Goal: Task Accomplishment & Management: Manage account settings

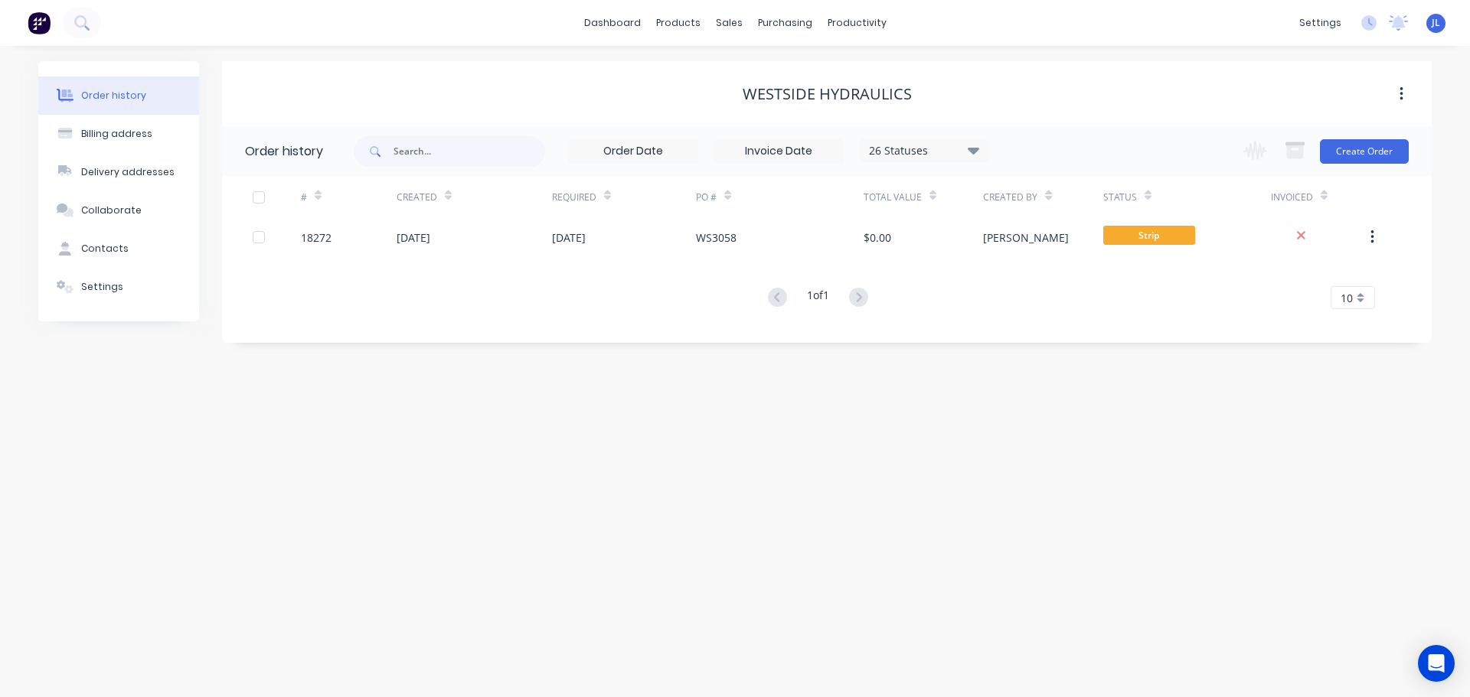
click at [38, 33] on img at bounding box center [39, 22] width 23 height 23
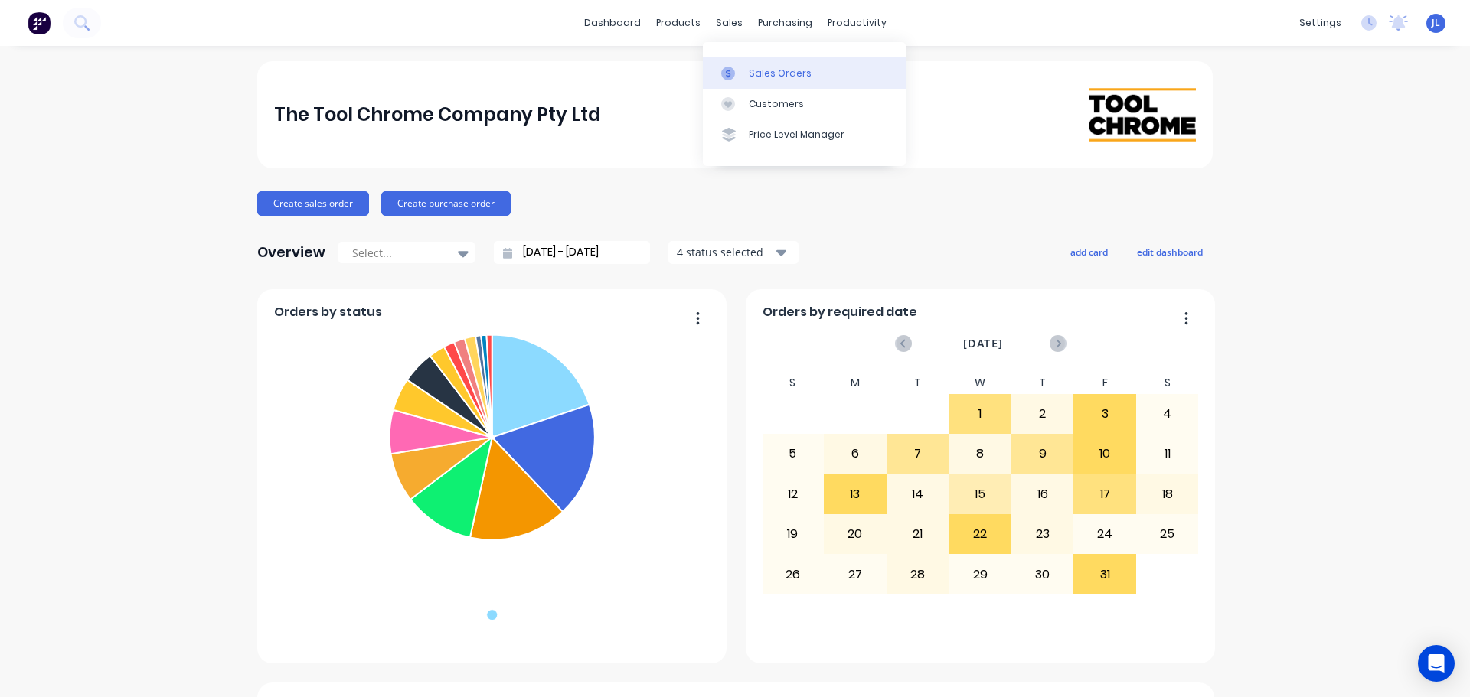
click at [742, 70] on div at bounding box center [732, 74] width 23 height 14
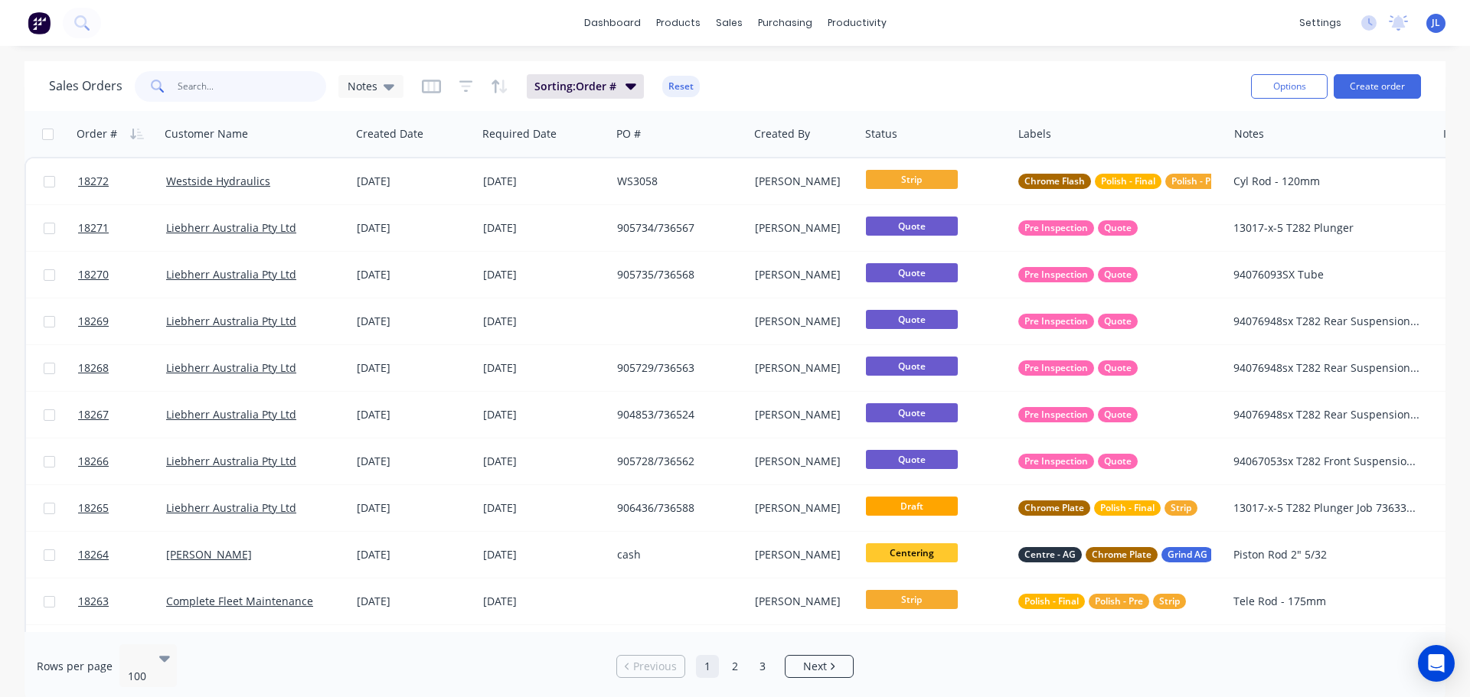
click at [242, 93] on input "text" at bounding box center [252, 86] width 149 height 31
type input "s"
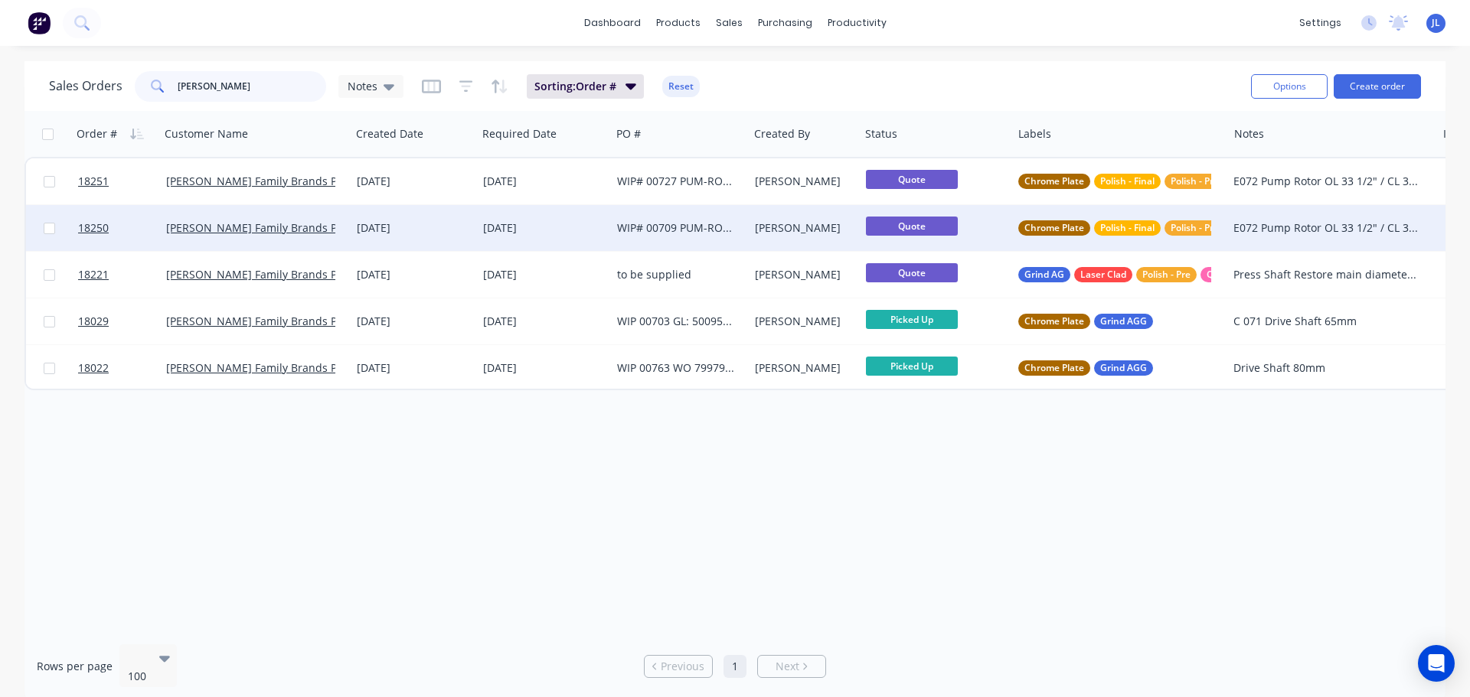
type input "[PERSON_NAME]"
click at [759, 237] on div "[PERSON_NAME]" at bounding box center [804, 228] width 111 height 46
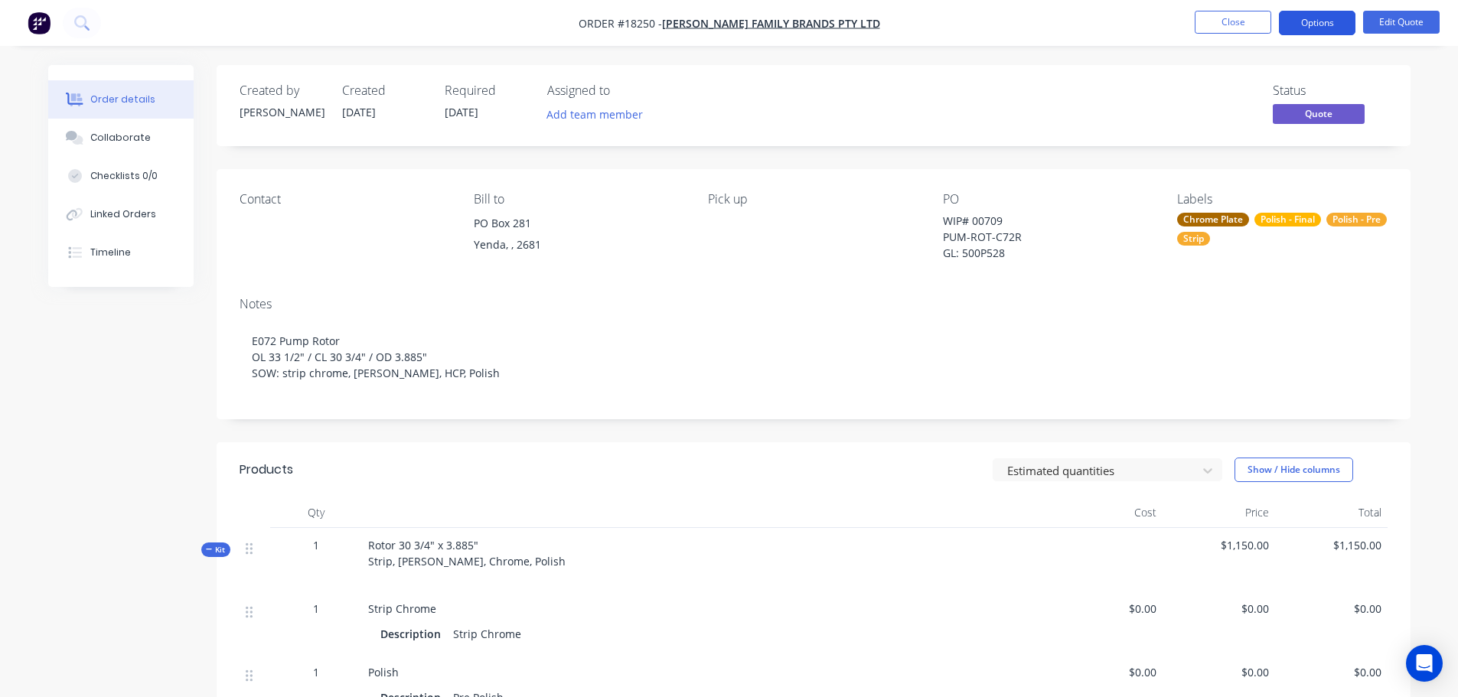
click at [1311, 28] on button "Options" at bounding box center [1317, 23] width 77 height 24
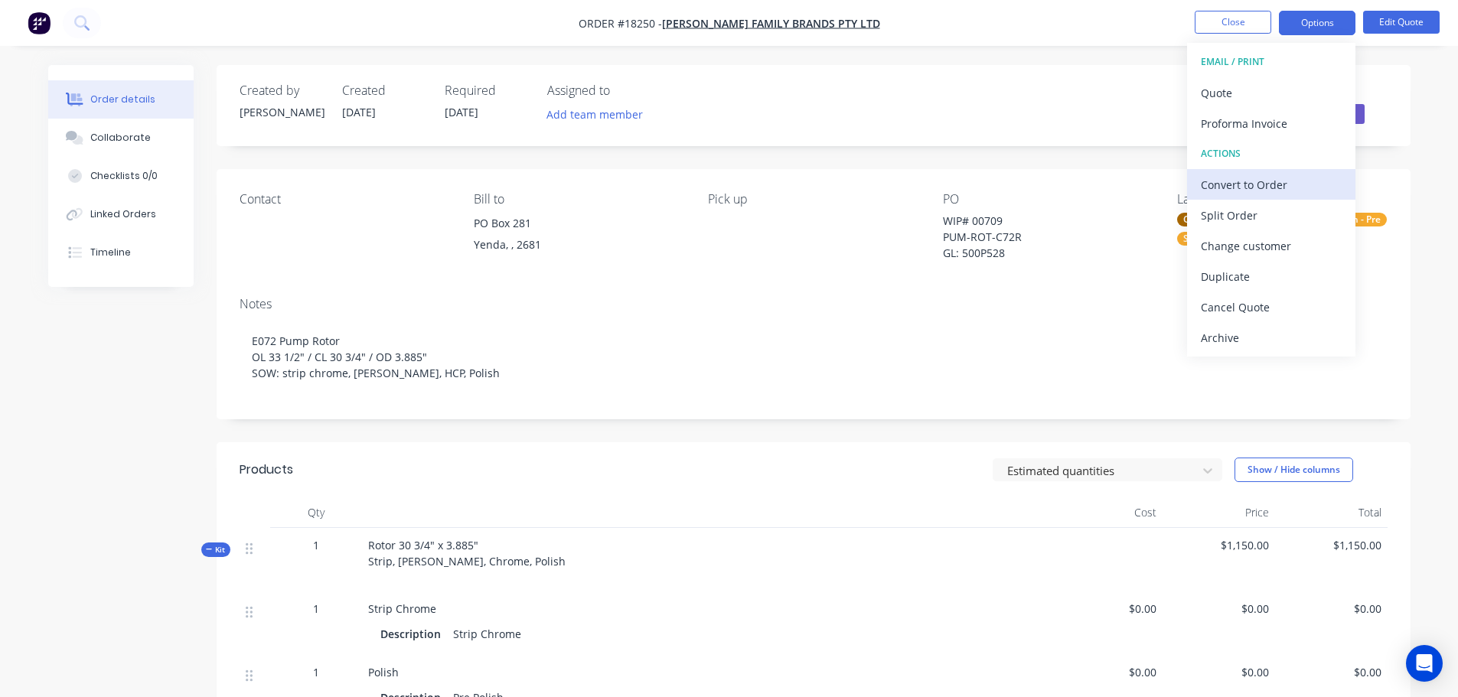
click at [1269, 188] on div "Convert to Order" at bounding box center [1271, 185] width 141 height 22
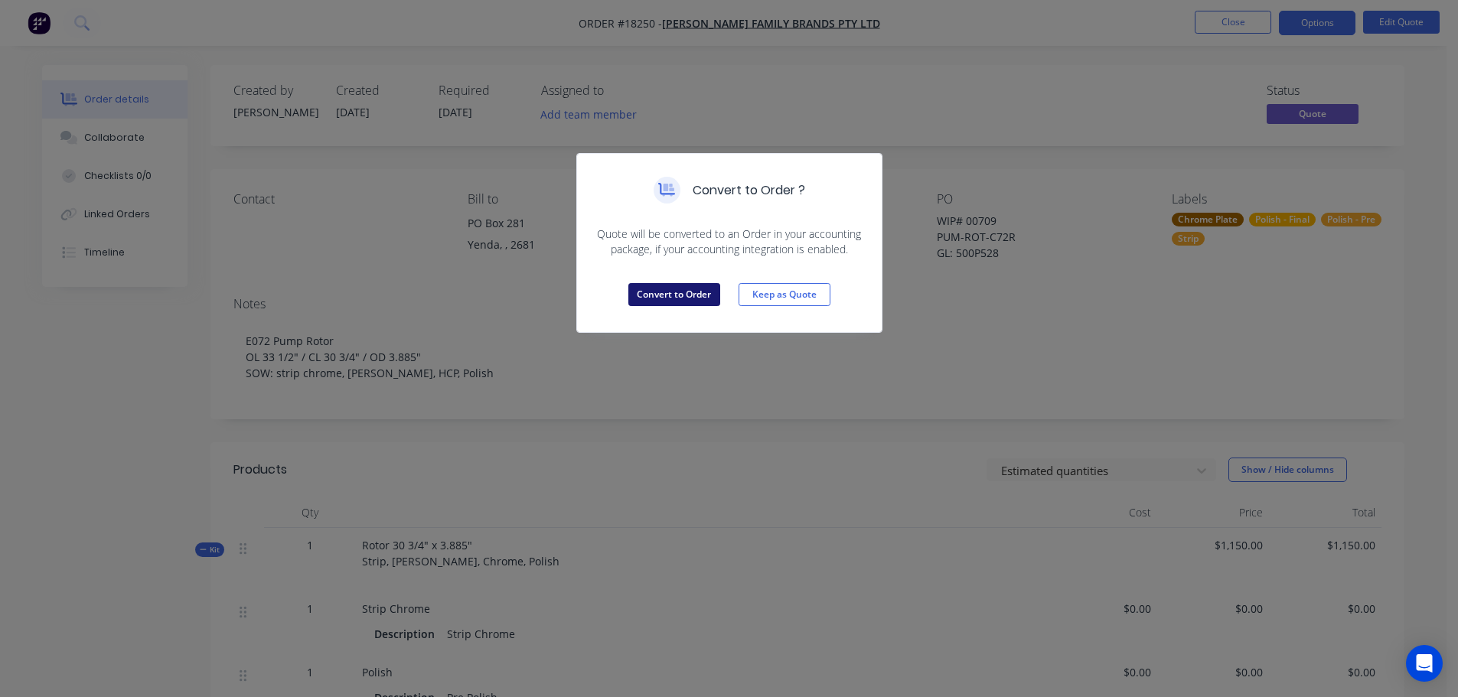
click at [661, 299] on button "Convert to Order" at bounding box center [674, 294] width 92 height 23
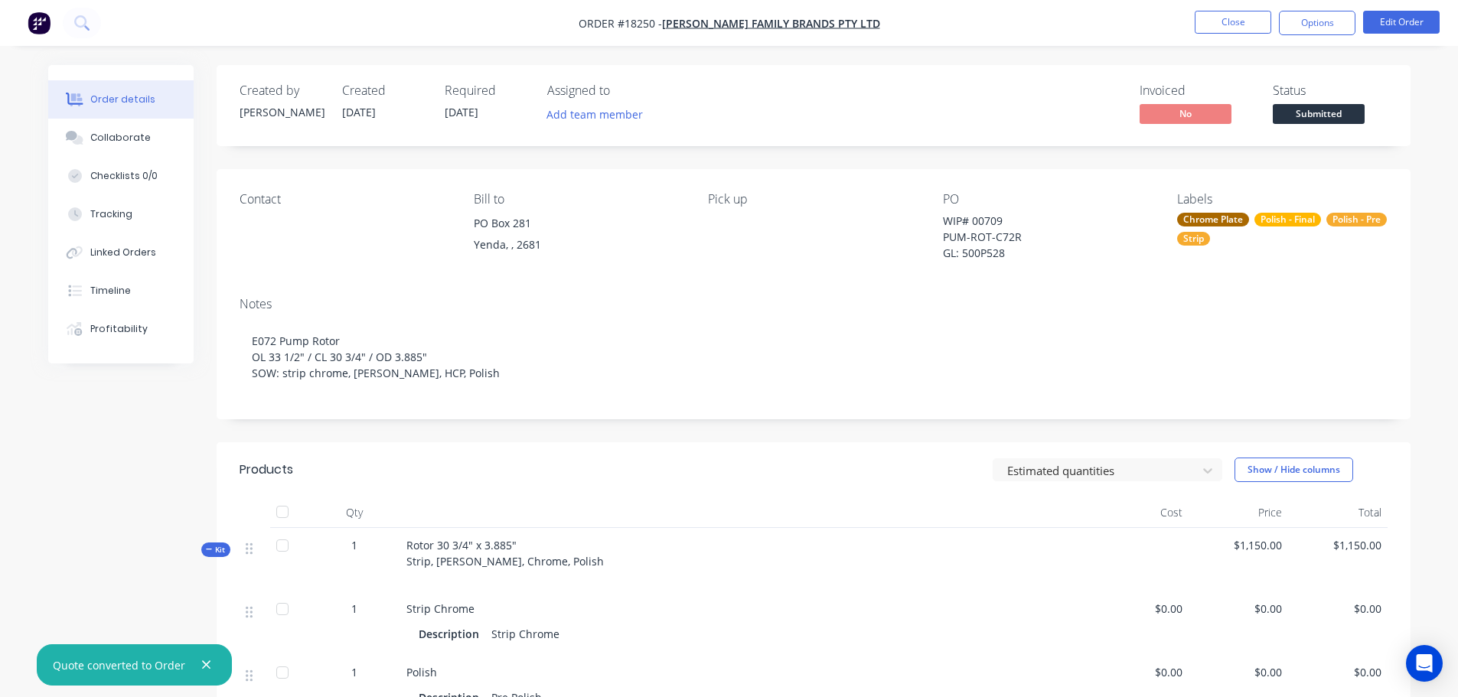
click at [1290, 237] on div "Chrome Plate Polish - Final Polish - Pre Strip" at bounding box center [1282, 229] width 210 height 33
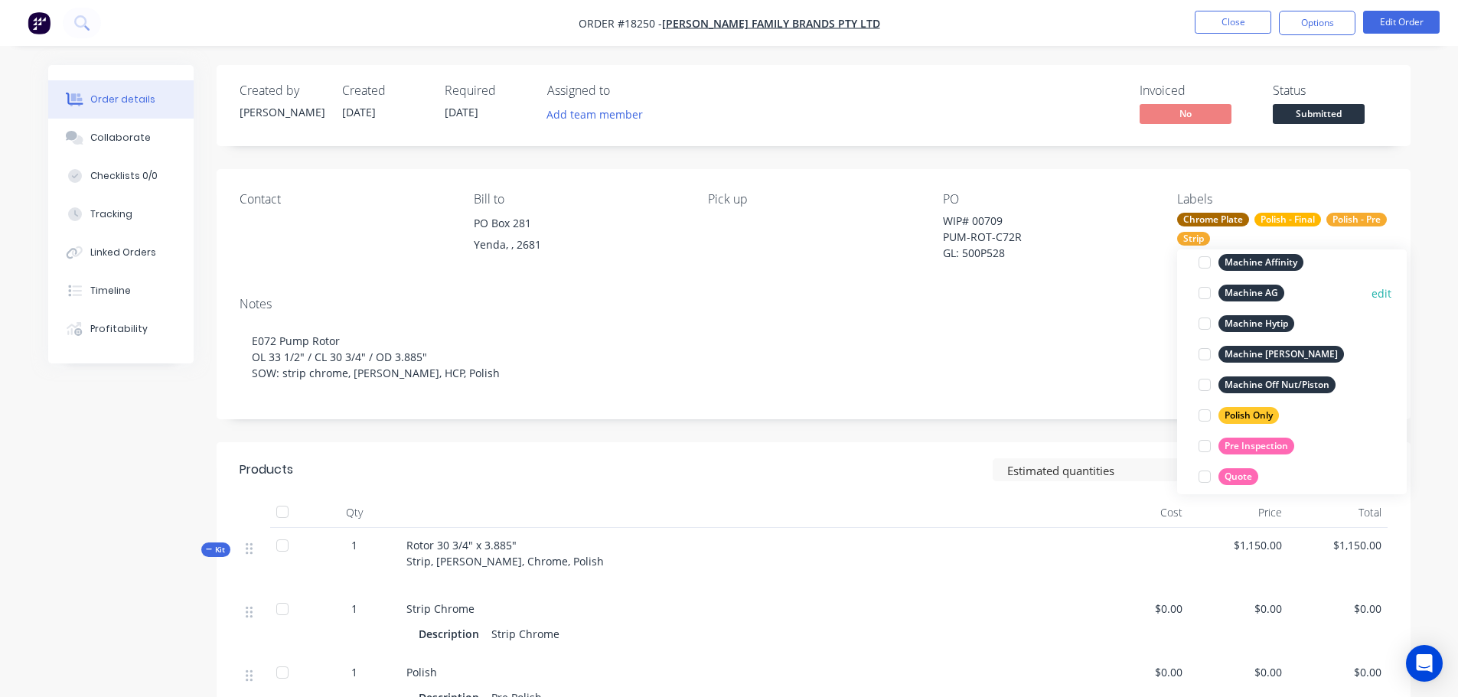
scroll to position [765, 0]
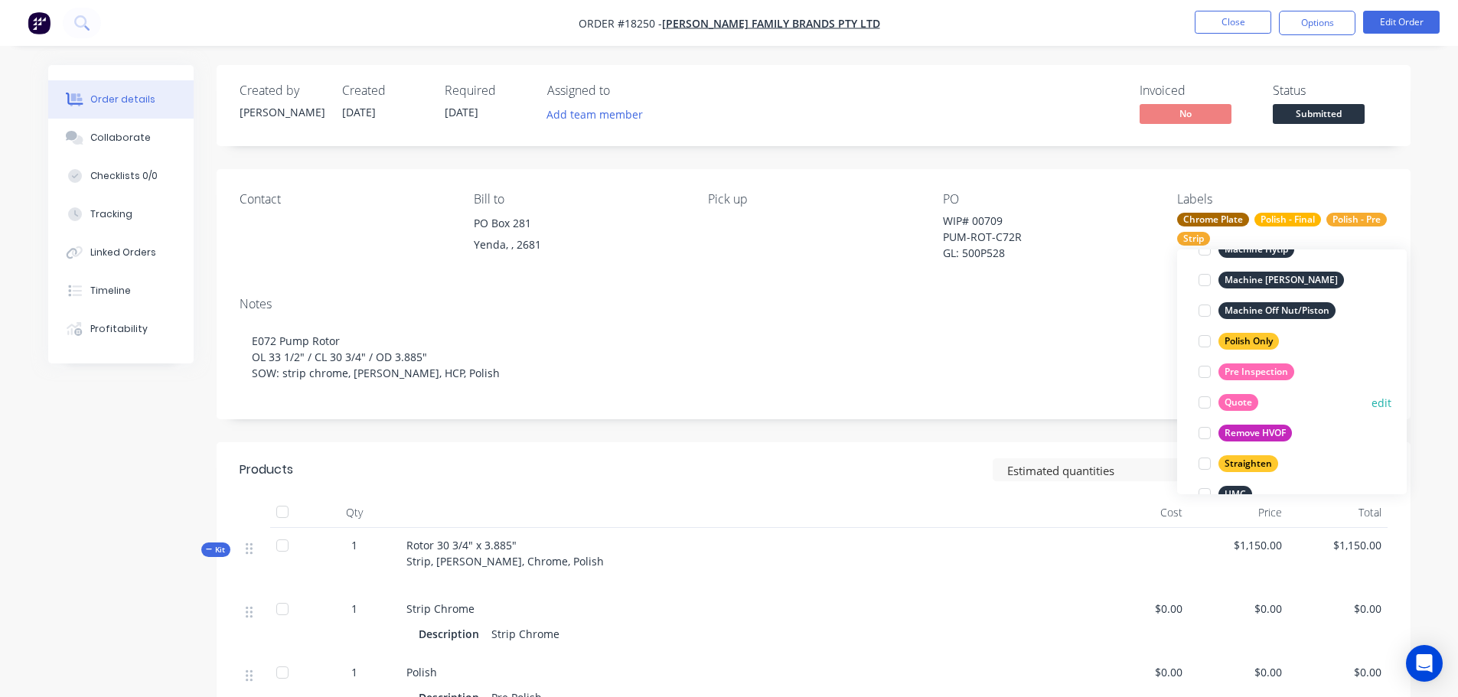
click at [1208, 403] on div at bounding box center [1204, 402] width 31 height 31
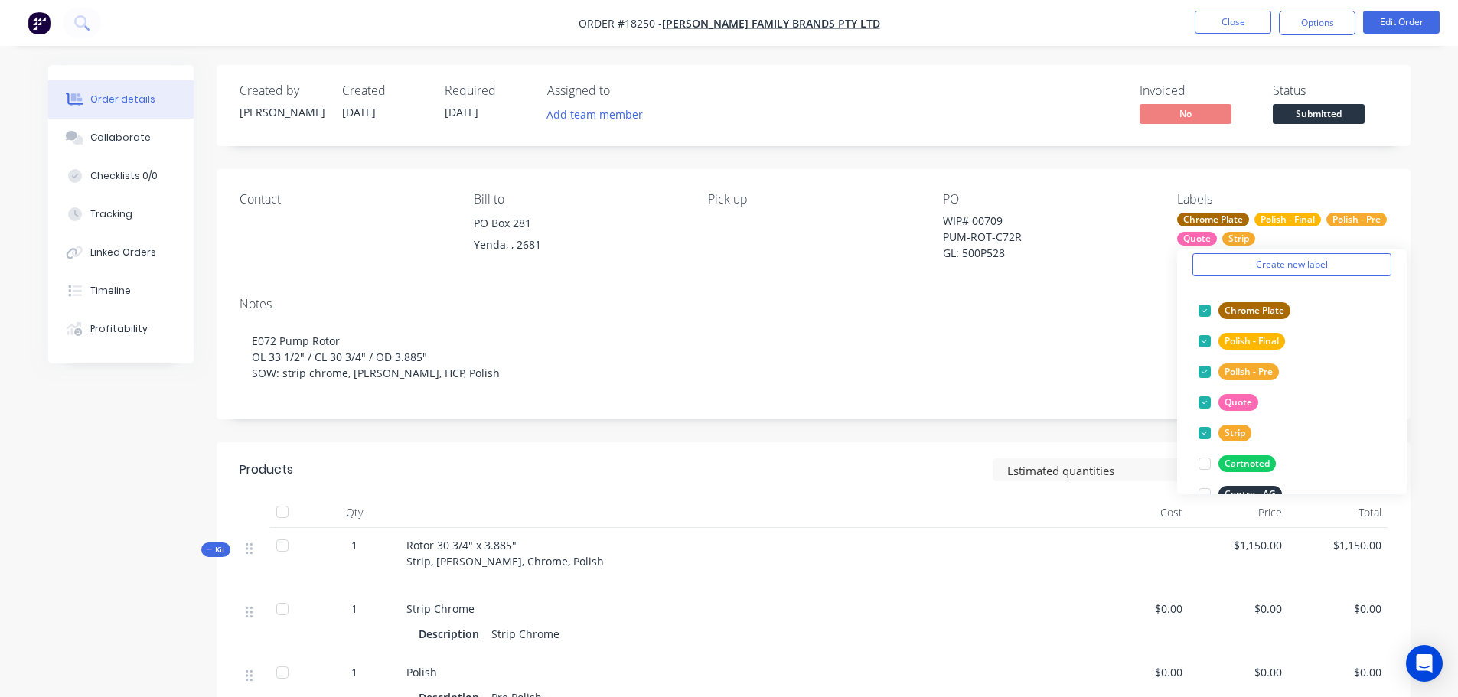
click at [962, 423] on div "Created by [PERSON_NAME] Created [DATE] Required [DATE] Assigned to Add team me…" at bounding box center [814, 620] width 1194 height 1111
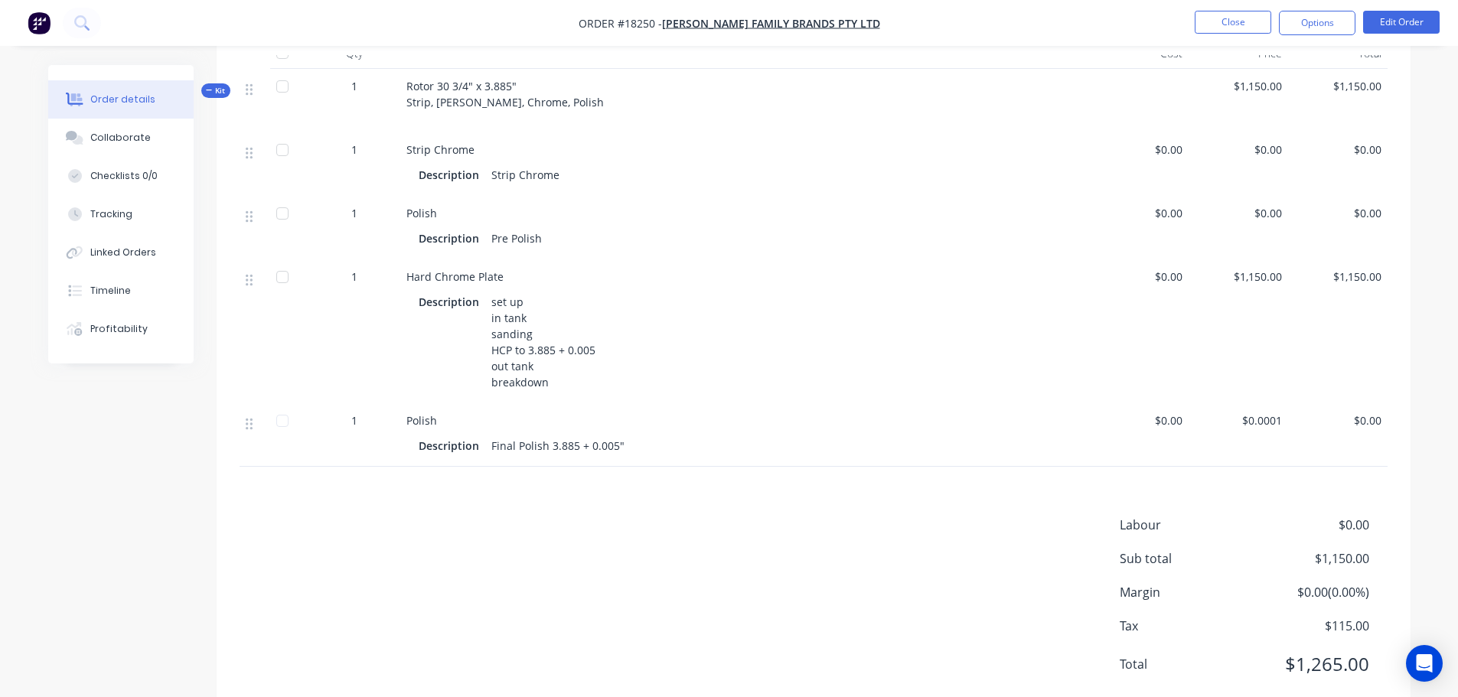
scroll to position [77, 0]
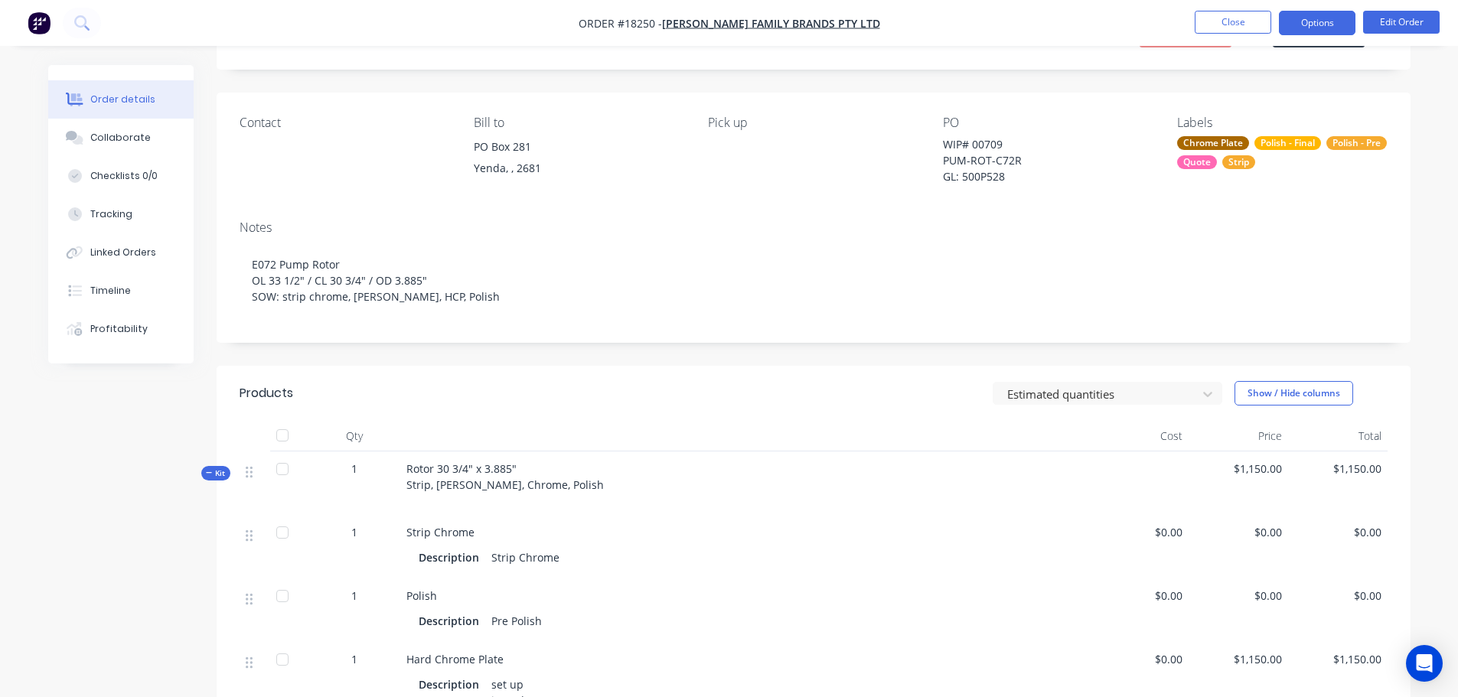
click at [1338, 30] on button "Options" at bounding box center [1317, 23] width 77 height 24
click at [1402, 61] on div "Created by [PERSON_NAME] Created [DATE] Required [DATE] Assigned to Add team me…" at bounding box center [814, 29] width 1194 height 81
click at [1394, 28] on button "Edit Order" at bounding box center [1401, 22] width 77 height 23
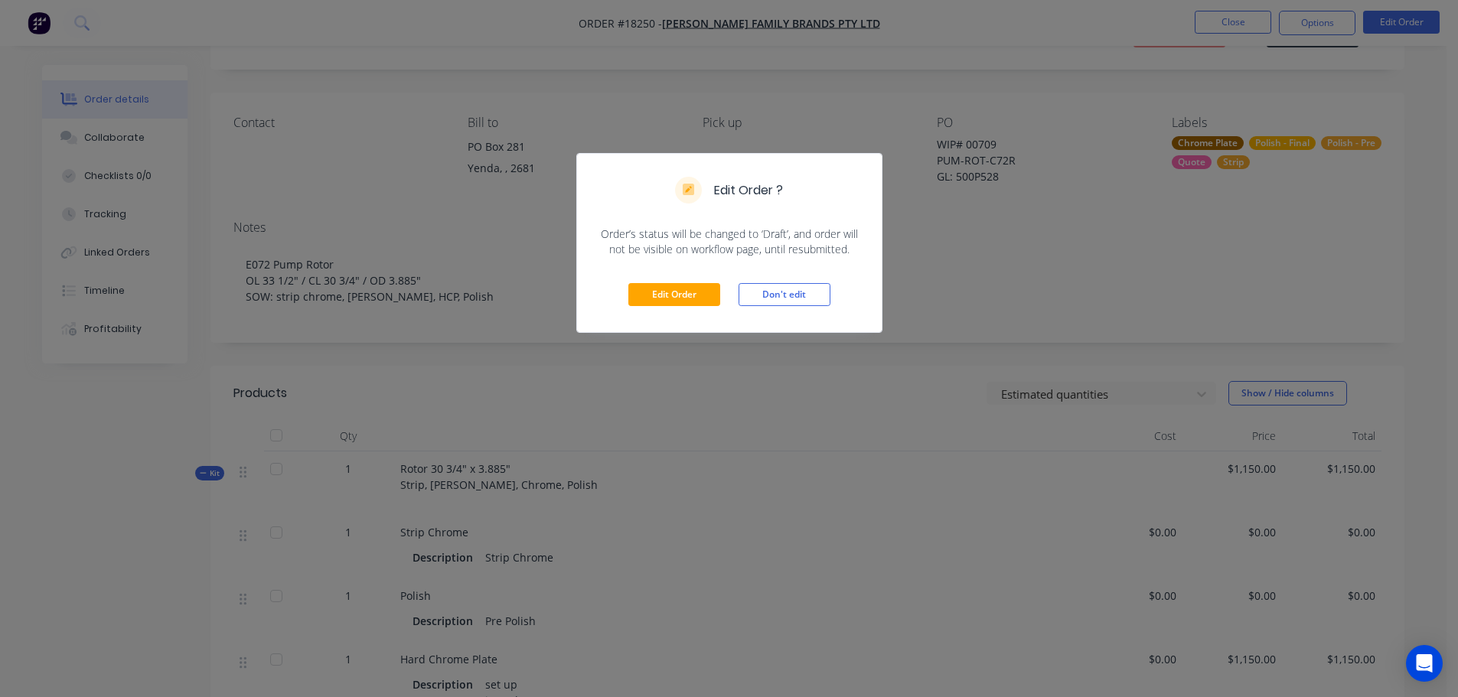
click at [721, 294] on div "Edit Order Don't edit" at bounding box center [729, 294] width 305 height 75
click at [702, 263] on div "Edit Order Don't edit" at bounding box center [729, 294] width 305 height 75
click at [690, 283] on button "Edit Order" at bounding box center [674, 294] width 92 height 23
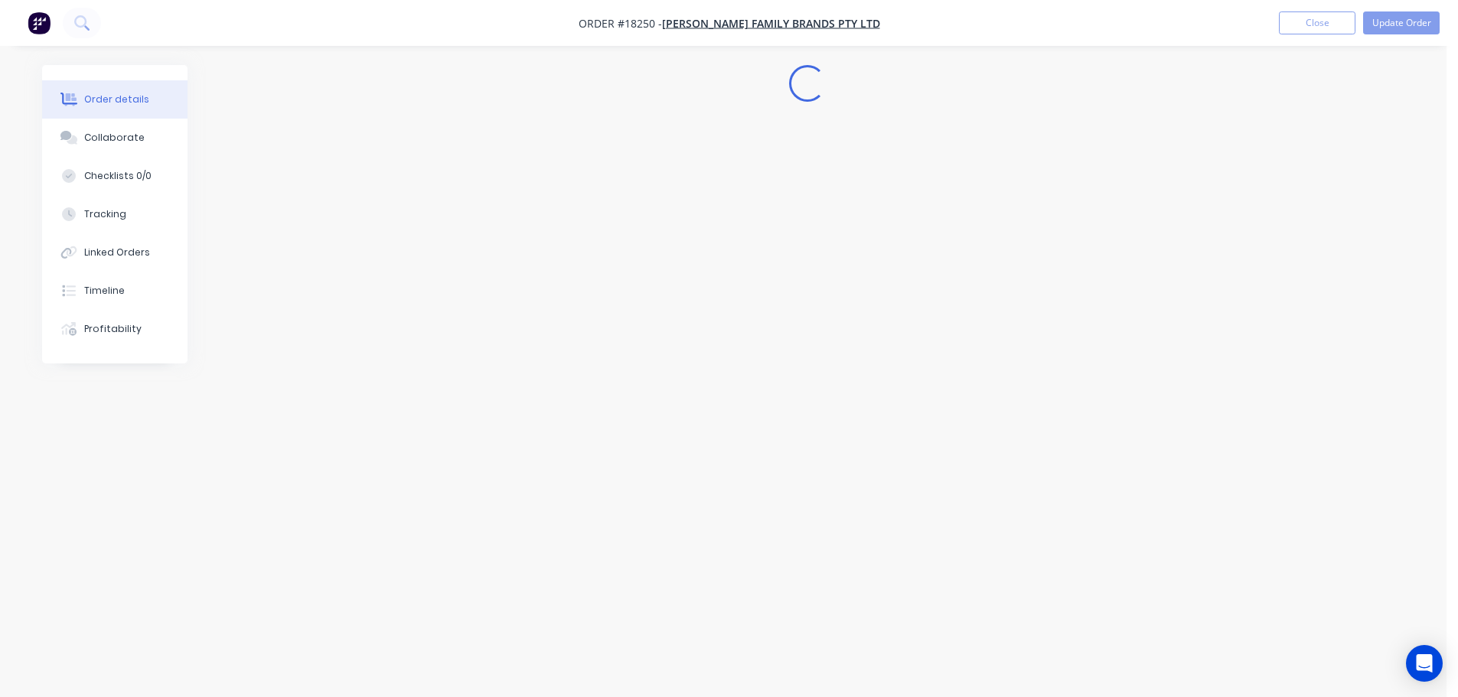
scroll to position [0, 0]
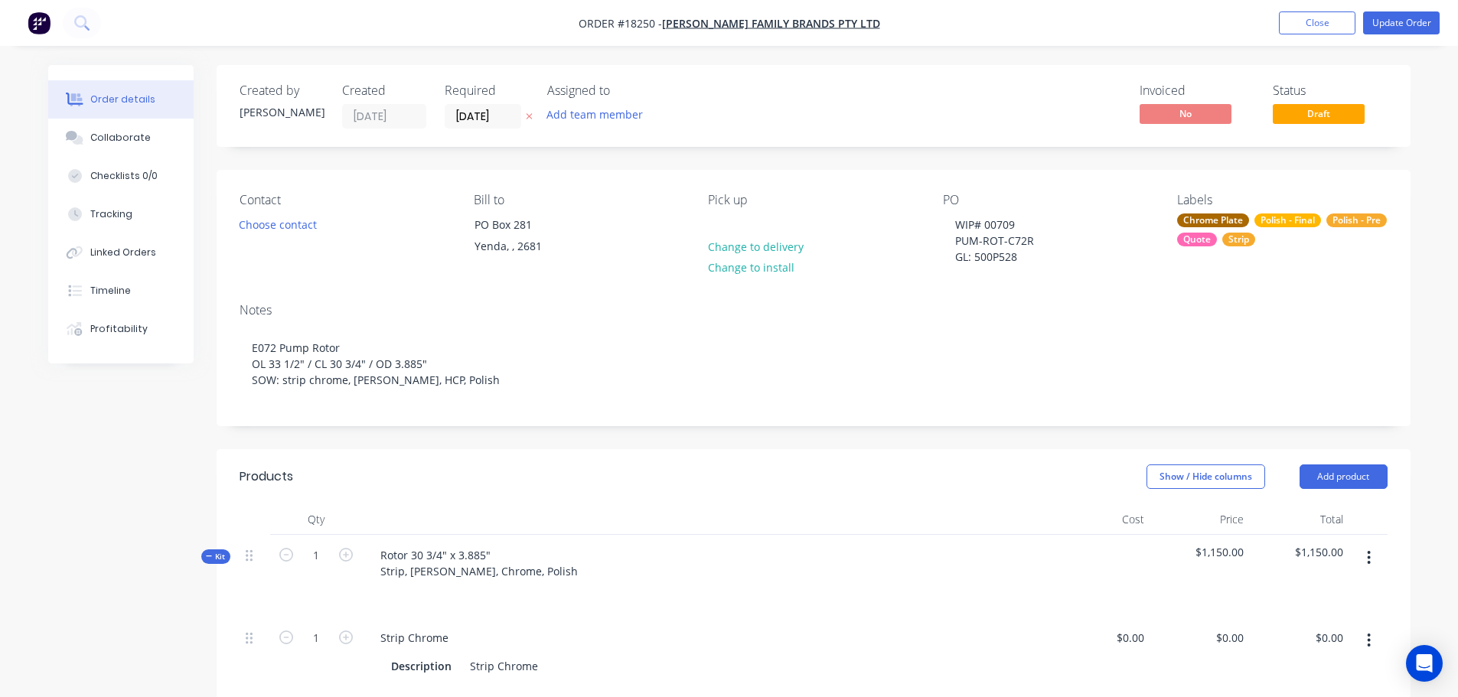
click at [730, 207] on div "Pick up" at bounding box center [813, 200] width 210 height 15
click at [730, 211] on div "Pick up Change to delivery Change to install" at bounding box center [813, 230] width 210 height 75
click at [726, 217] on div at bounding box center [720, 225] width 24 height 22
paste div
click at [919, 551] on div "Rotor 30 3/4" x 3.885" Strip, [PERSON_NAME], Chrome, Polish" at bounding box center [706, 576] width 689 height 83
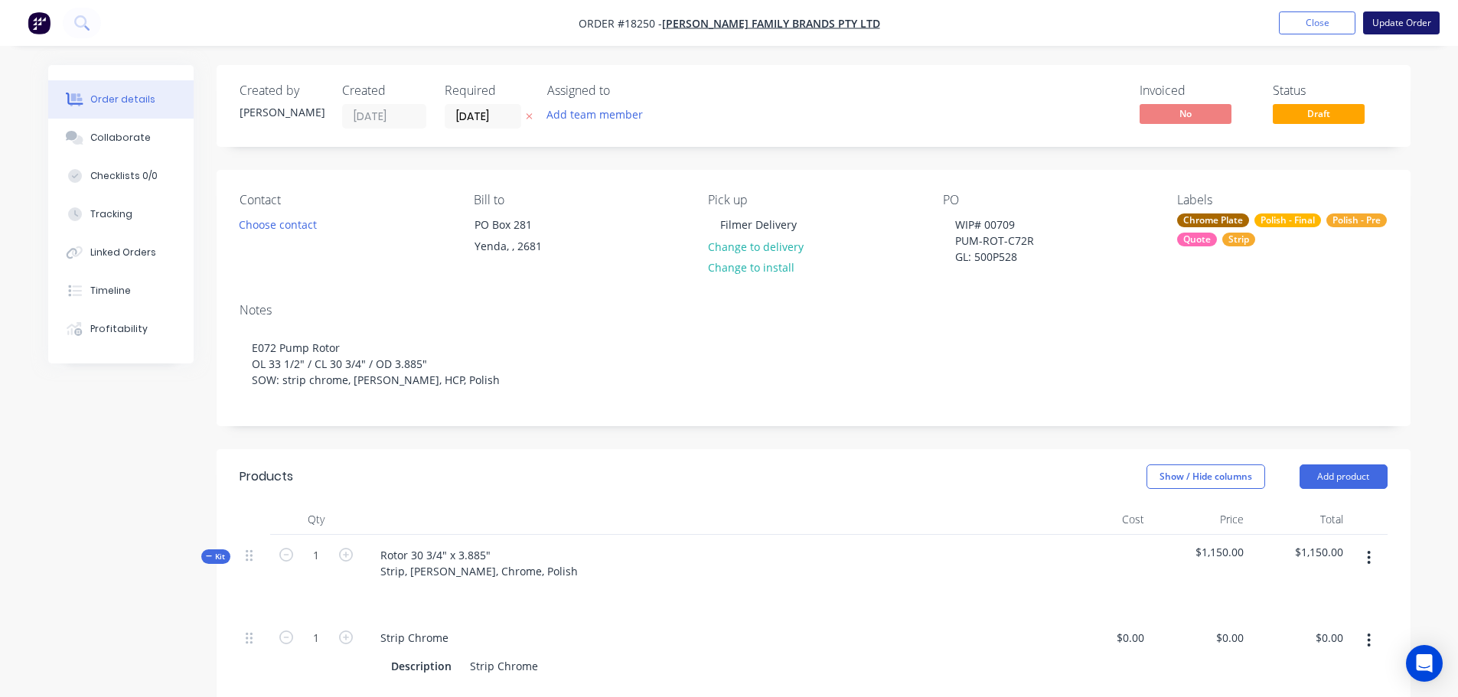
click at [1405, 31] on button "Update Order" at bounding box center [1401, 22] width 77 height 23
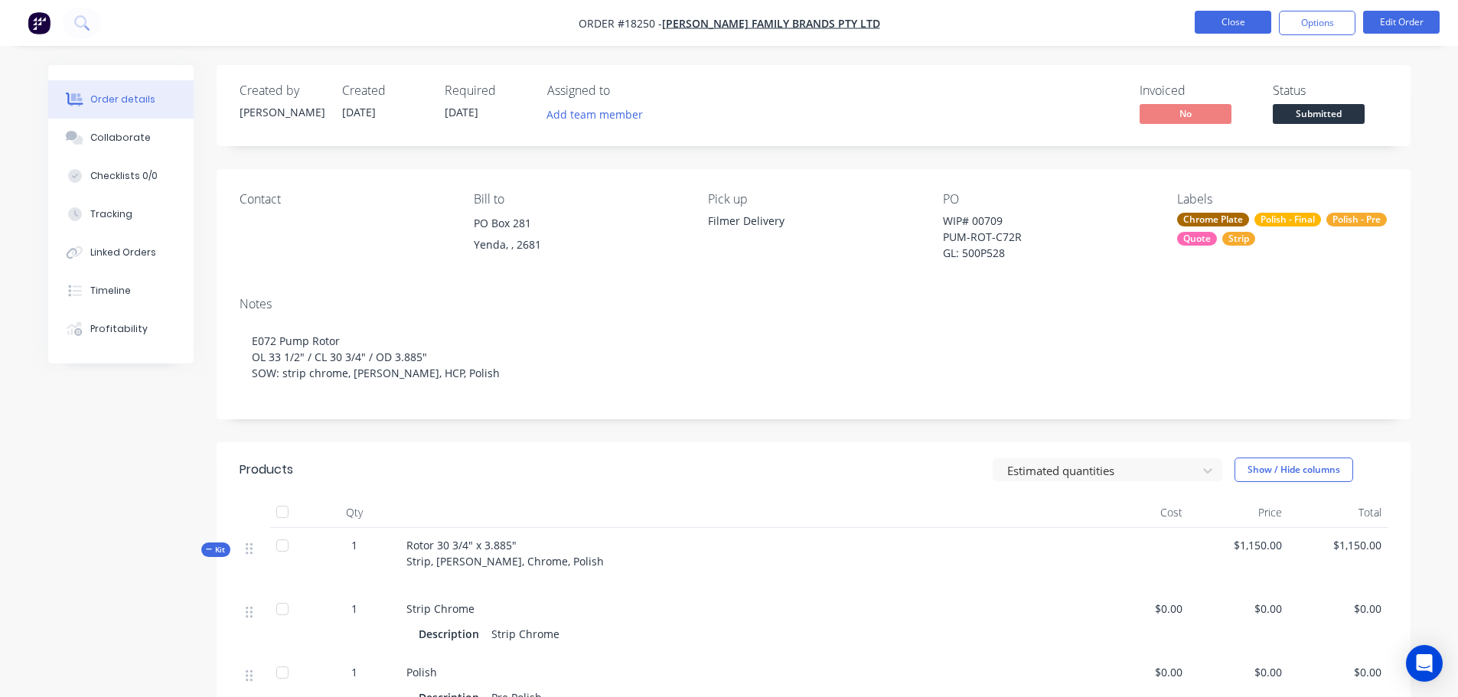
click at [1204, 28] on button "Close" at bounding box center [1233, 22] width 77 height 23
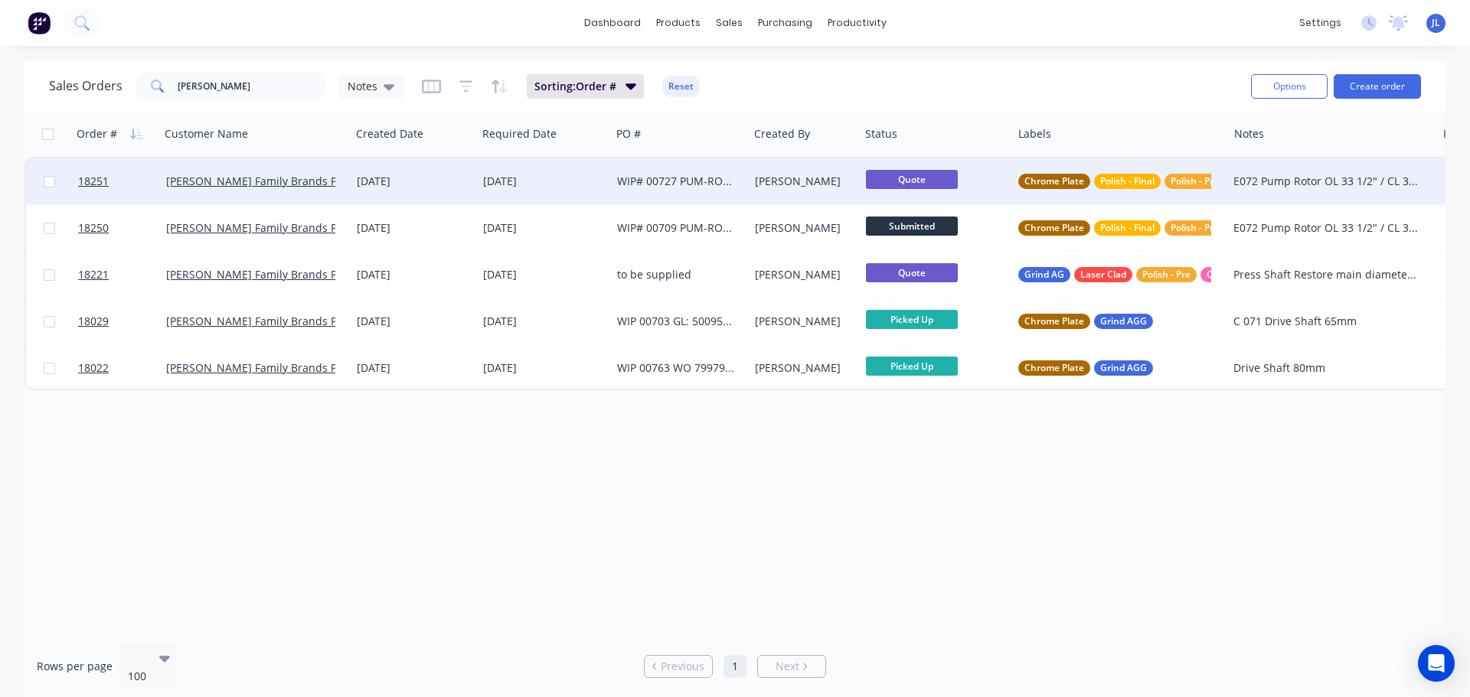
click at [812, 178] on div "[PERSON_NAME]" at bounding box center [802, 181] width 94 height 15
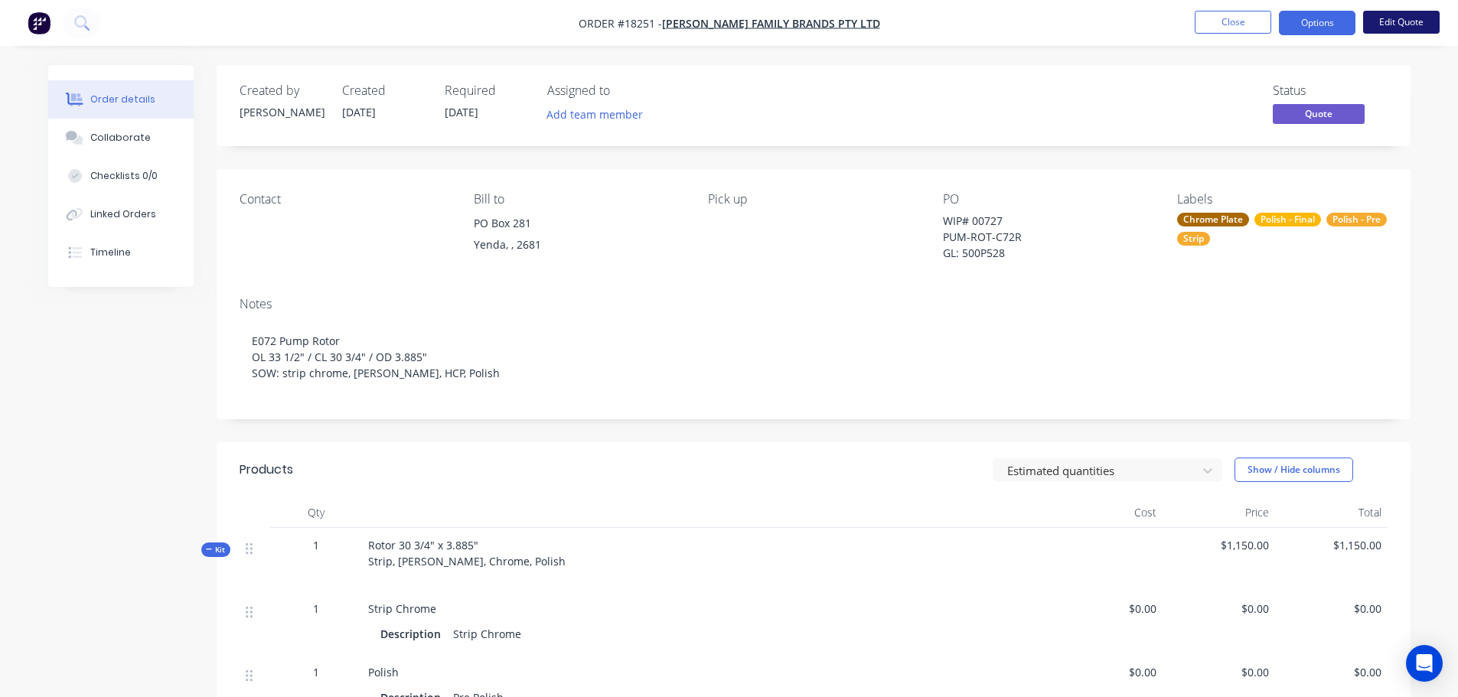
click at [1379, 17] on button "Edit Quote" at bounding box center [1401, 22] width 77 height 23
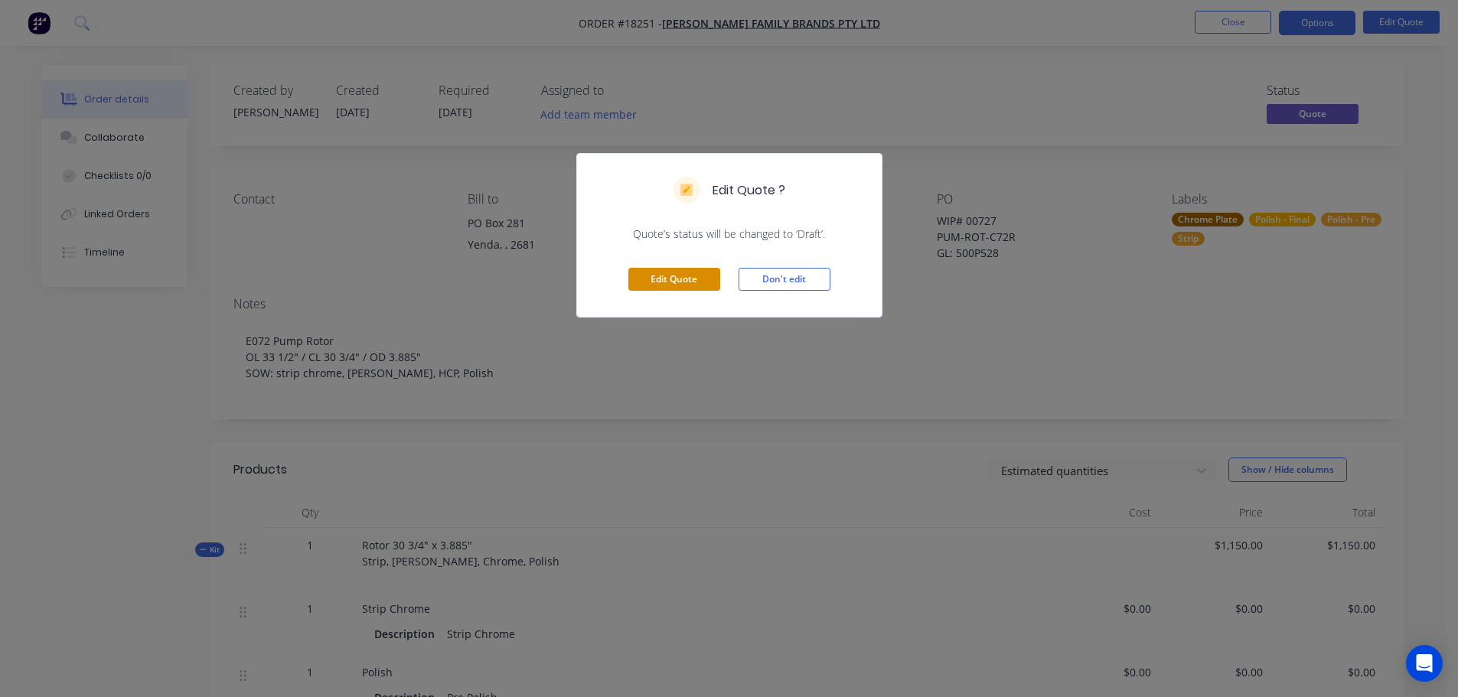
click at [678, 287] on button "Edit Quote" at bounding box center [674, 279] width 92 height 23
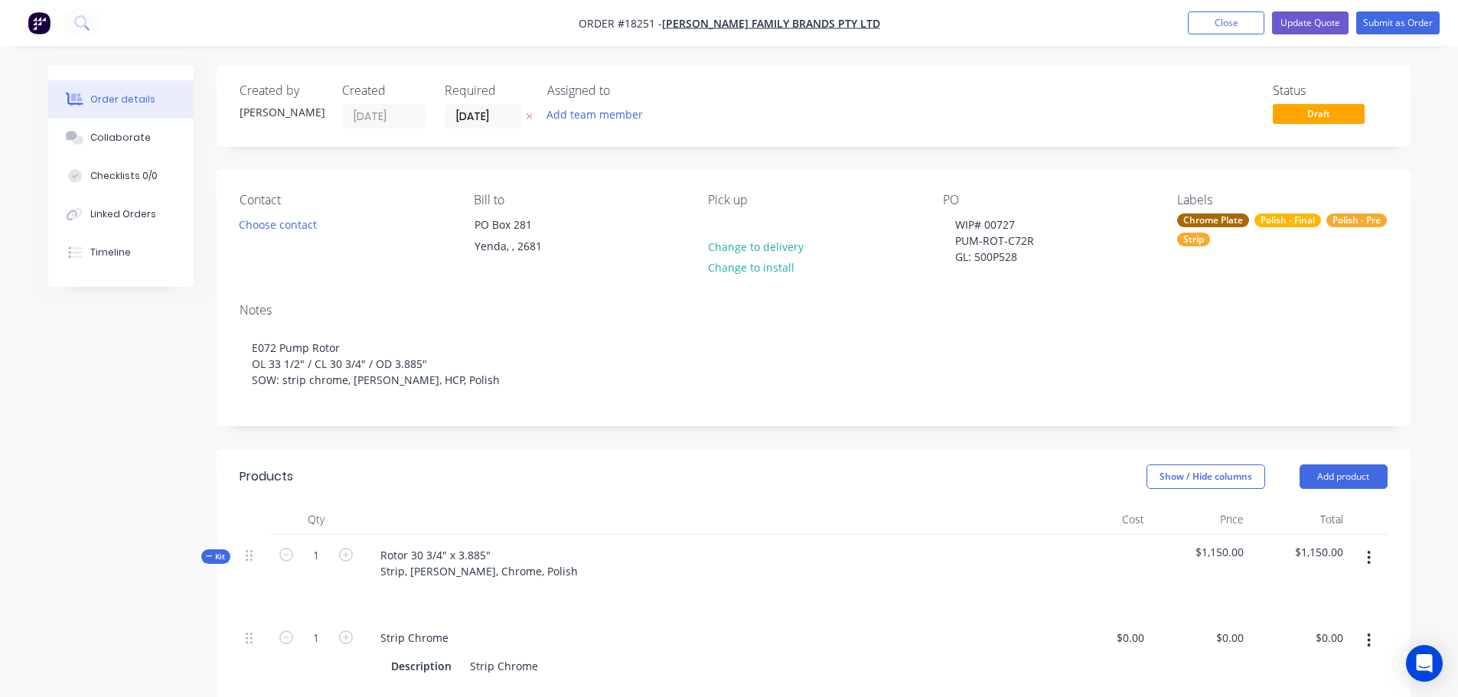
click at [735, 223] on div "Pick up Change to delivery Change to install" at bounding box center [813, 230] width 210 height 75
click at [726, 219] on div at bounding box center [720, 225] width 24 height 22
paste div
click at [1294, 26] on button "Update Quote" at bounding box center [1310, 22] width 77 height 23
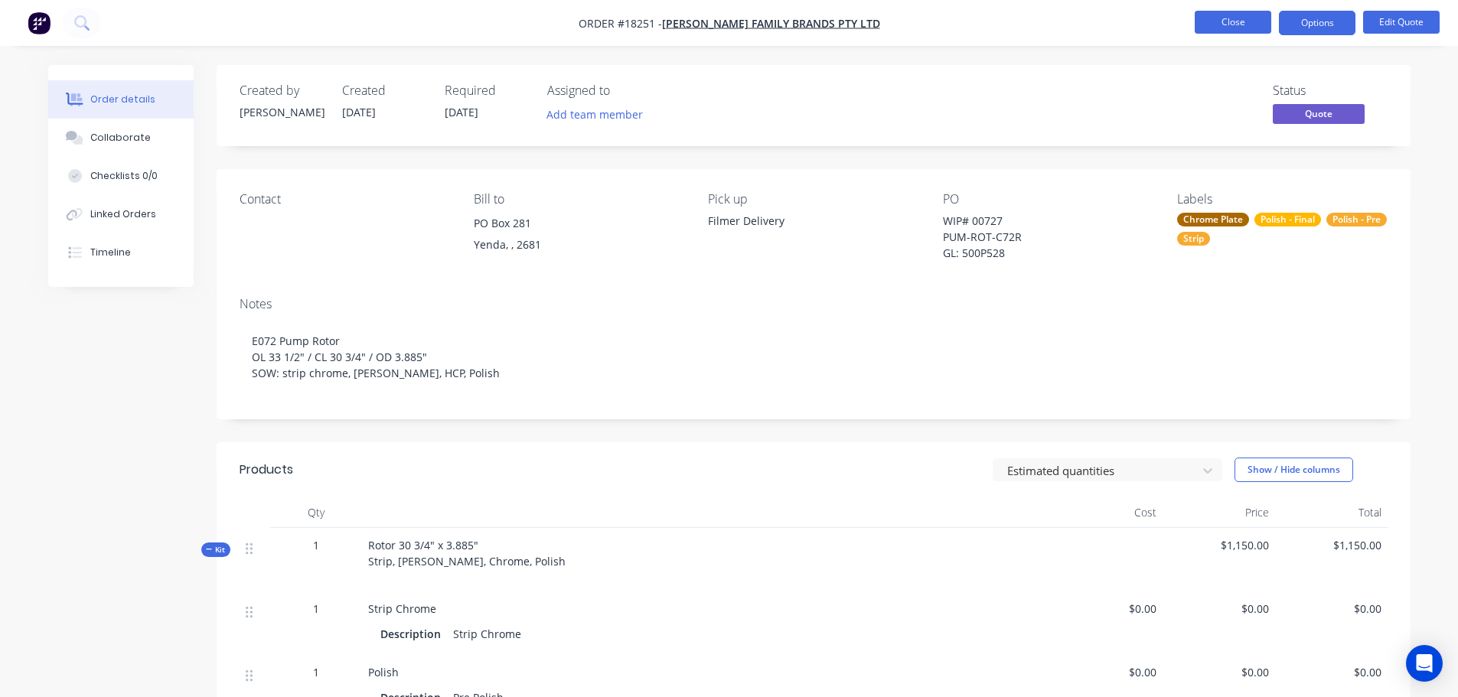
click at [1241, 29] on button "Close" at bounding box center [1233, 22] width 77 height 23
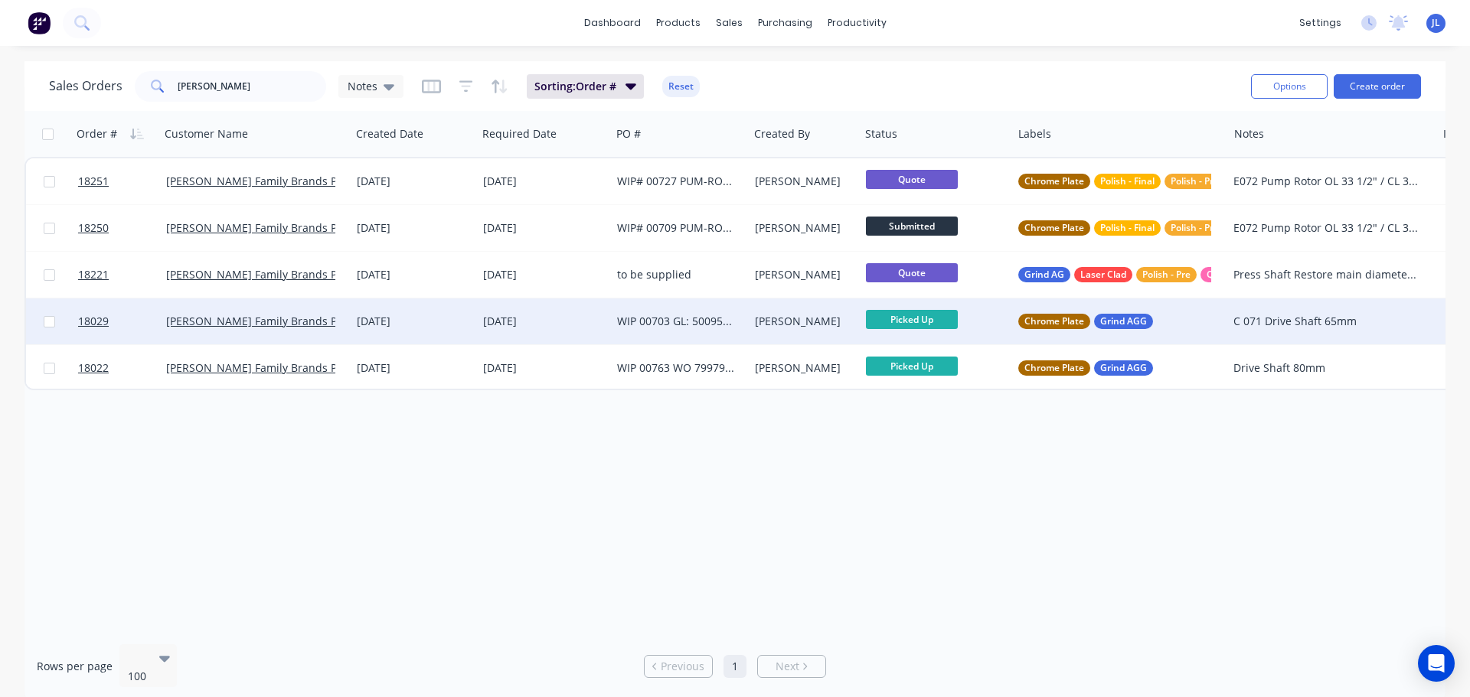
click at [785, 324] on div "[PERSON_NAME]" at bounding box center [802, 321] width 94 height 15
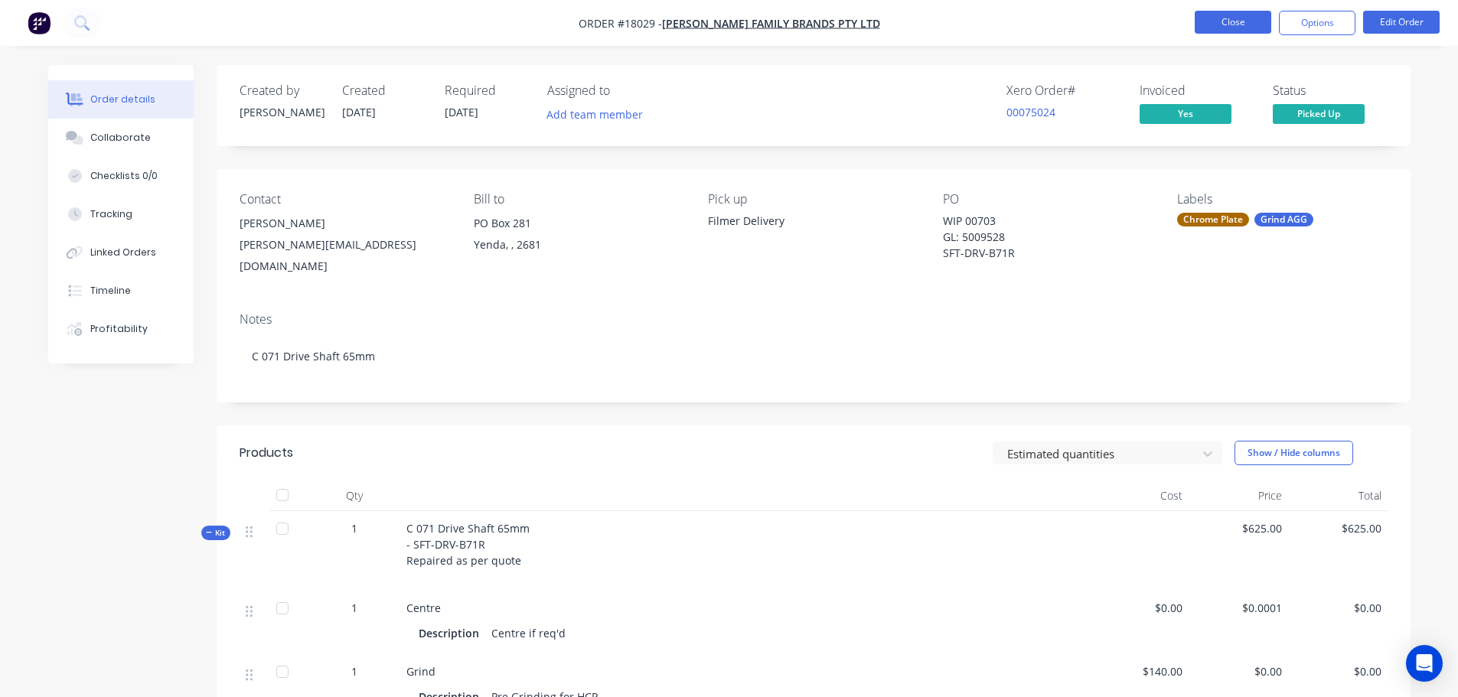
click at [1209, 15] on button "Close" at bounding box center [1233, 22] width 77 height 23
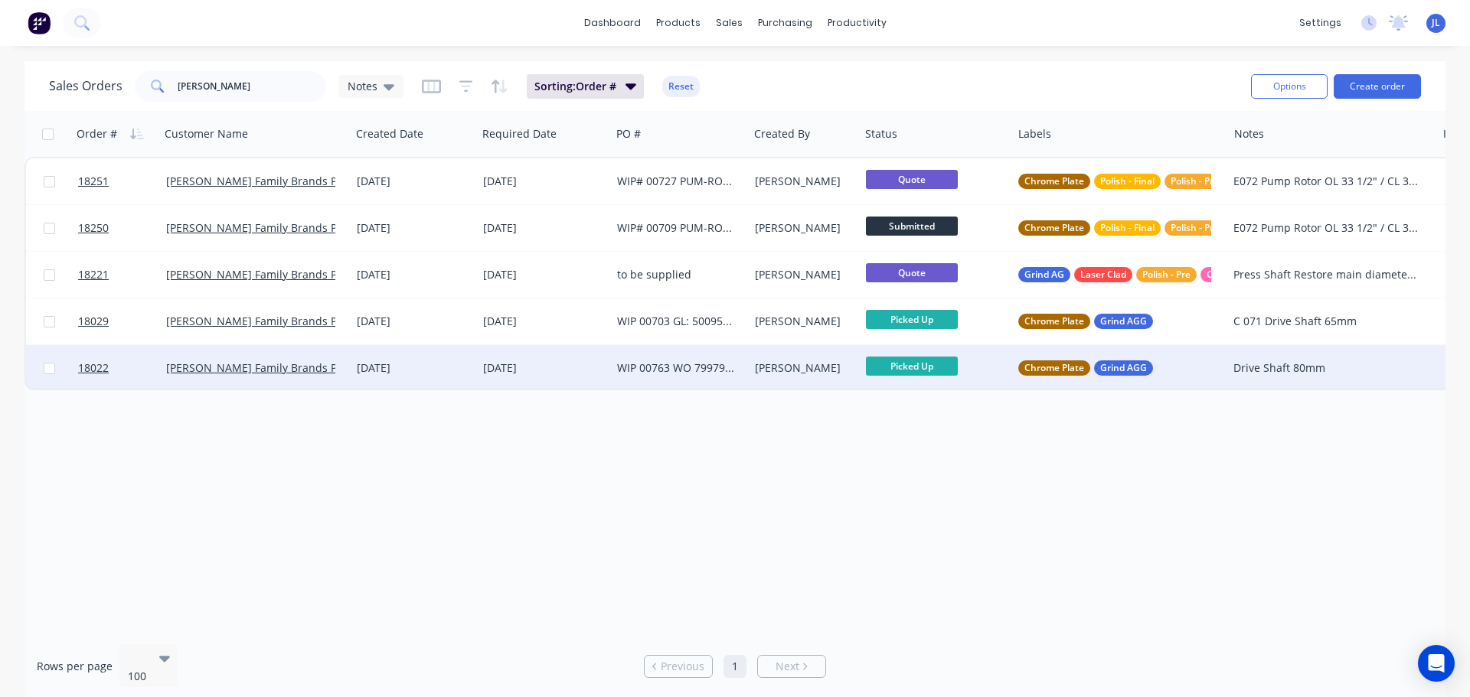
click at [690, 358] on div "WIP 00763 WO 799790 PLW FMP 01" at bounding box center [679, 368] width 137 height 46
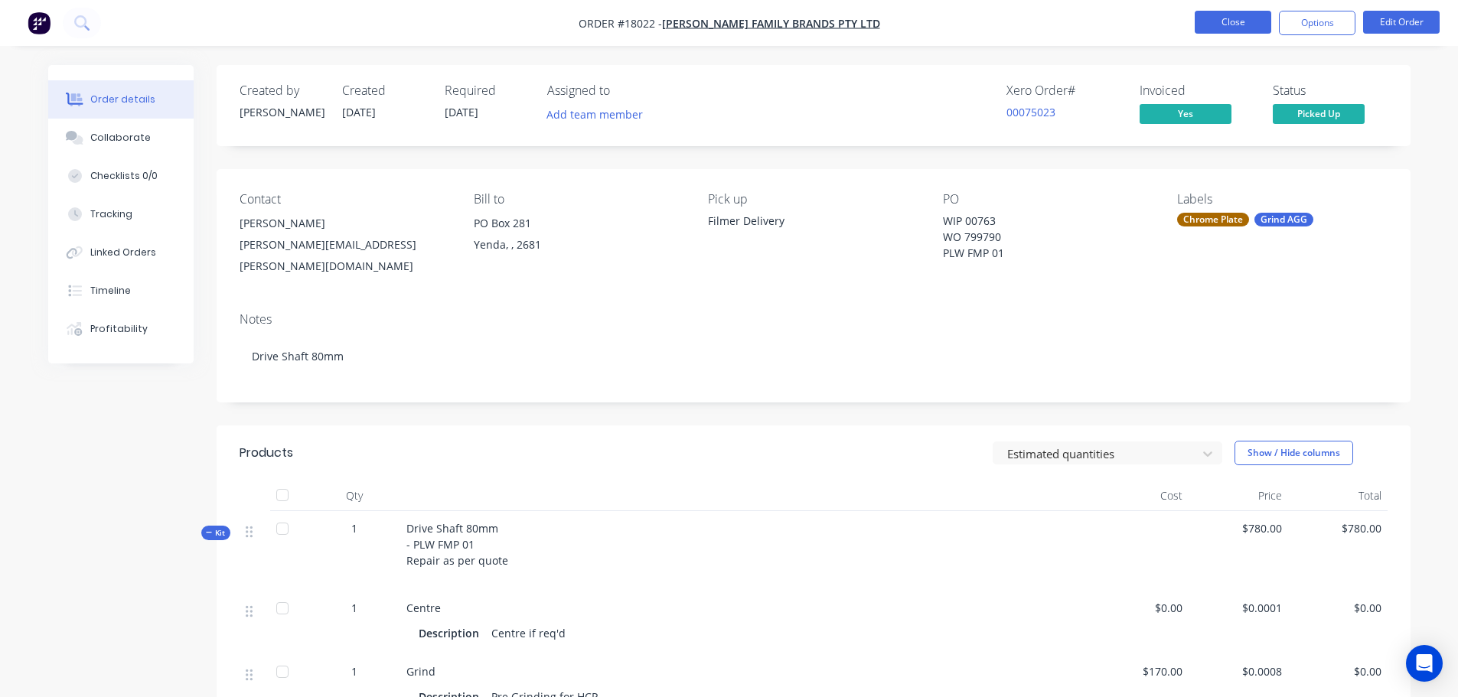
click at [1264, 18] on button "Close" at bounding box center [1233, 22] width 77 height 23
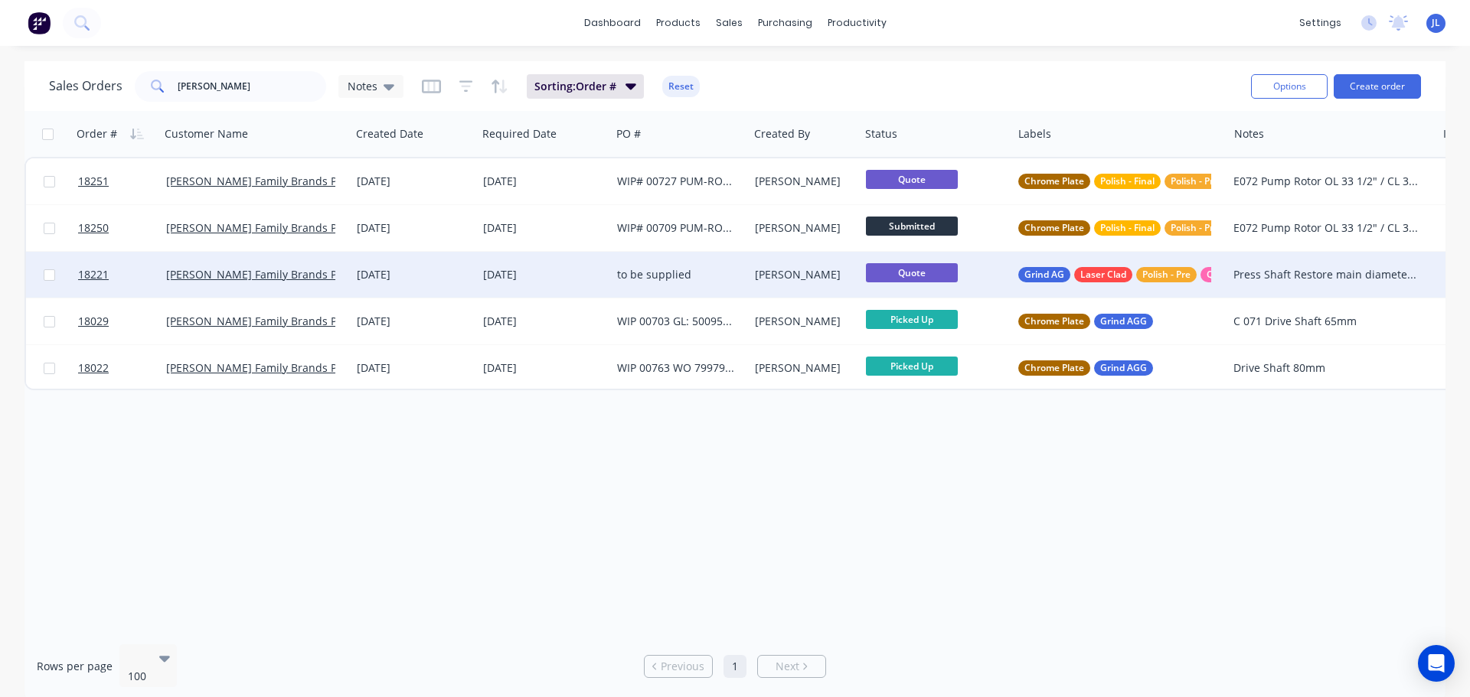
click at [780, 276] on div "[PERSON_NAME]" at bounding box center [802, 274] width 94 height 15
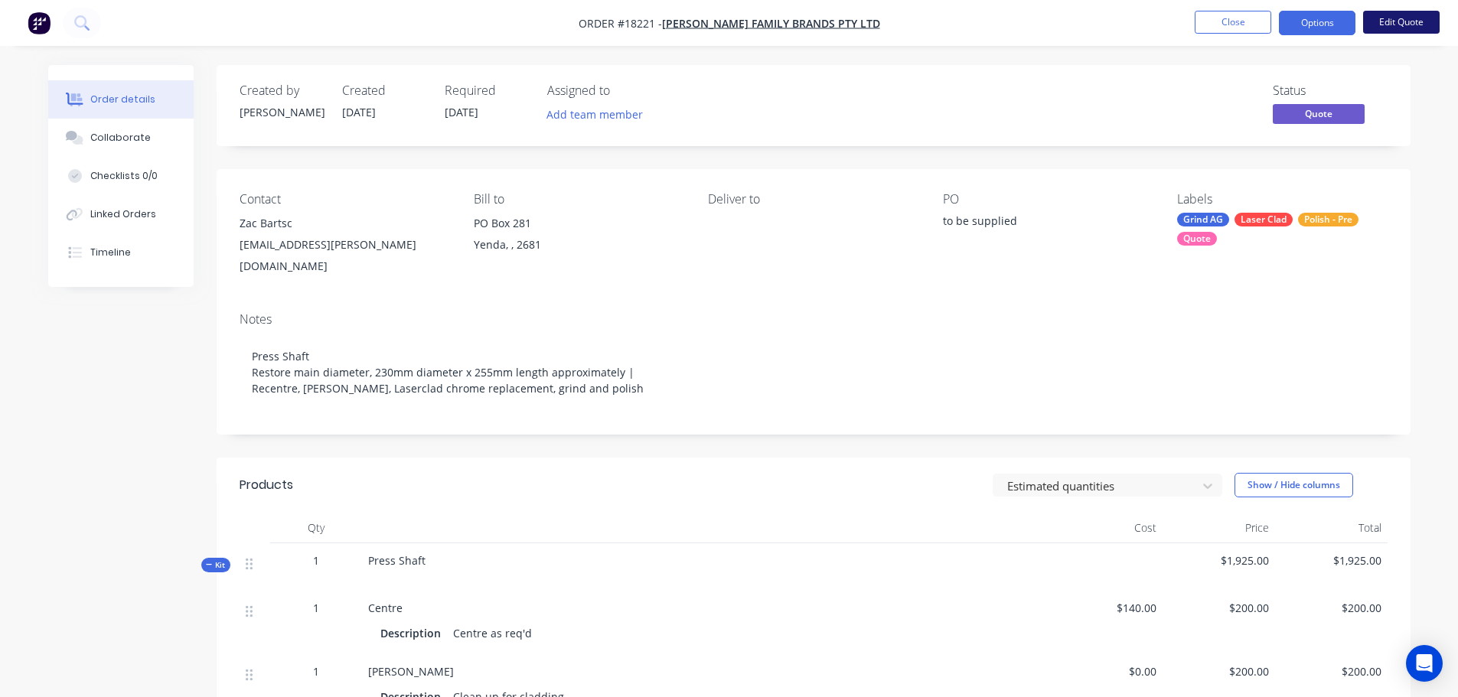
click at [1395, 31] on button "Edit Quote" at bounding box center [1401, 22] width 77 height 23
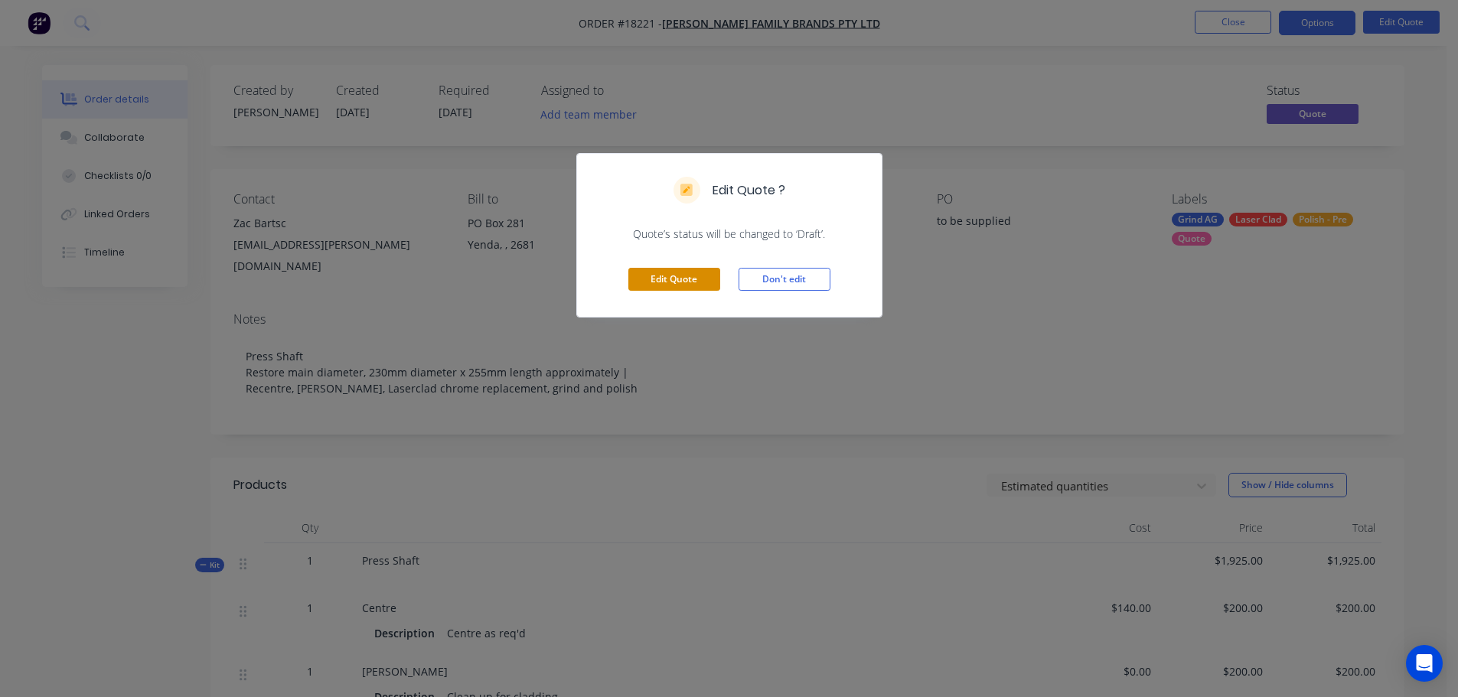
click at [695, 282] on button "Edit Quote" at bounding box center [674, 279] width 92 height 23
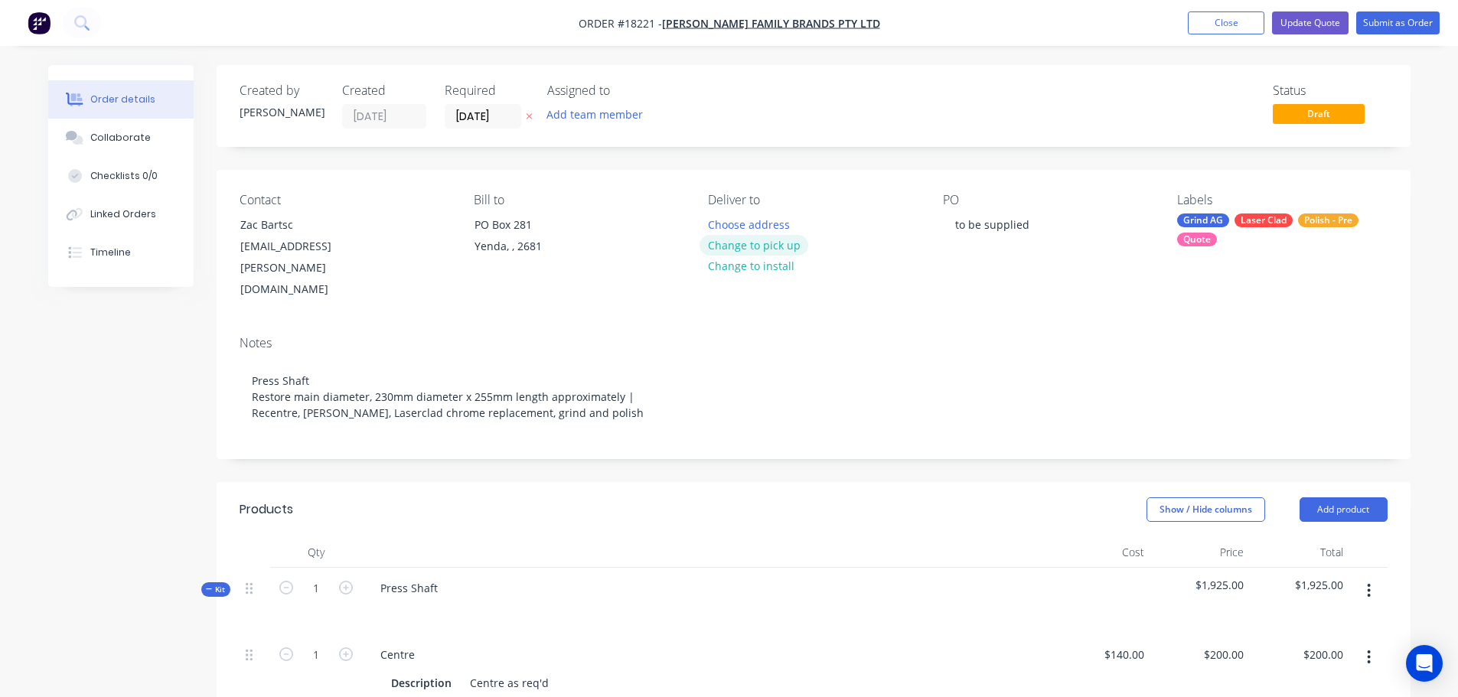
click at [756, 241] on button "Change to pick up" at bounding box center [754, 245] width 109 height 21
click at [732, 217] on div at bounding box center [720, 225] width 24 height 22
paste div
click at [1216, 25] on button "Close" at bounding box center [1226, 22] width 77 height 23
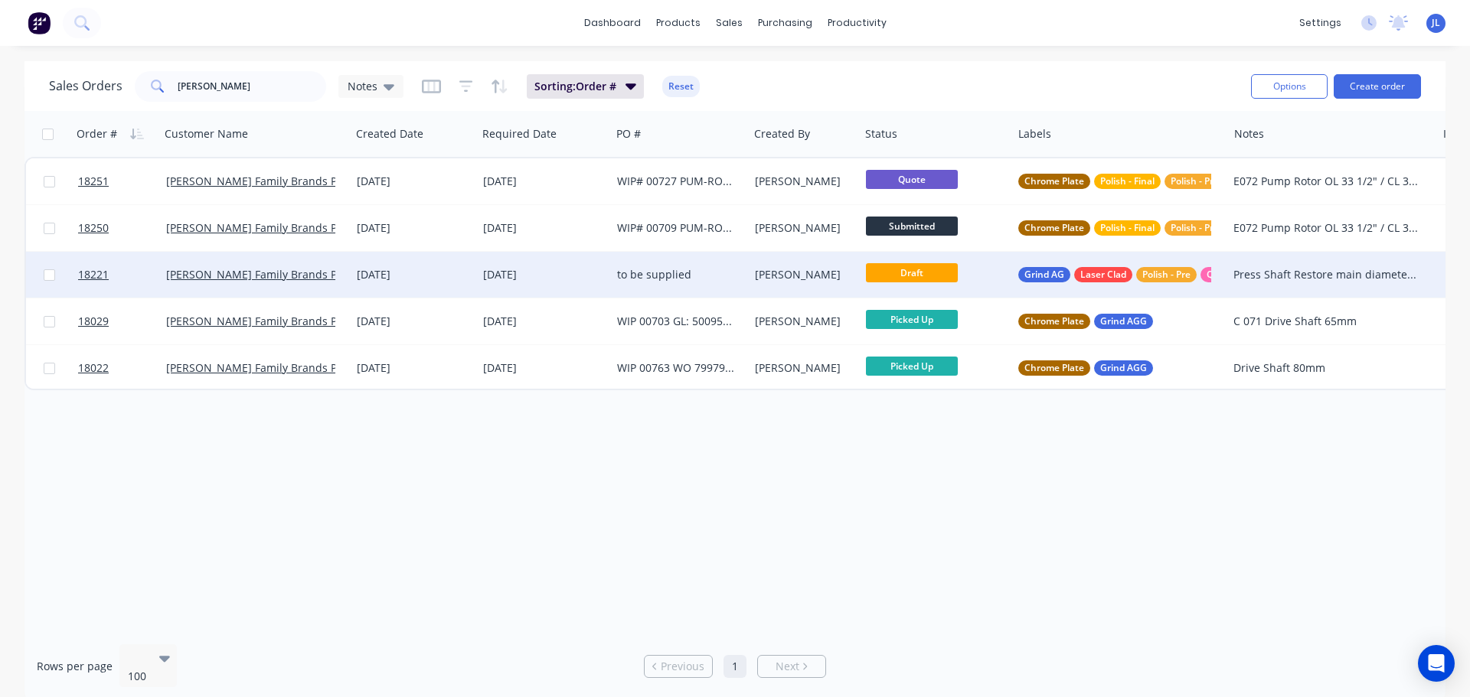
click at [737, 270] on div "to be supplied" at bounding box center [679, 274] width 125 height 15
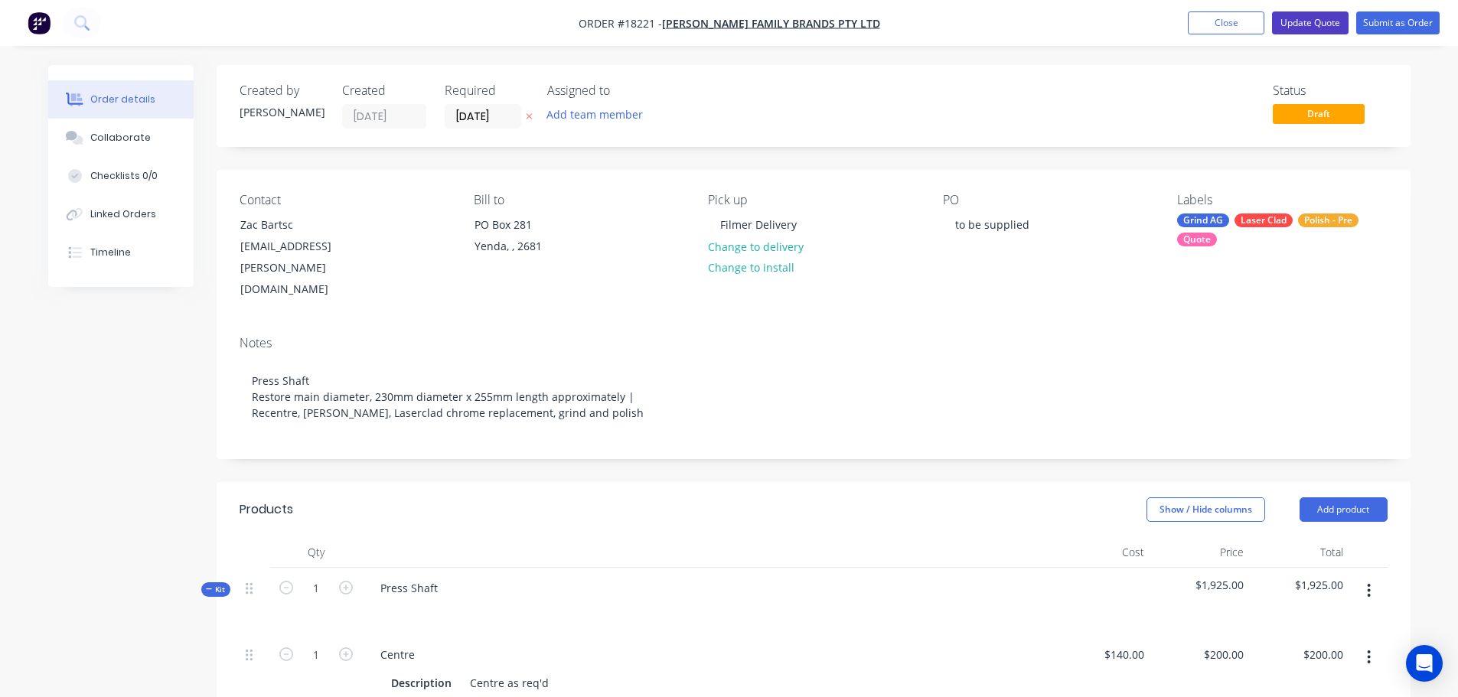
click at [1309, 28] on button "Update Quote" at bounding box center [1310, 22] width 77 height 23
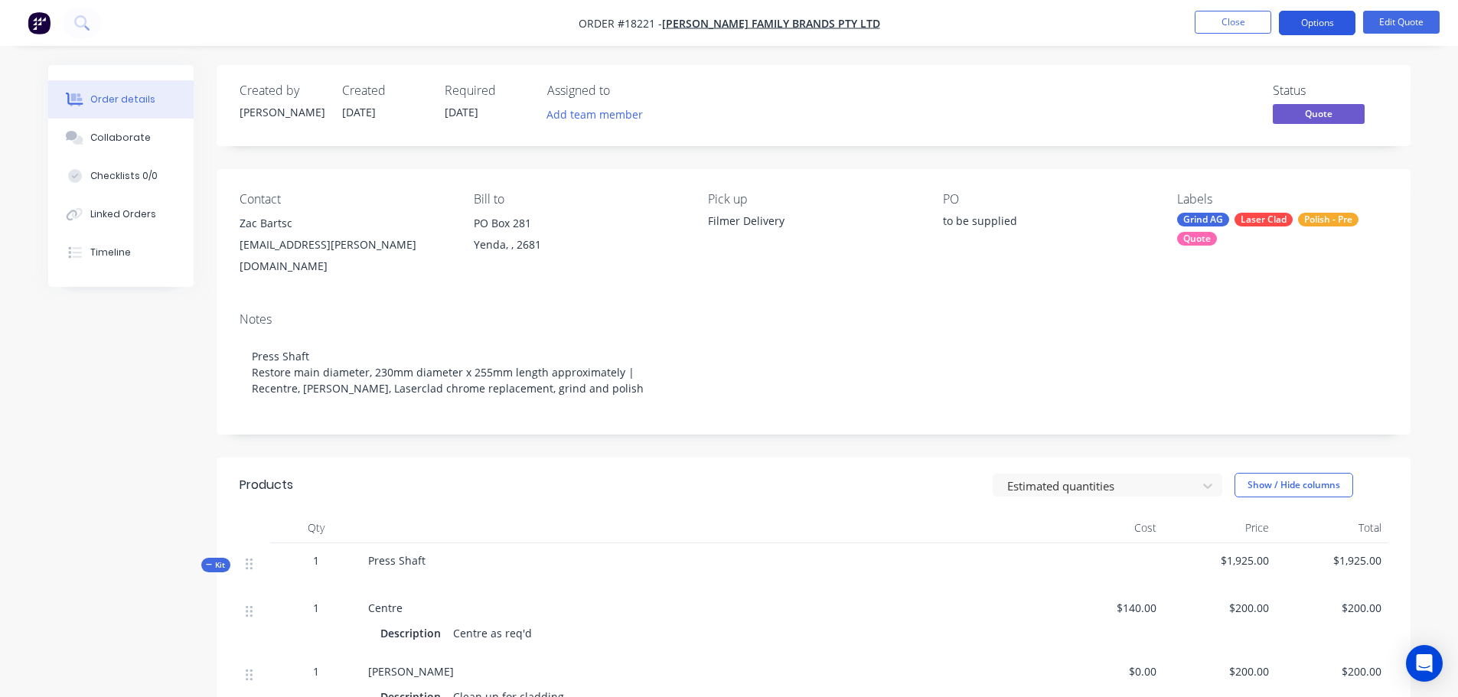
click at [1325, 25] on button "Options" at bounding box center [1317, 23] width 77 height 24
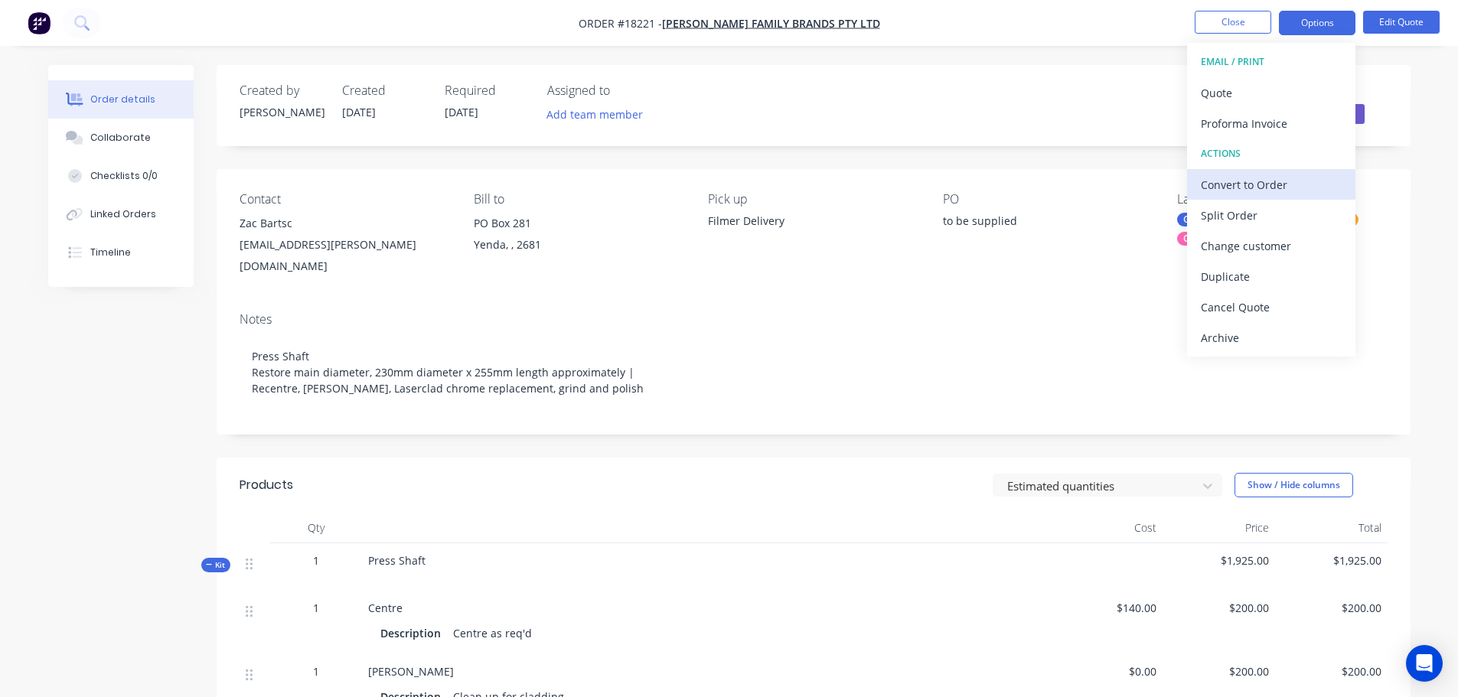
click at [1274, 179] on div "Convert to Order" at bounding box center [1271, 185] width 141 height 22
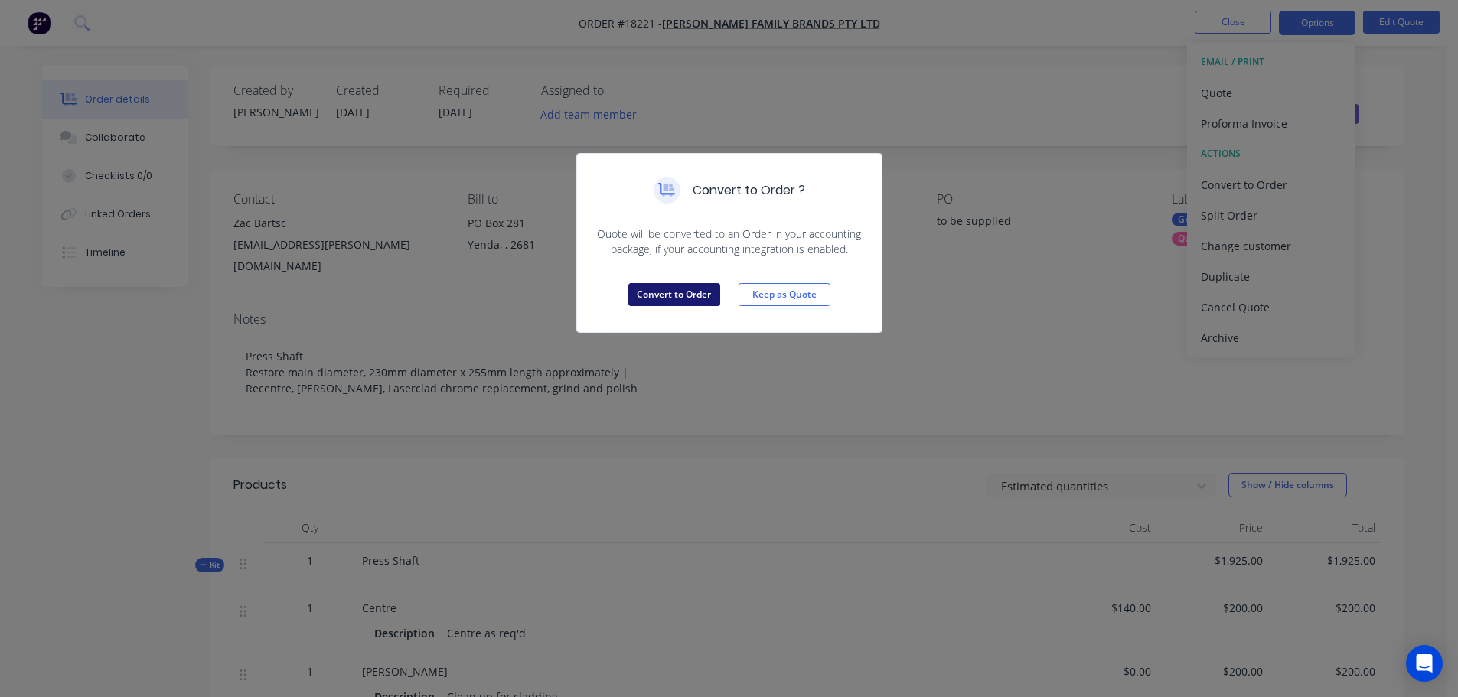
click at [693, 290] on button "Convert to Order" at bounding box center [674, 294] width 92 height 23
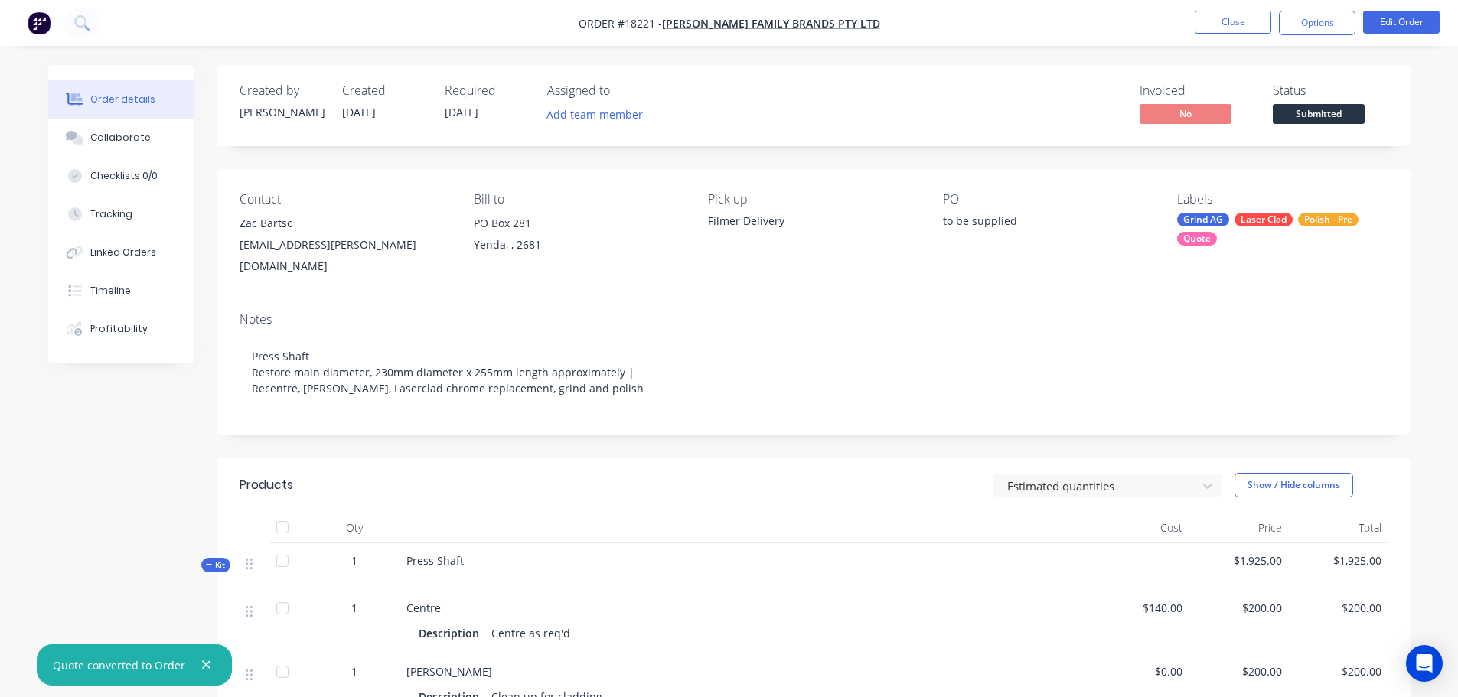
click at [1291, 124] on button "Submitted" at bounding box center [1319, 115] width 92 height 23
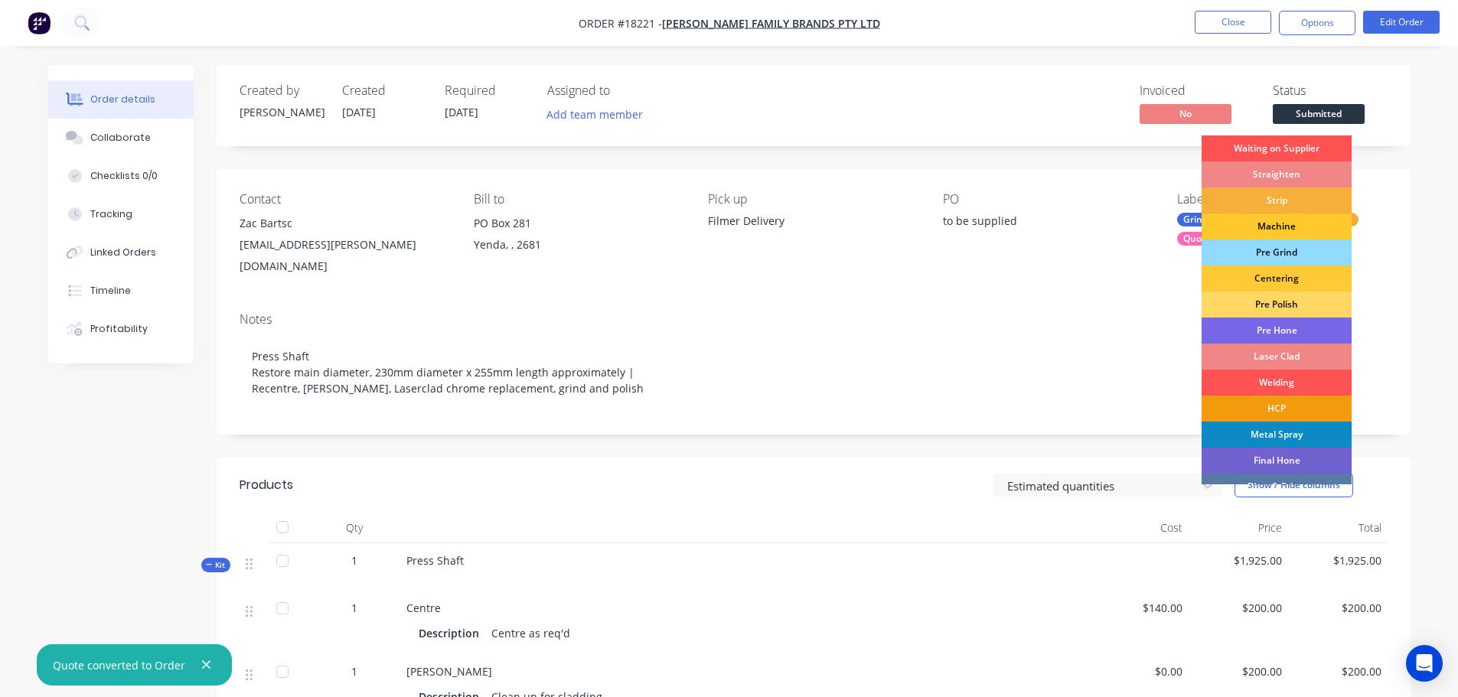
click at [1294, 226] on div "Machine" at bounding box center [1277, 227] width 150 height 26
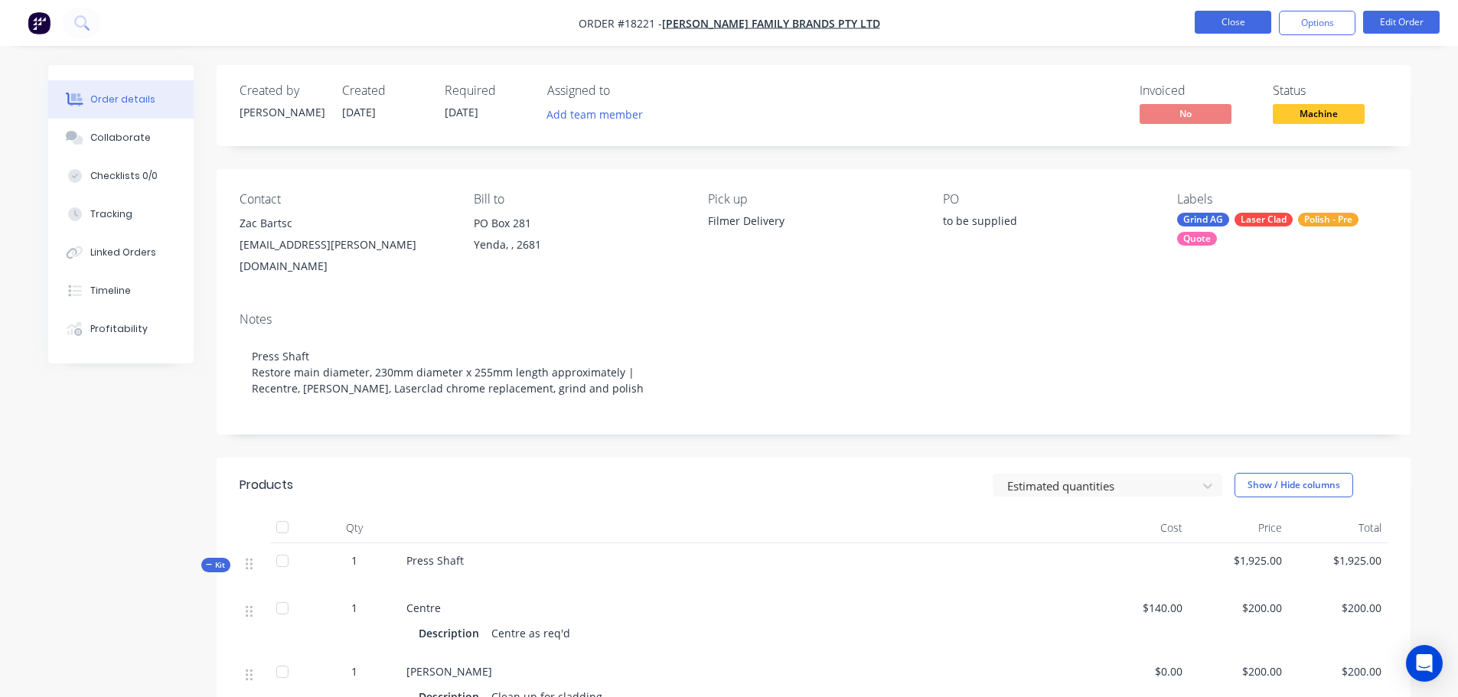
click at [1227, 24] on button "Close" at bounding box center [1233, 22] width 77 height 23
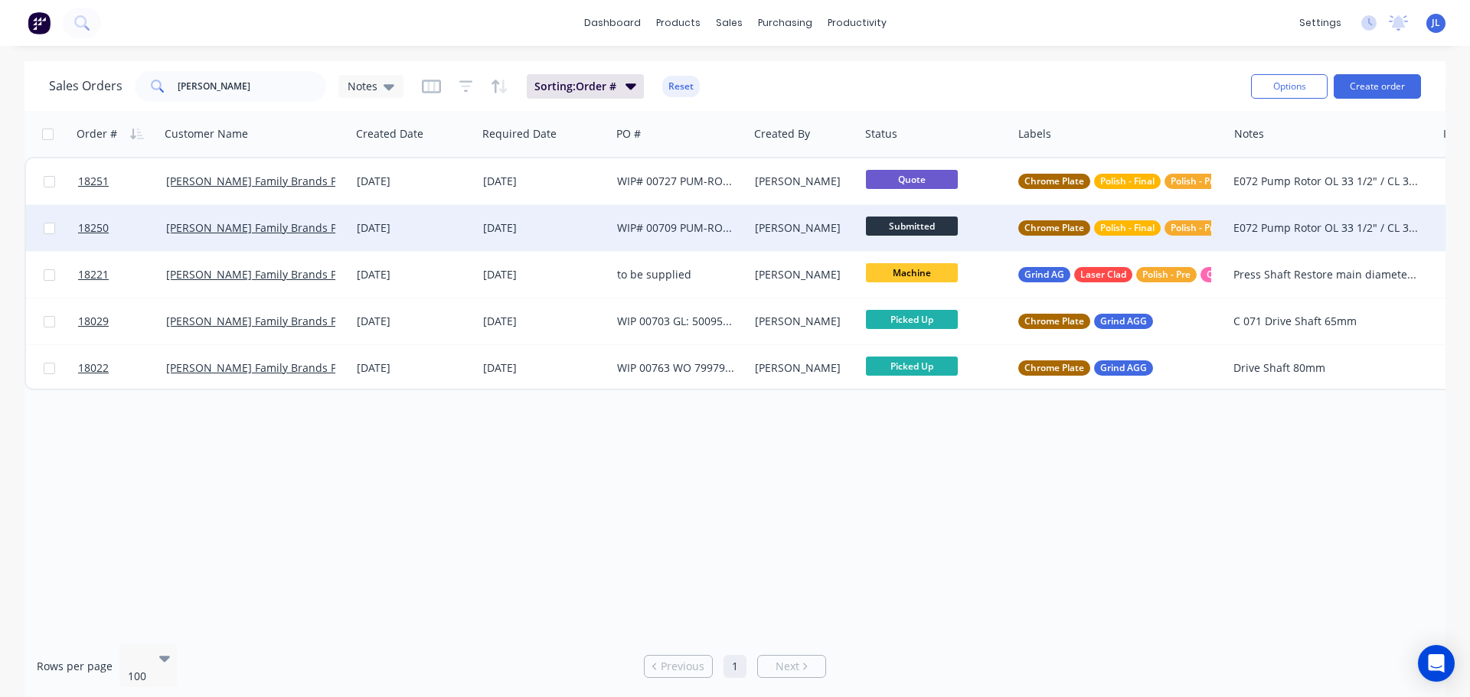
click at [916, 231] on span "Submitted" at bounding box center [912, 226] width 92 height 19
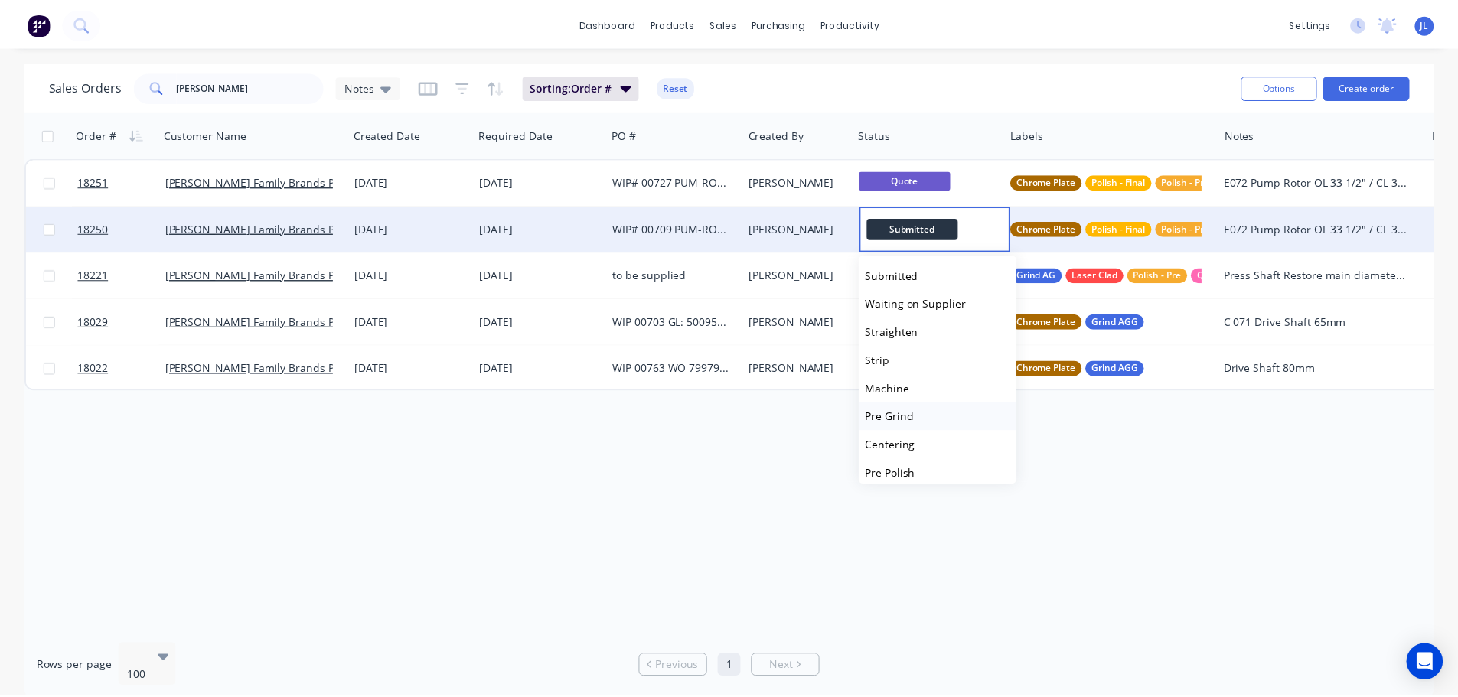
scroll to position [77, 0]
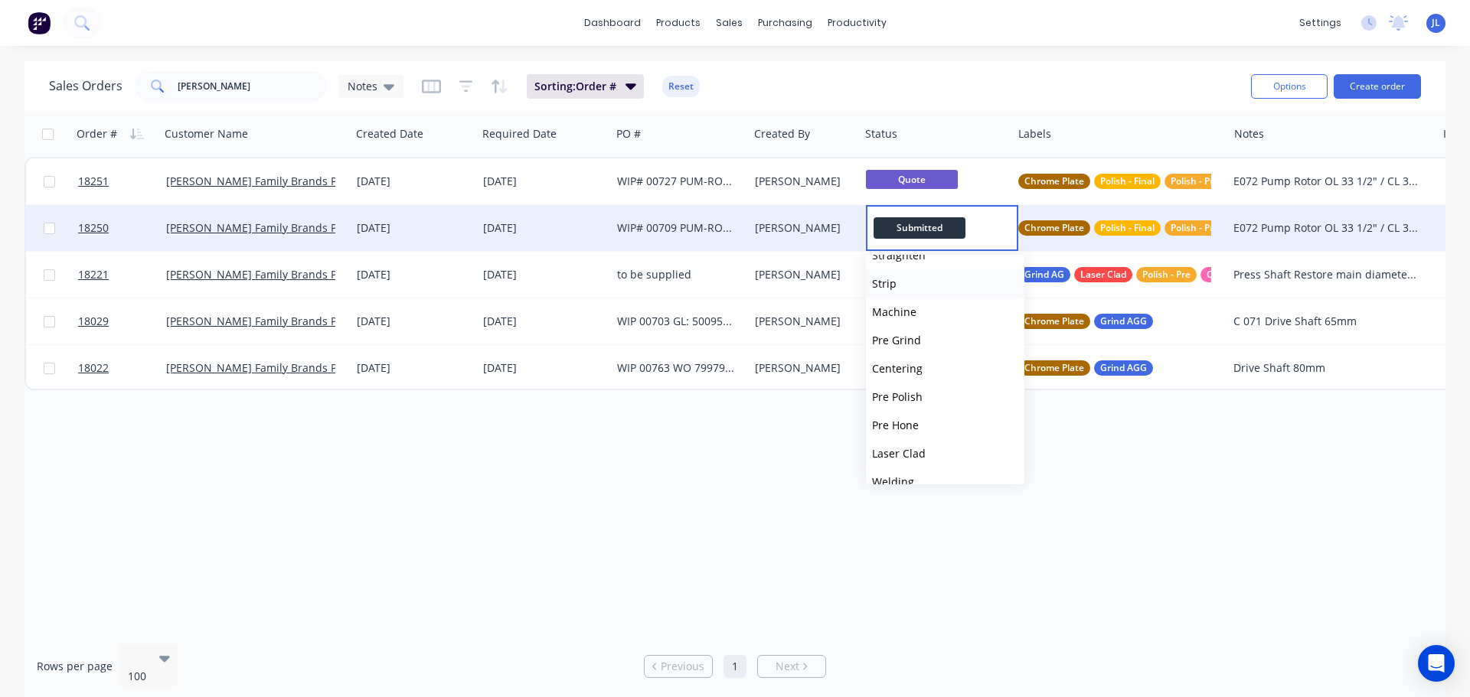
click at [932, 293] on button "Strip" at bounding box center [945, 283] width 158 height 28
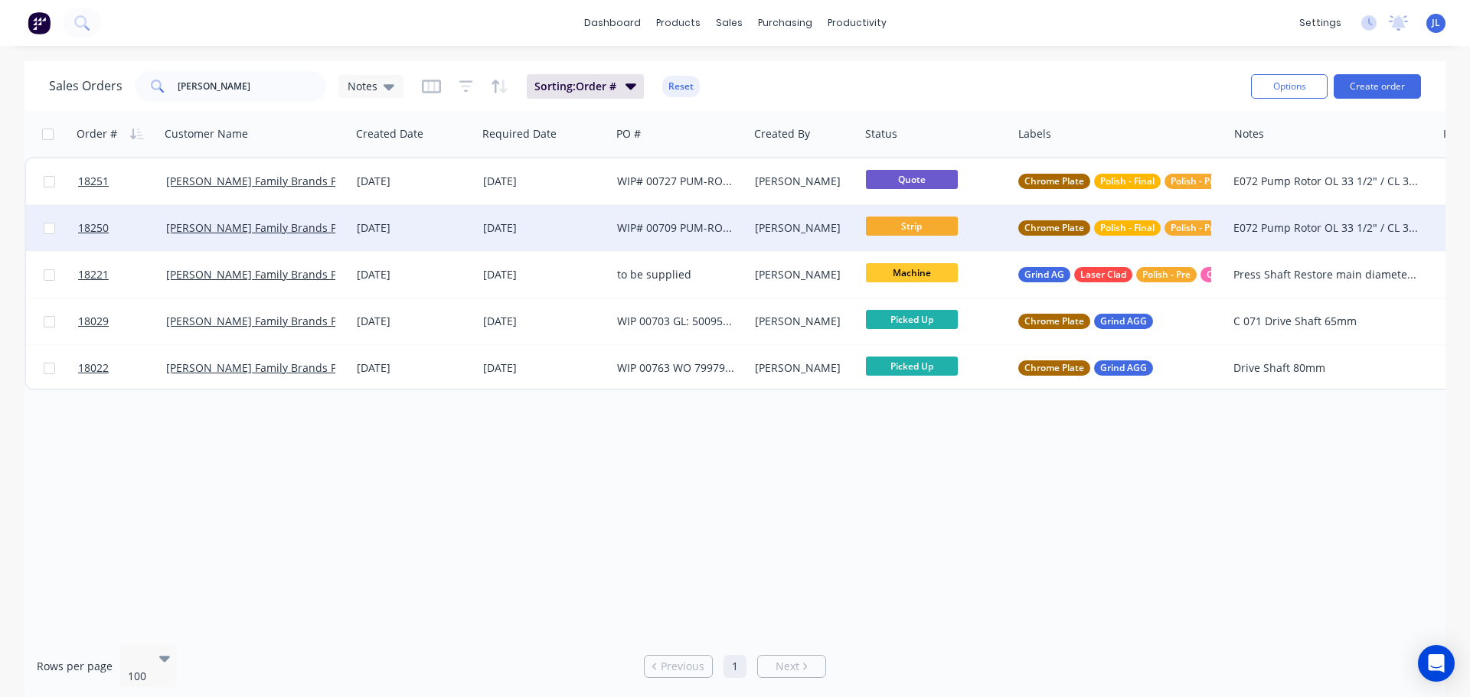
click at [684, 240] on div "WIP# 00709 PUM-ROT-C72R GL: 500P528" at bounding box center [679, 228] width 137 height 46
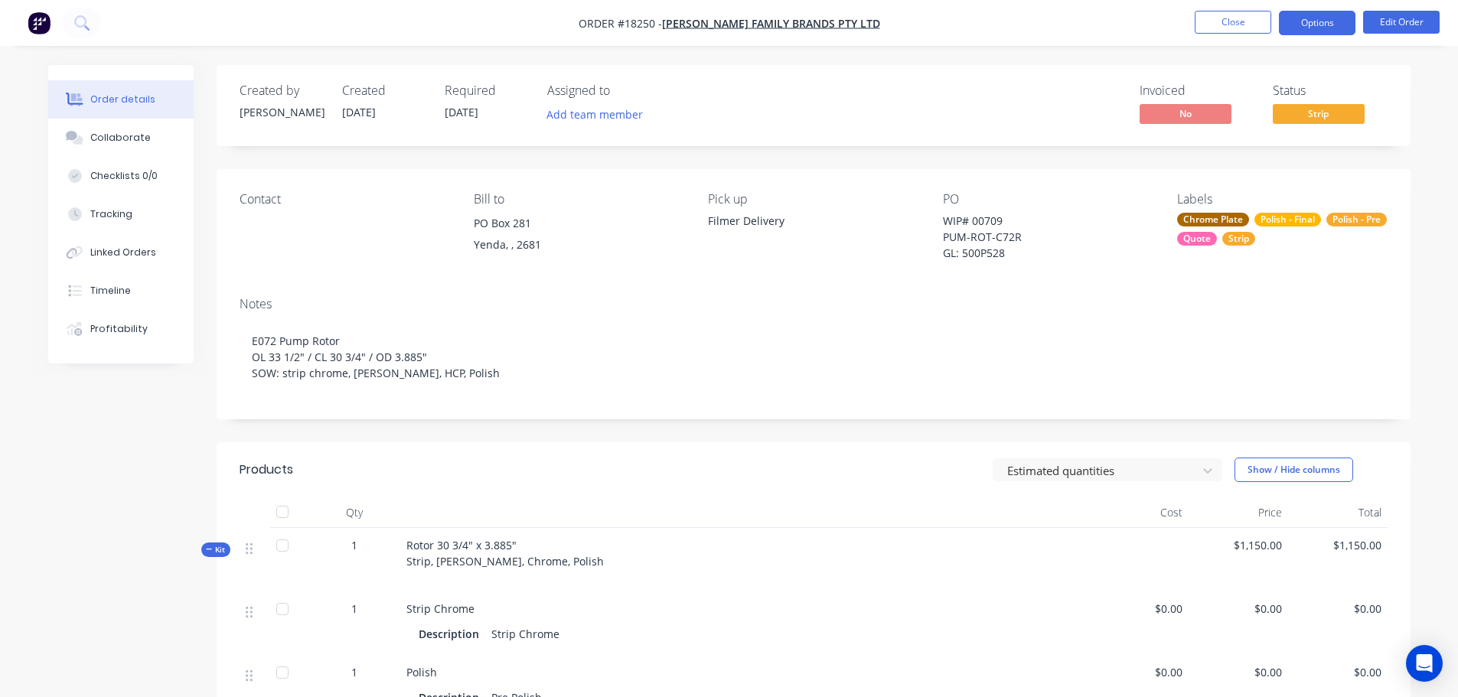
click at [1303, 26] on button "Options" at bounding box center [1317, 23] width 77 height 24
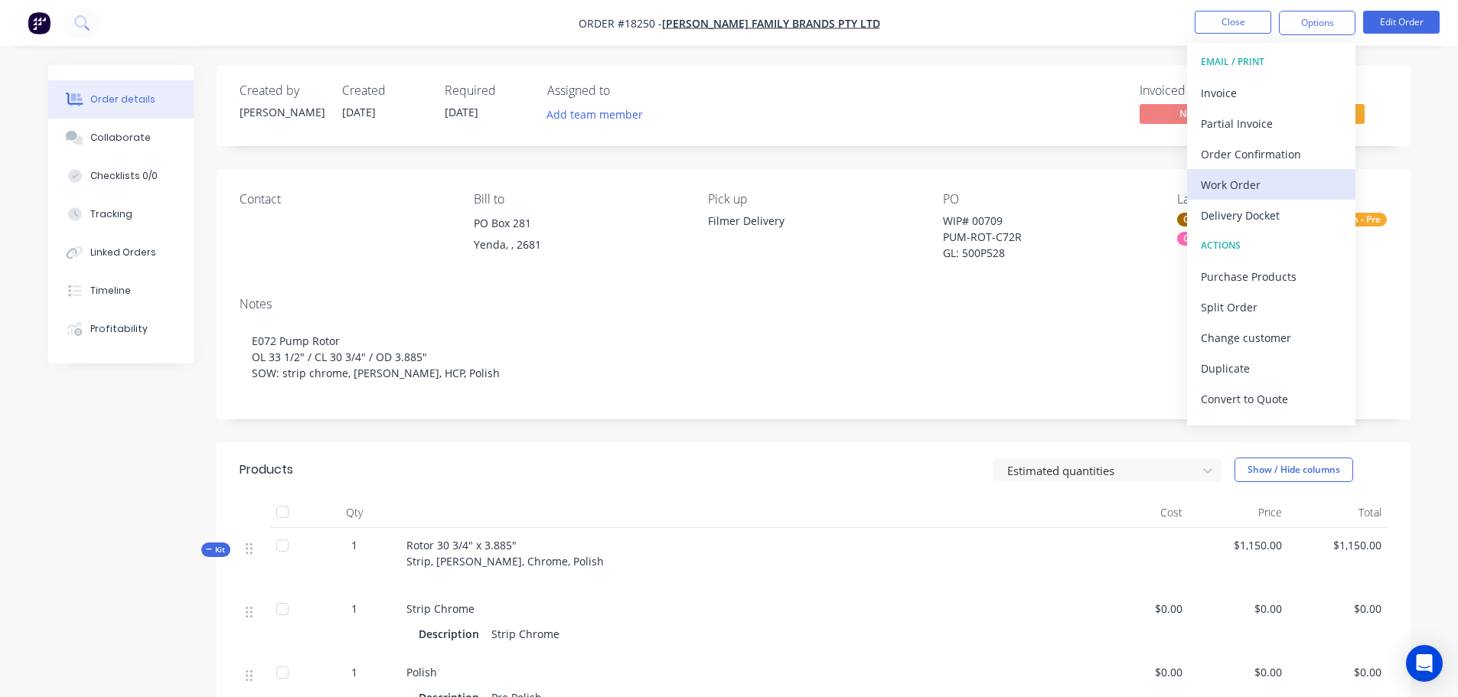
click at [1257, 188] on div "Work Order" at bounding box center [1271, 185] width 141 height 22
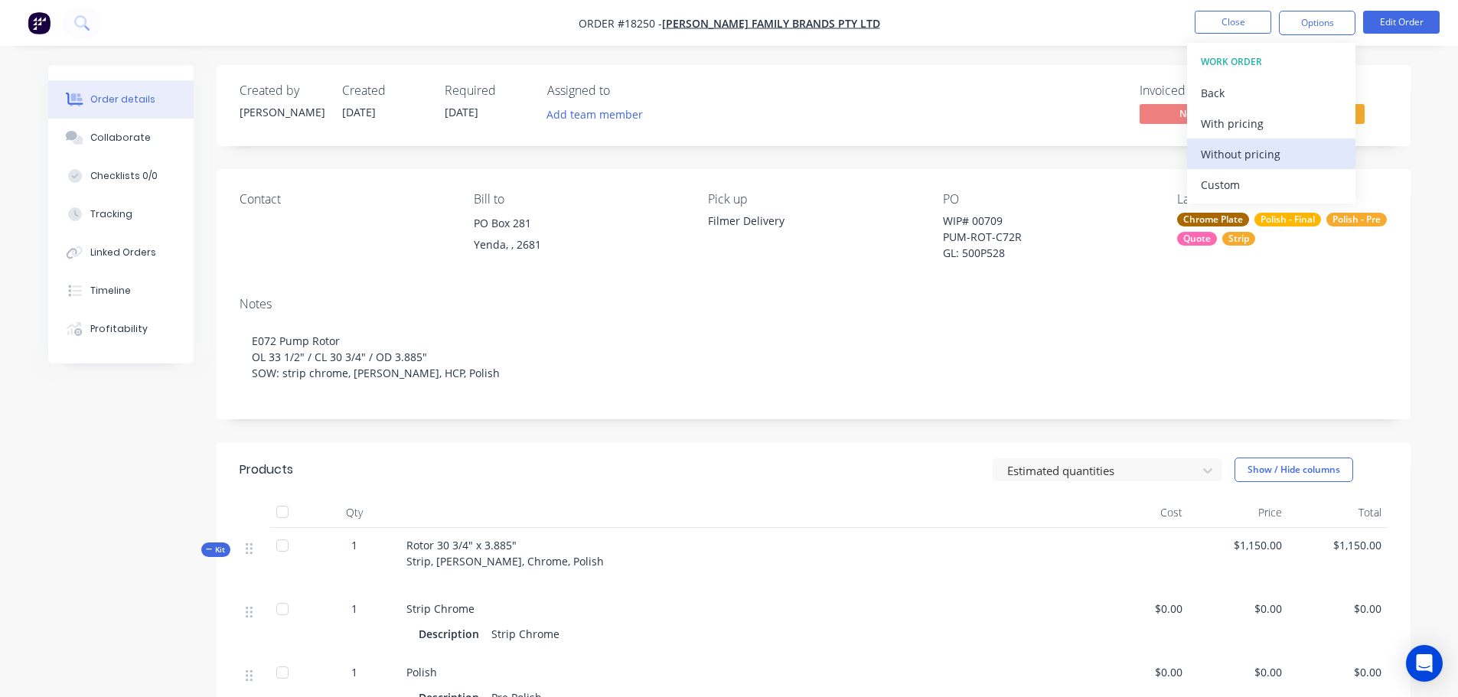
click at [1256, 161] on div "Without pricing" at bounding box center [1271, 154] width 141 height 22
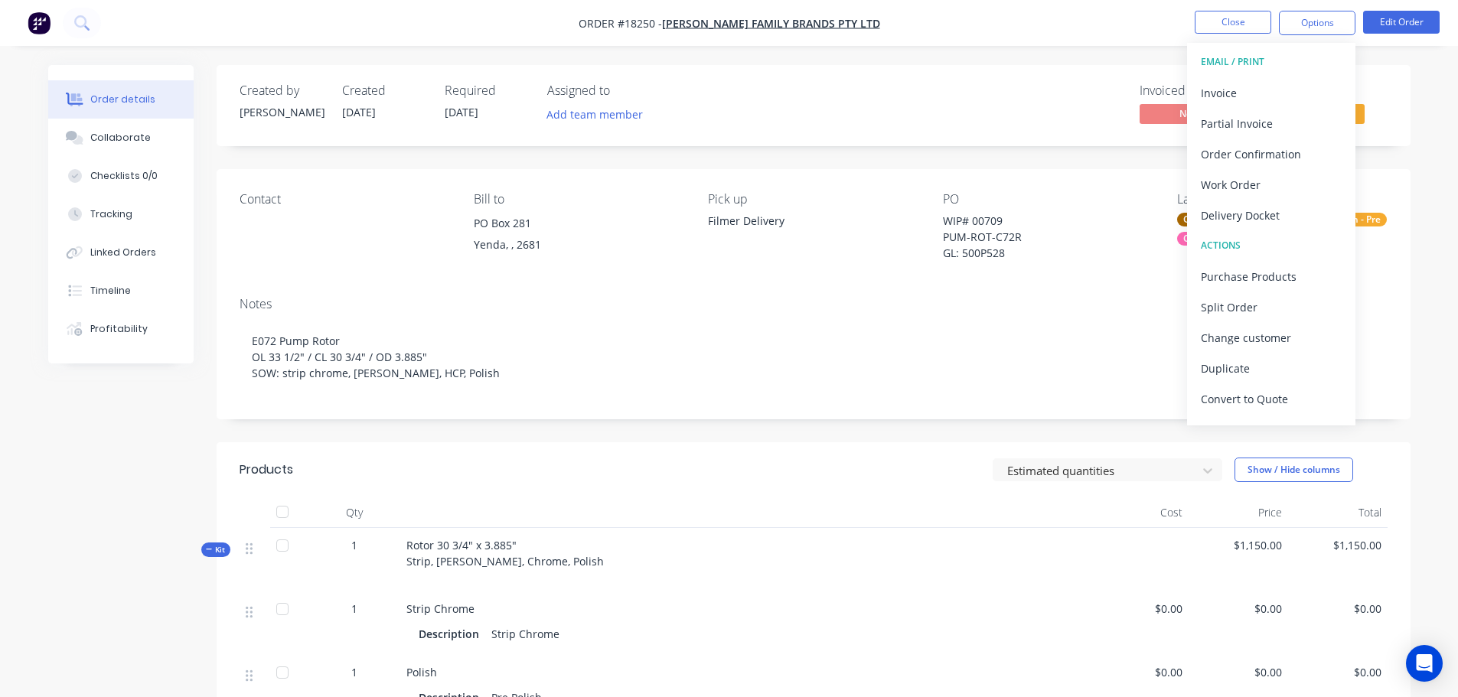
click at [87, 449] on div "Created by [PERSON_NAME] Created [DATE] Required [DATE] Assigned to Add team me…" at bounding box center [729, 632] width 1362 height 1134
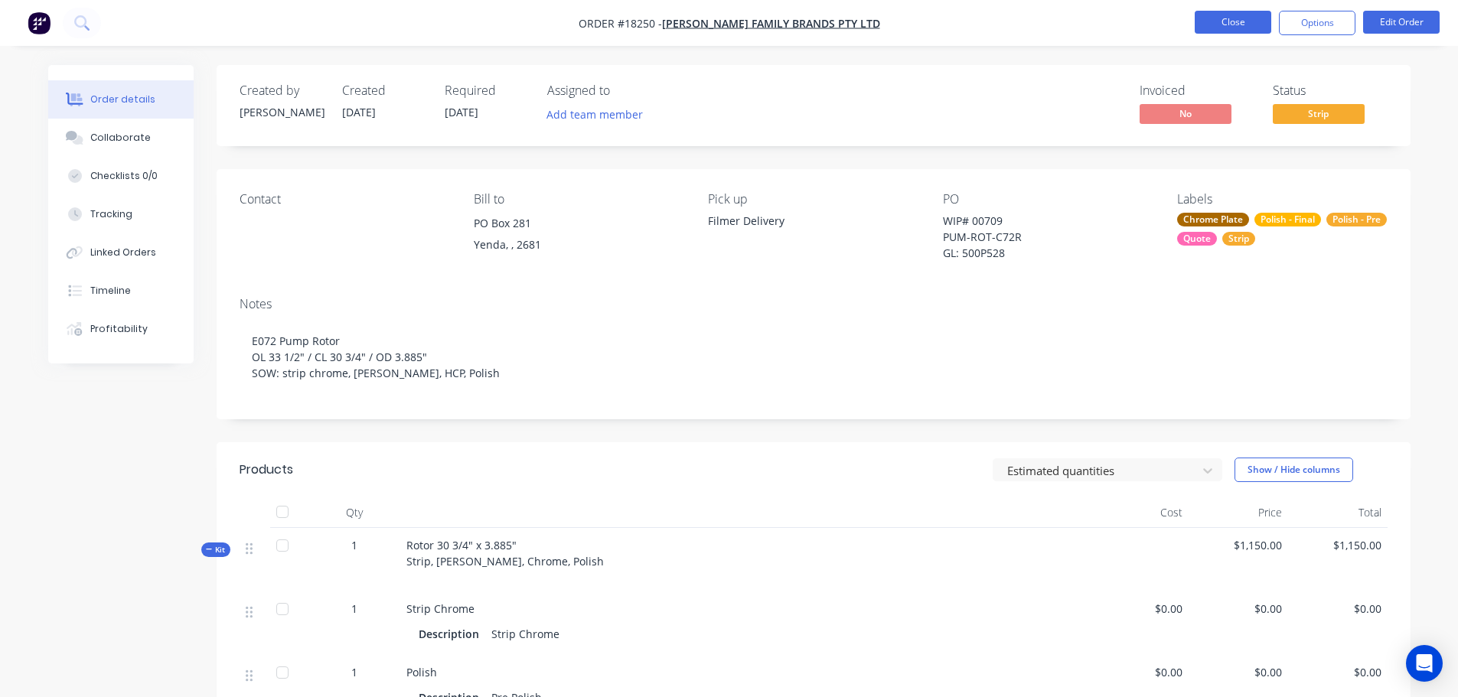
click at [1261, 27] on button "Close" at bounding box center [1233, 22] width 77 height 23
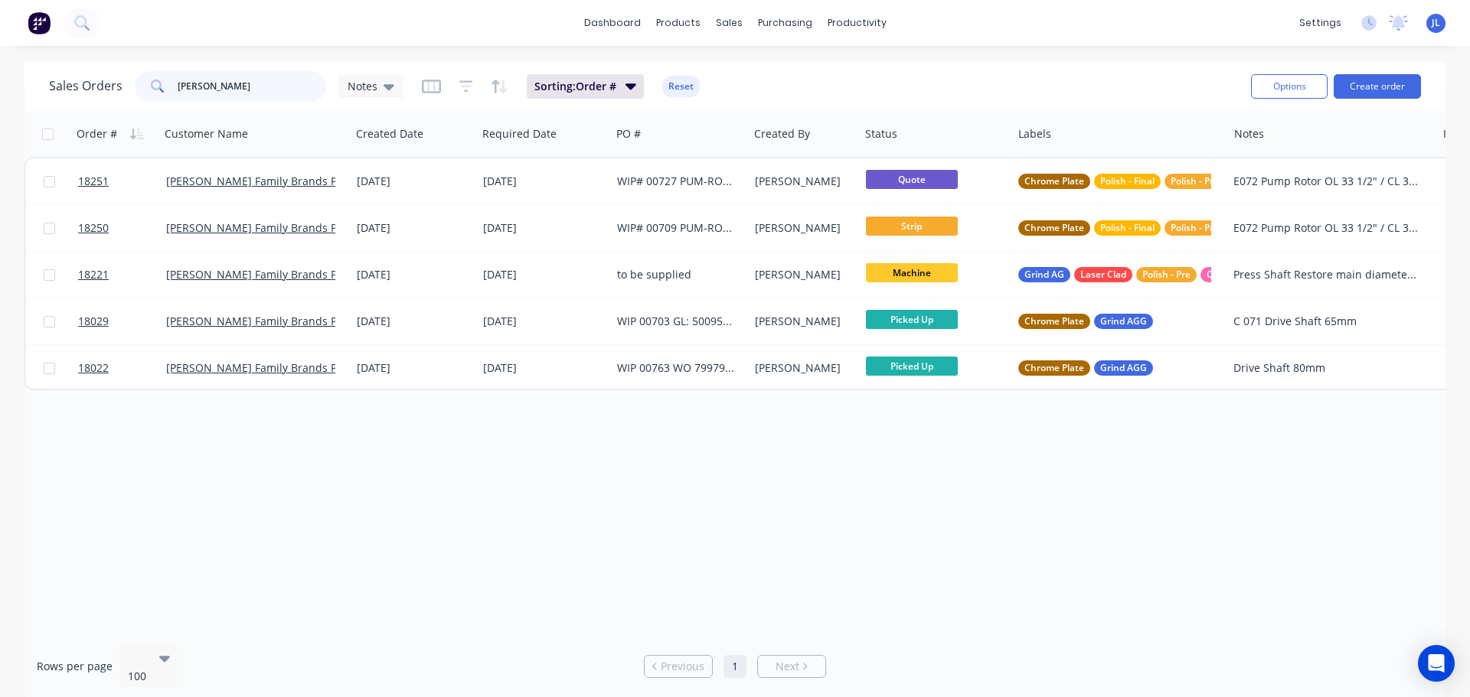
drag, startPoint x: 180, startPoint y: 92, endPoint x: 66, endPoint y: 85, distance: 114.3
click at [71, 90] on div "Sales Orders [PERSON_NAME] Notes" at bounding box center [226, 86] width 354 height 31
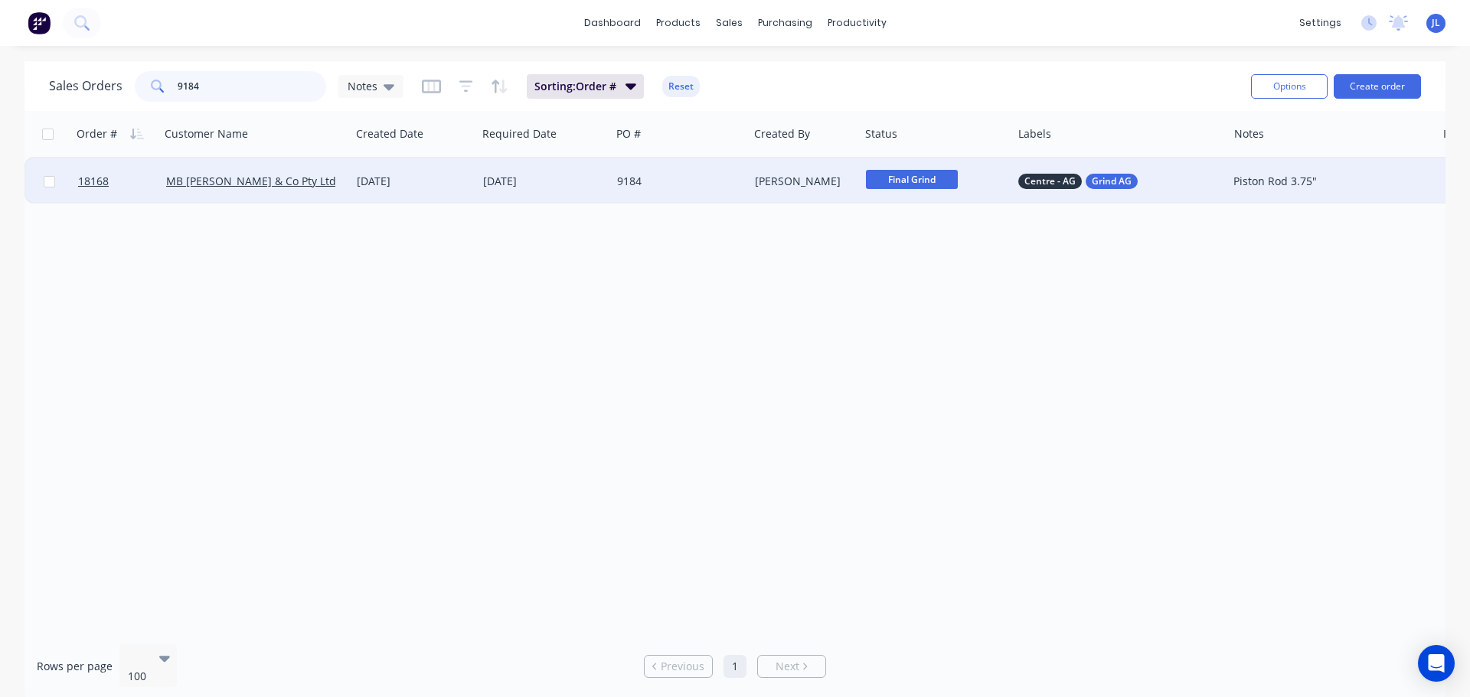
type input "9184"
click at [1000, 194] on div "Final Grind" at bounding box center [936, 181] width 152 height 46
click at [491, 179] on div "[DATE]" at bounding box center [544, 181] width 122 height 15
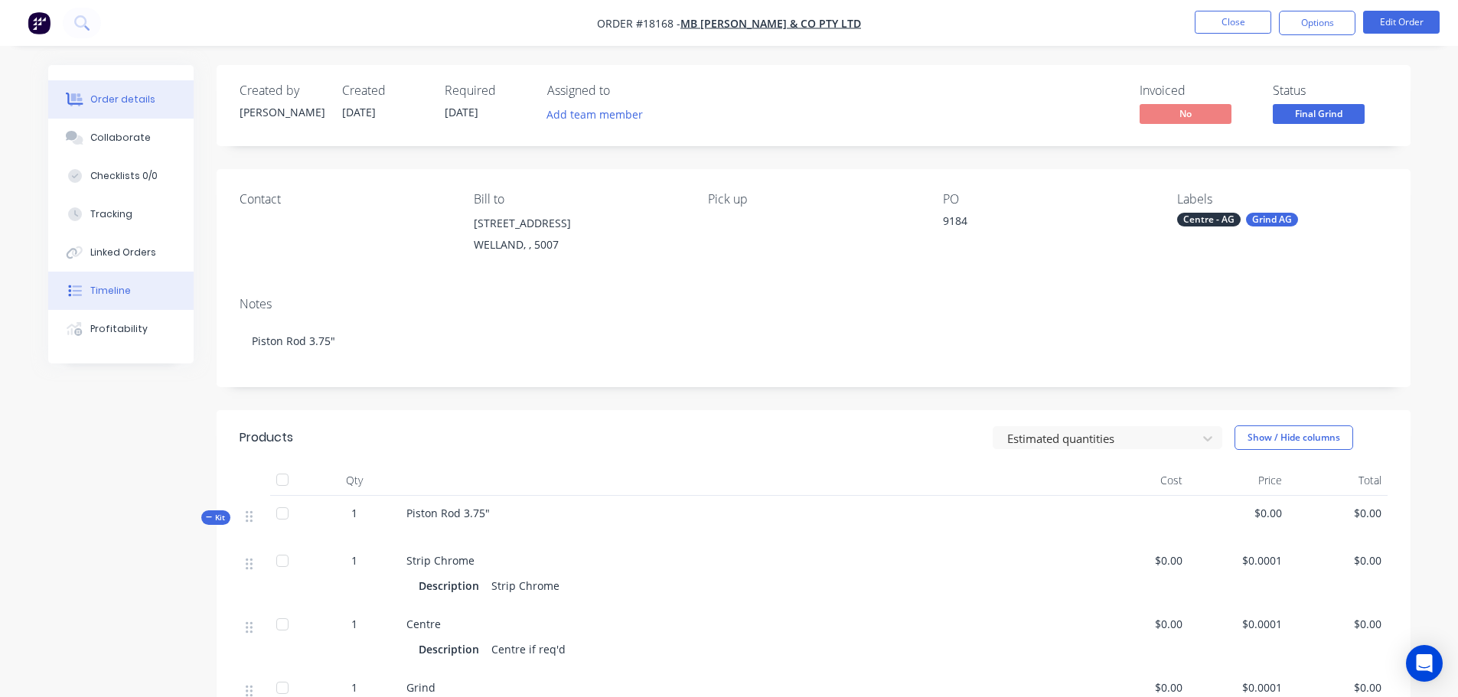
click at [97, 274] on button "Timeline" at bounding box center [120, 291] width 145 height 38
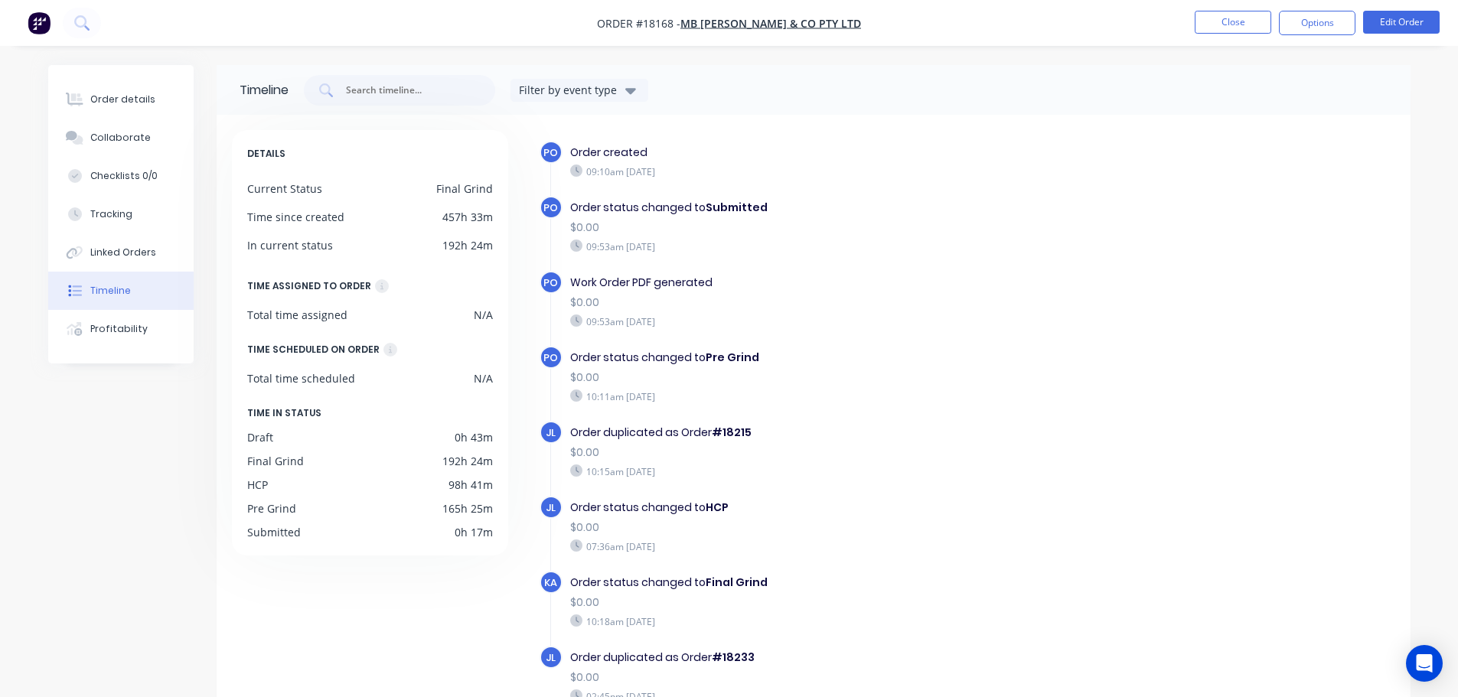
click at [41, 24] on img "button" at bounding box center [39, 22] width 23 height 23
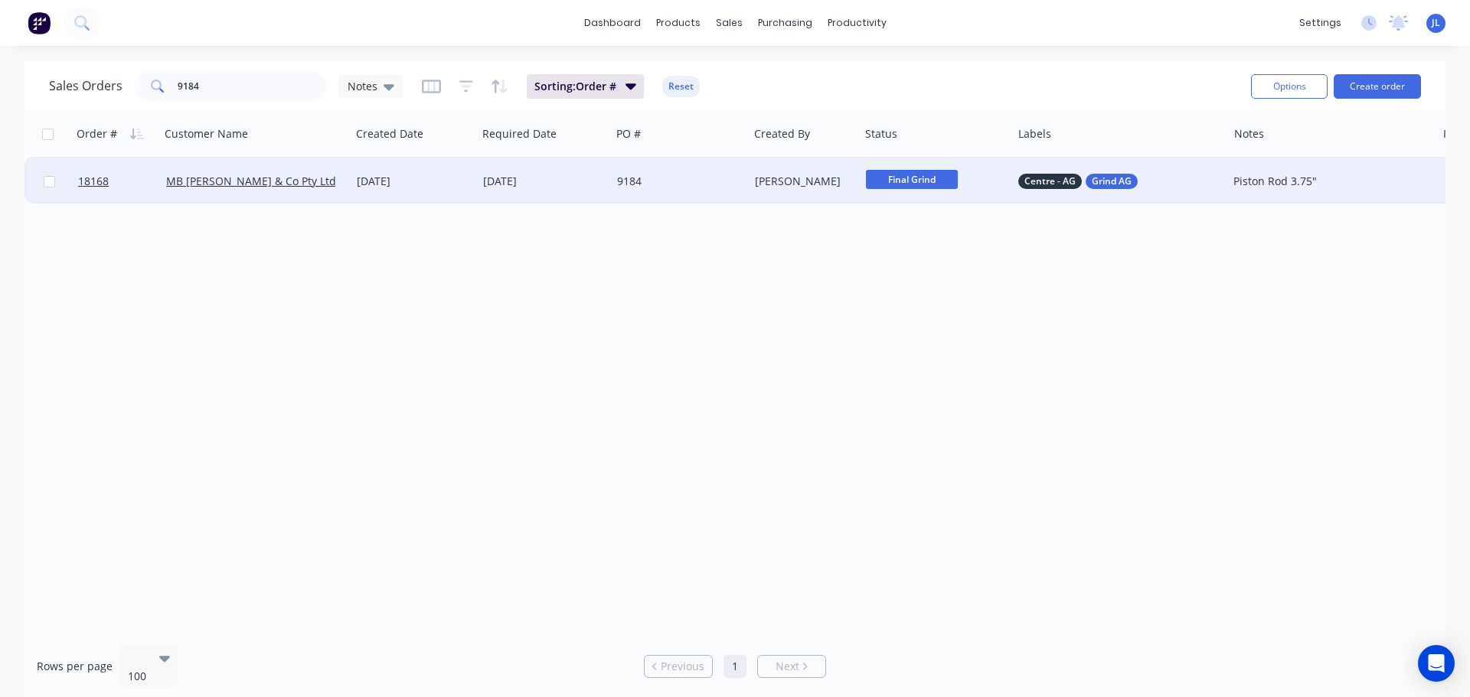
click at [694, 181] on div "9184" at bounding box center [676, 181] width 119 height 15
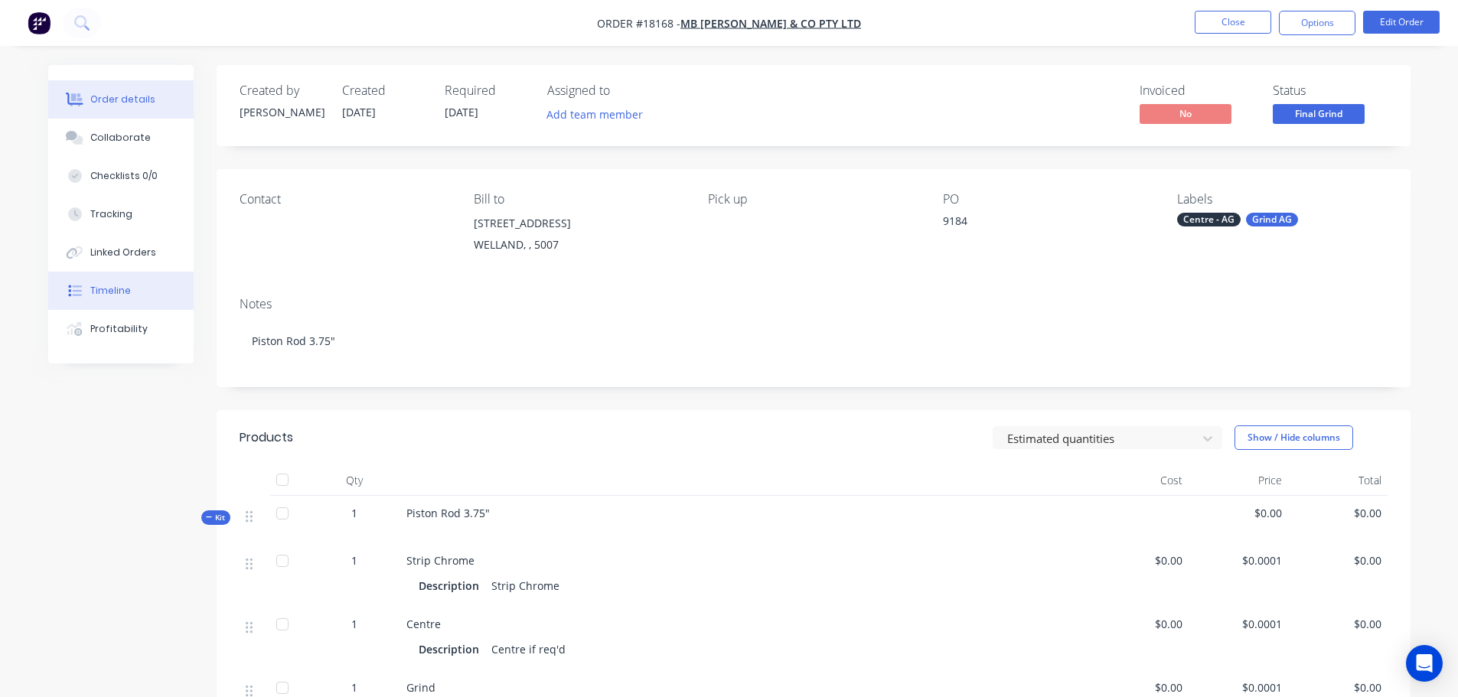
click at [97, 290] on div "Timeline" at bounding box center [110, 291] width 41 height 14
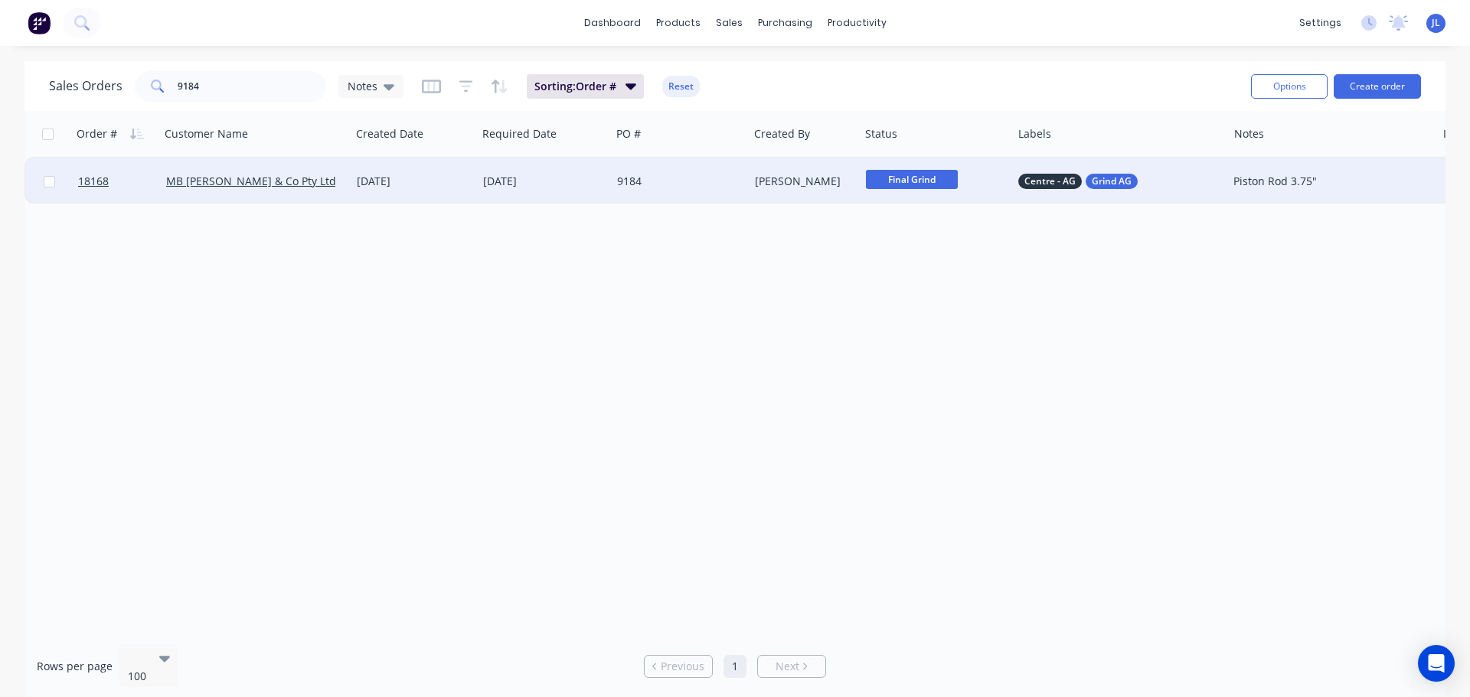
click at [467, 187] on div "[DATE]" at bounding box center [414, 181] width 114 height 15
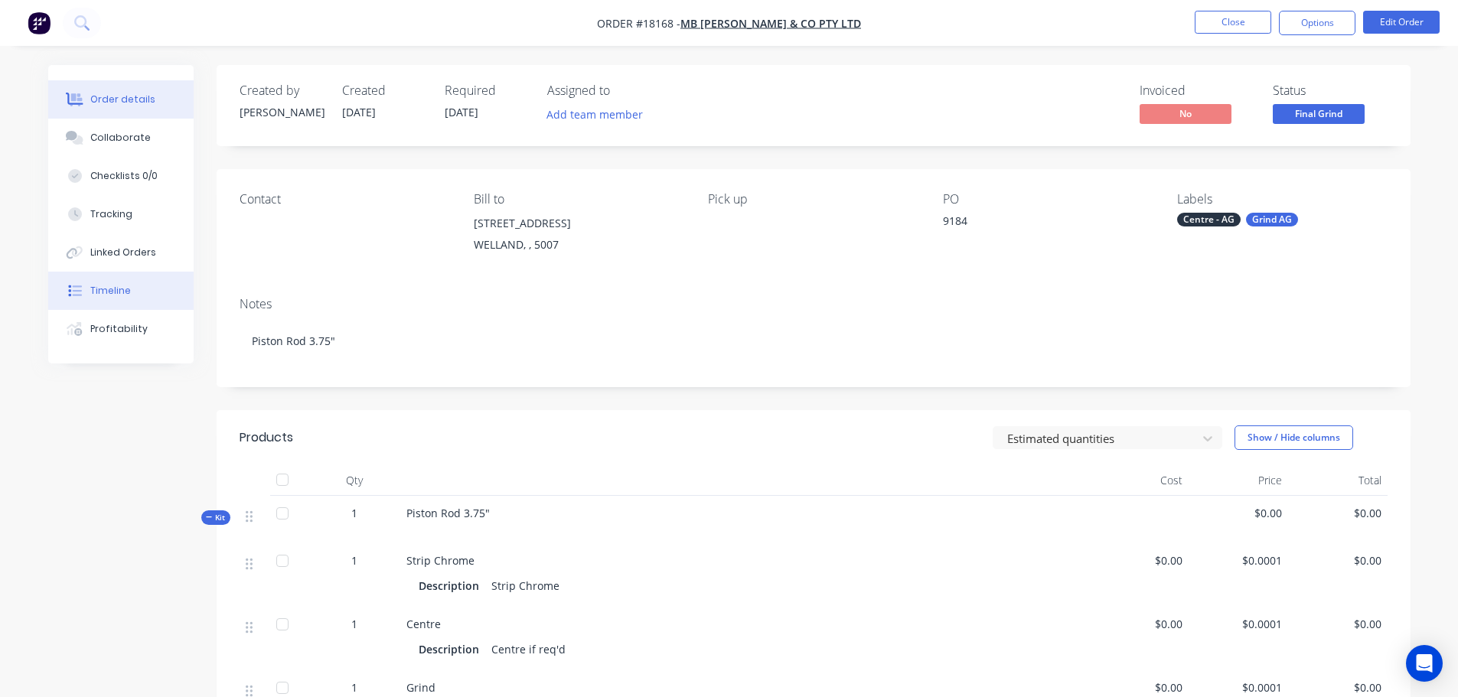
click at [129, 286] on button "Timeline" at bounding box center [120, 291] width 145 height 38
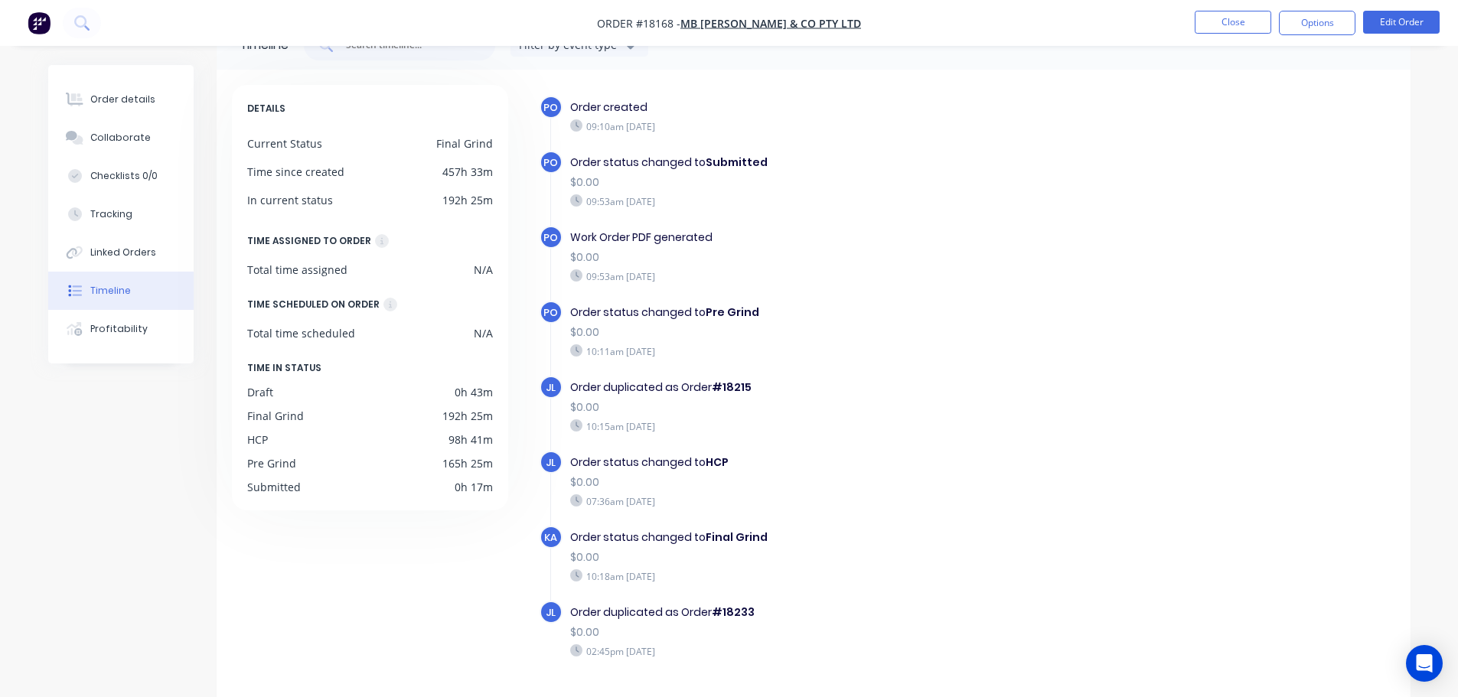
scroll to position [90, 0]
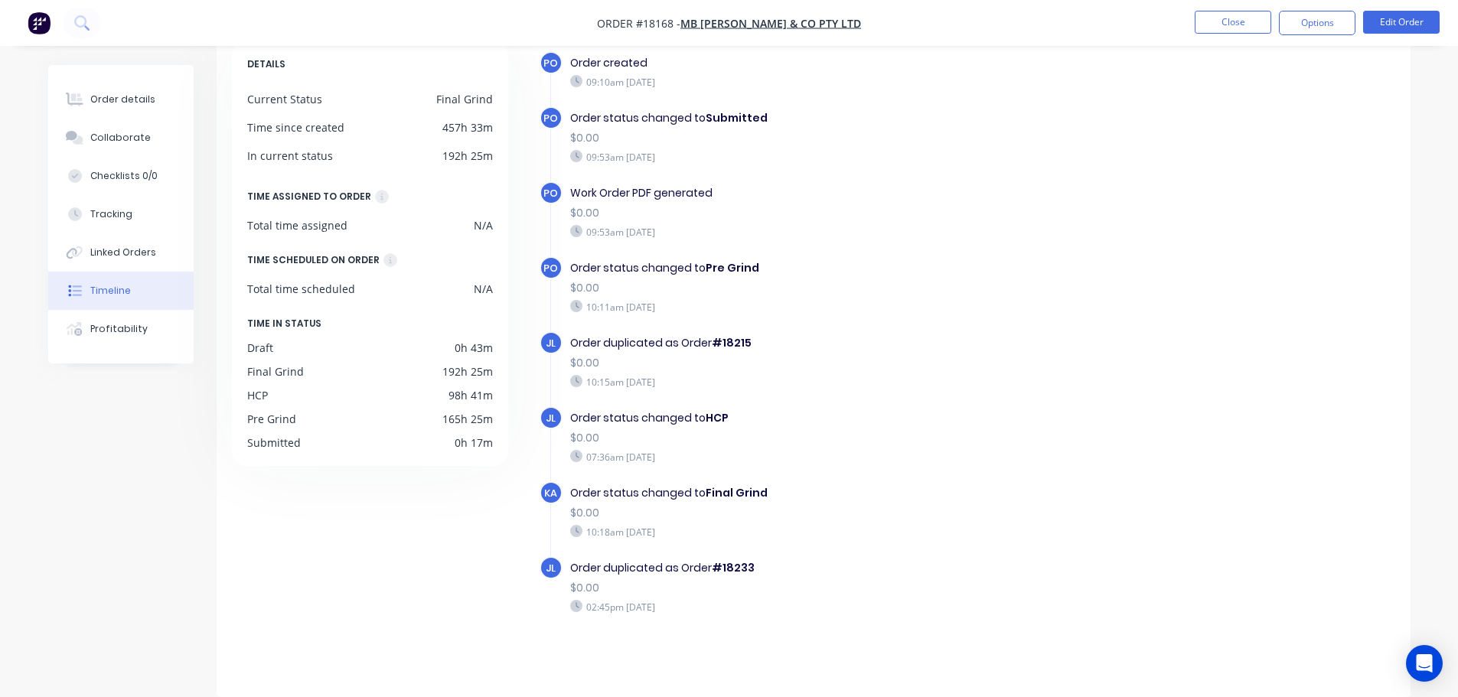
click at [376, 593] on div "DETAILS Current Status Final Grind Time since created 457h 33m In current statu…" at bounding box center [377, 358] width 291 height 634
click at [59, 452] on div "Timeline Filter by event type DETAILS Current Status Final Grind Time since cre…" at bounding box center [729, 337] width 1362 height 722
click at [1224, 15] on button "Close" at bounding box center [1233, 22] width 77 height 23
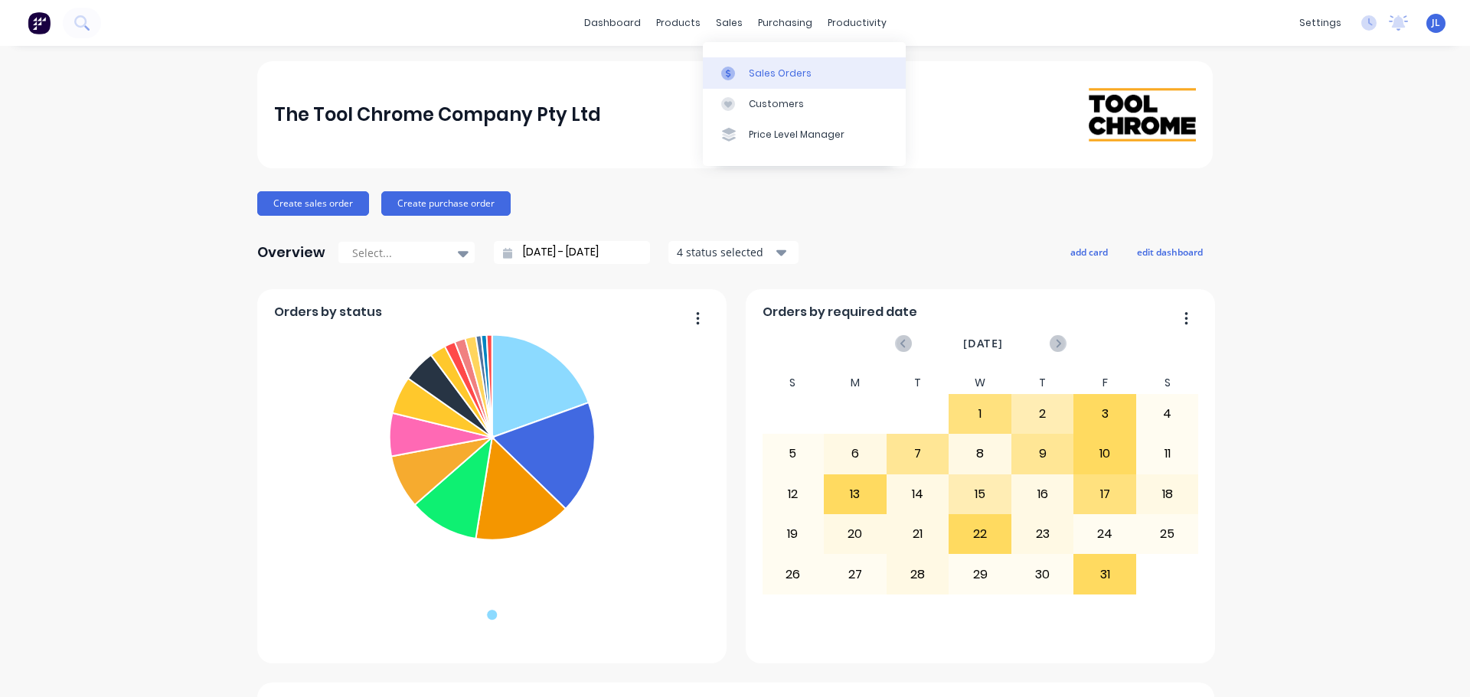
click at [736, 65] on link "Sales Orders" at bounding box center [804, 72] width 203 height 31
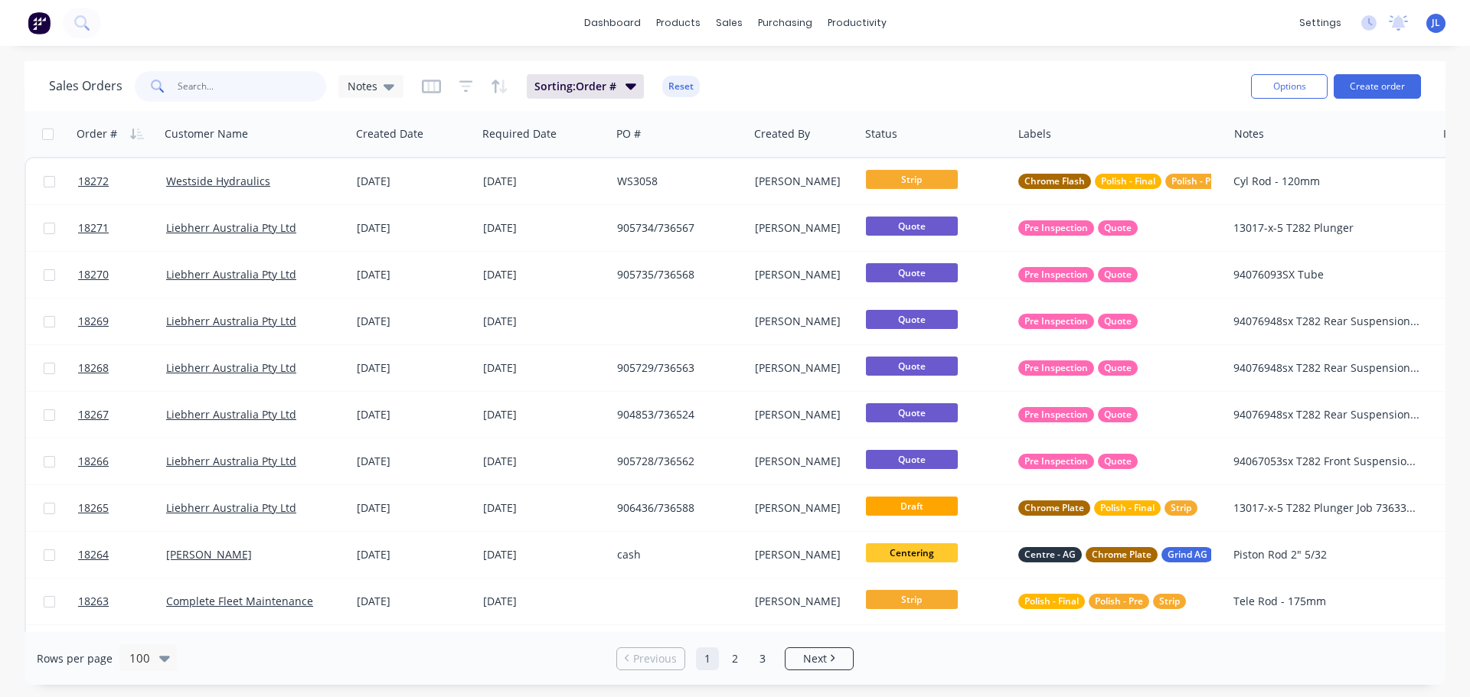
click at [276, 96] on input "text" at bounding box center [252, 86] width 149 height 31
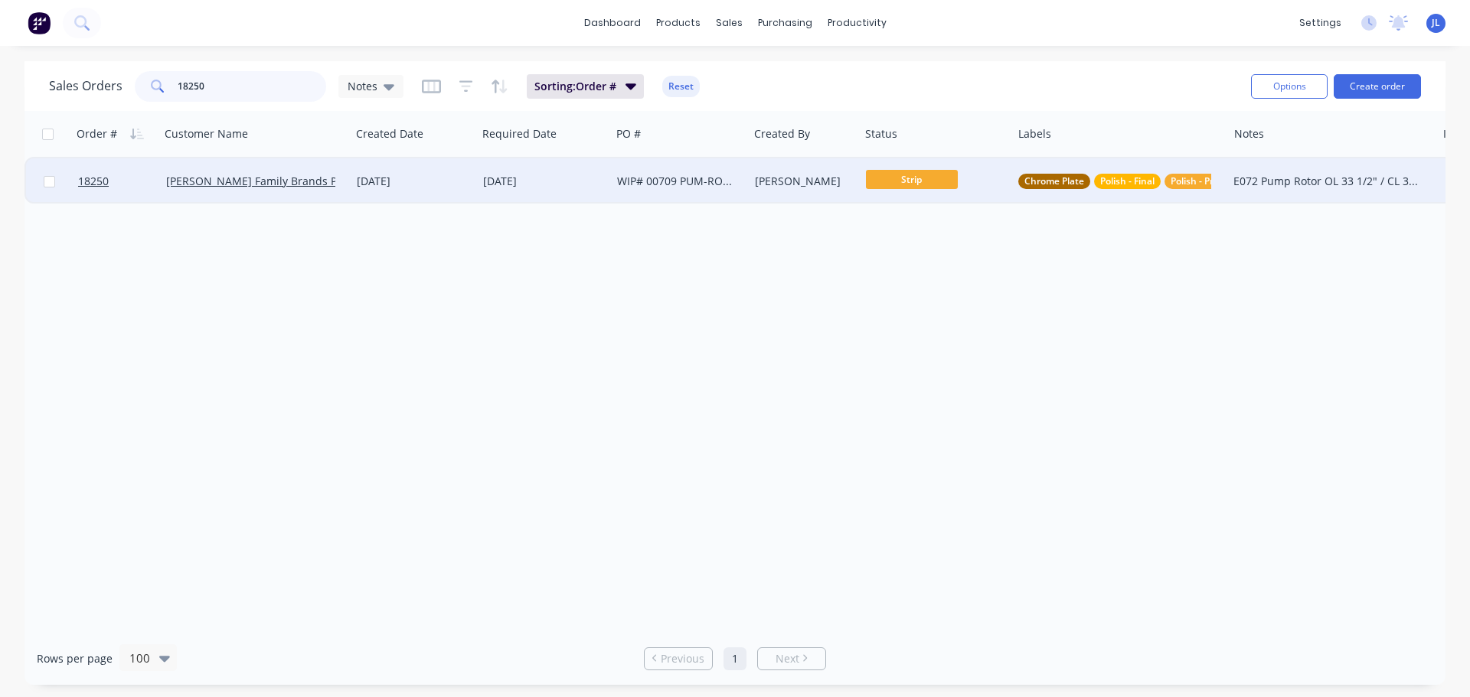
type input "18250"
click at [964, 188] on div "Strip" at bounding box center [932, 181] width 133 height 23
click at [747, 165] on div "WIP# 00709 PUM-ROT-C72R GL: 500P528" at bounding box center [679, 181] width 137 height 46
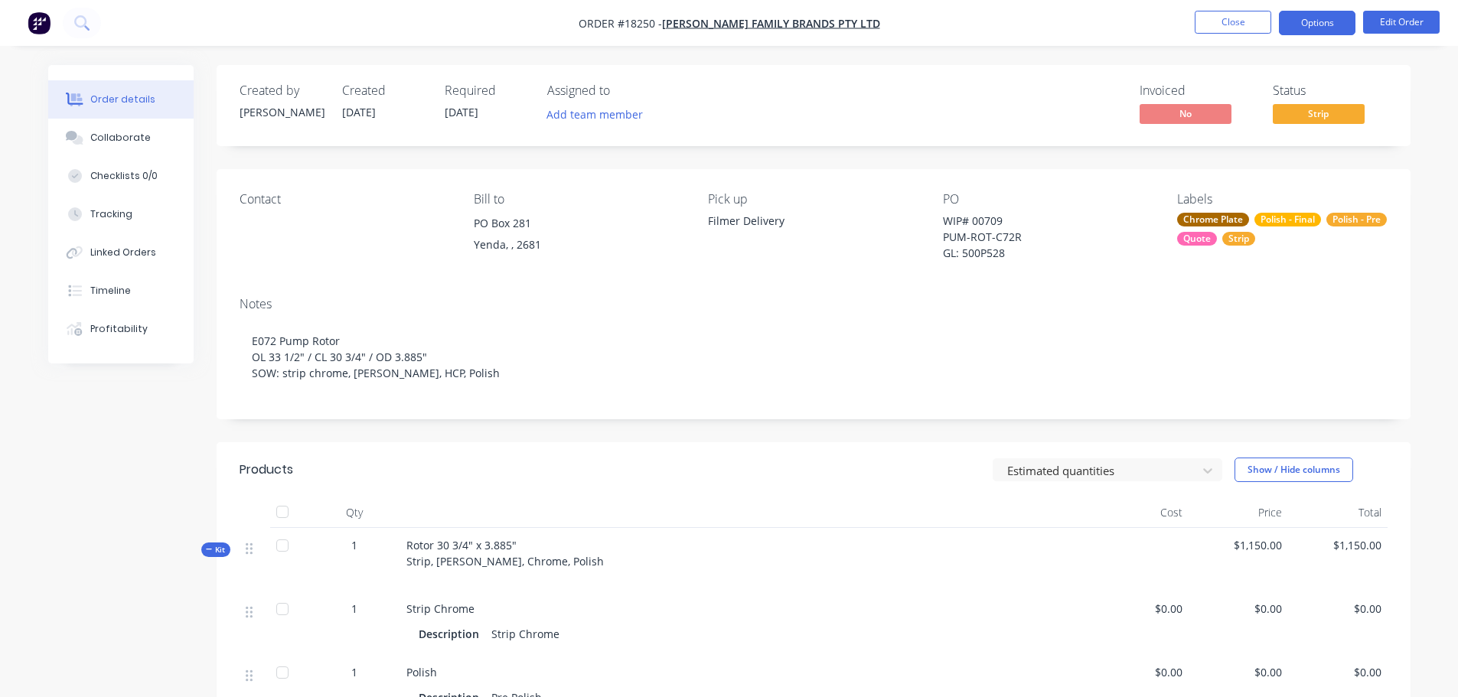
click at [1303, 17] on button "Options" at bounding box center [1317, 23] width 77 height 24
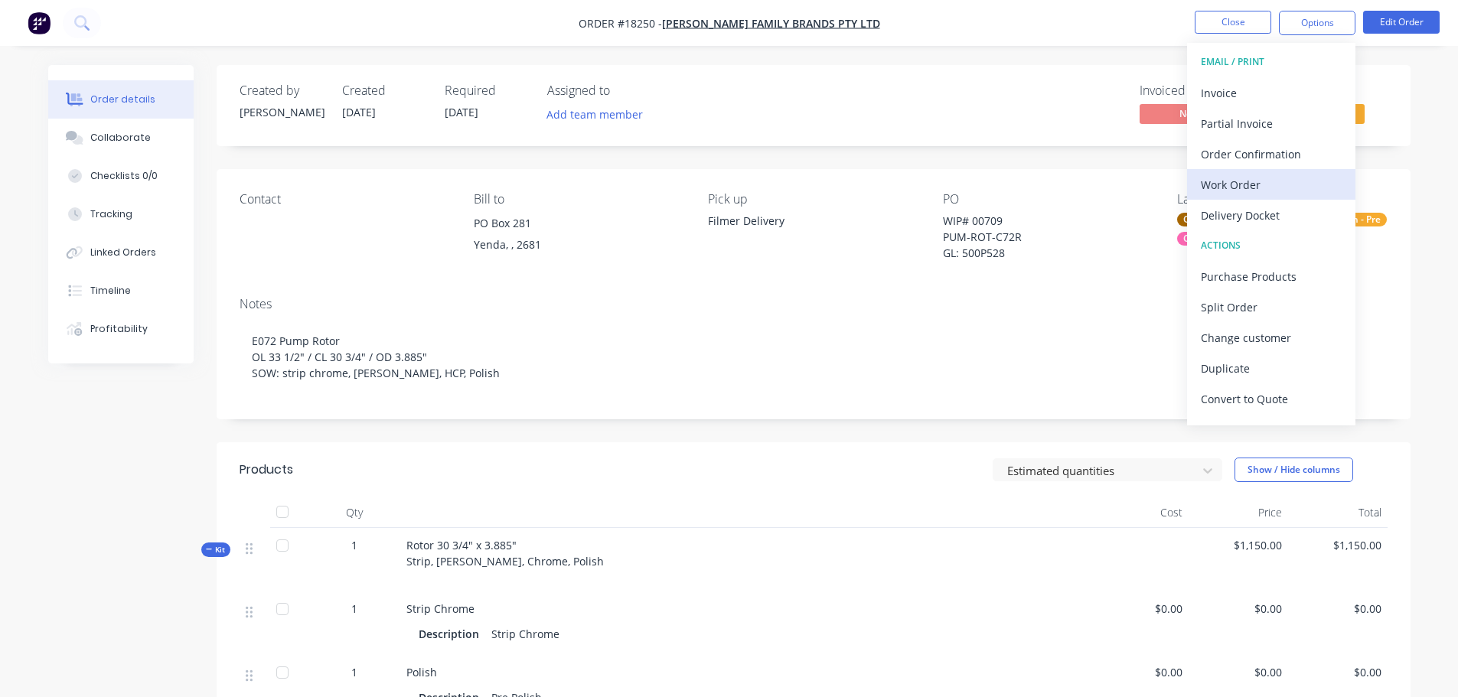
click at [1261, 188] on div "Work Order" at bounding box center [1271, 185] width 141 height 22
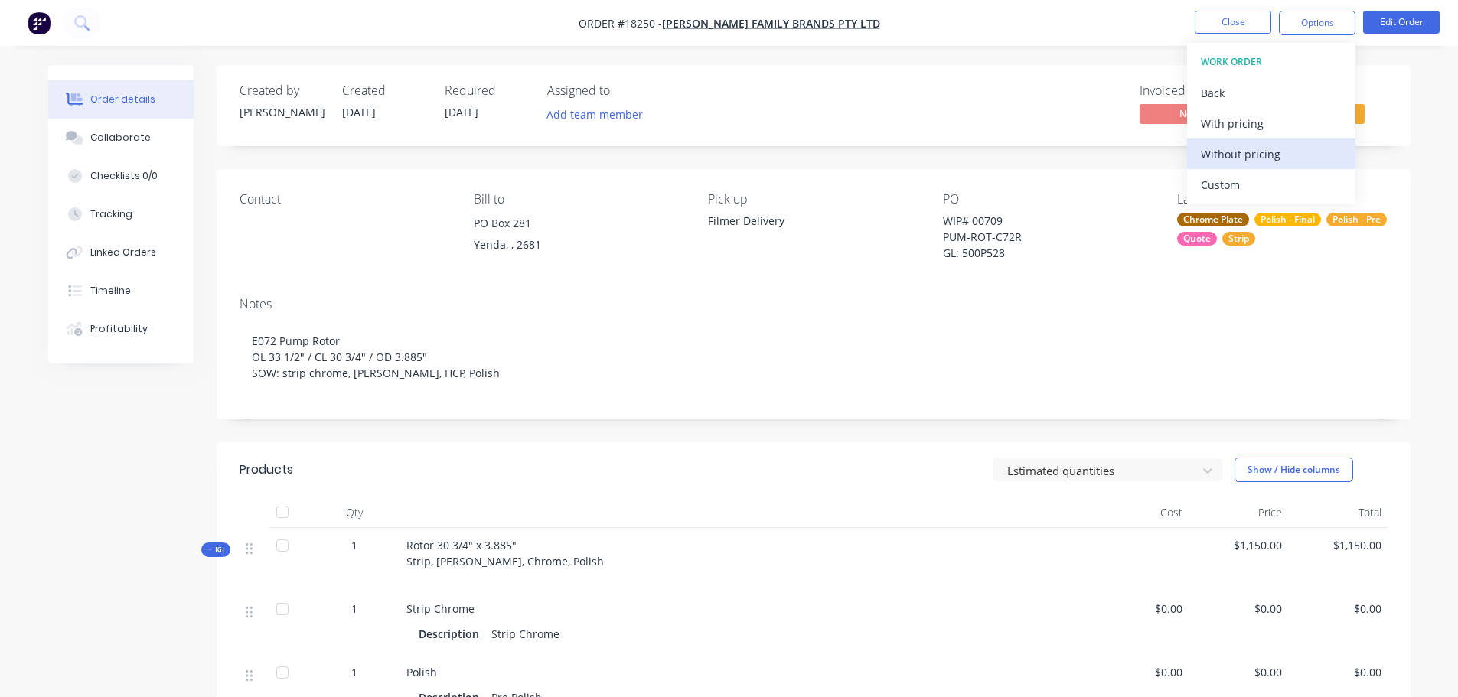
click at [1251, 164] on div "Without pricing" at bounding box center [1271, 154] width 141 height 22
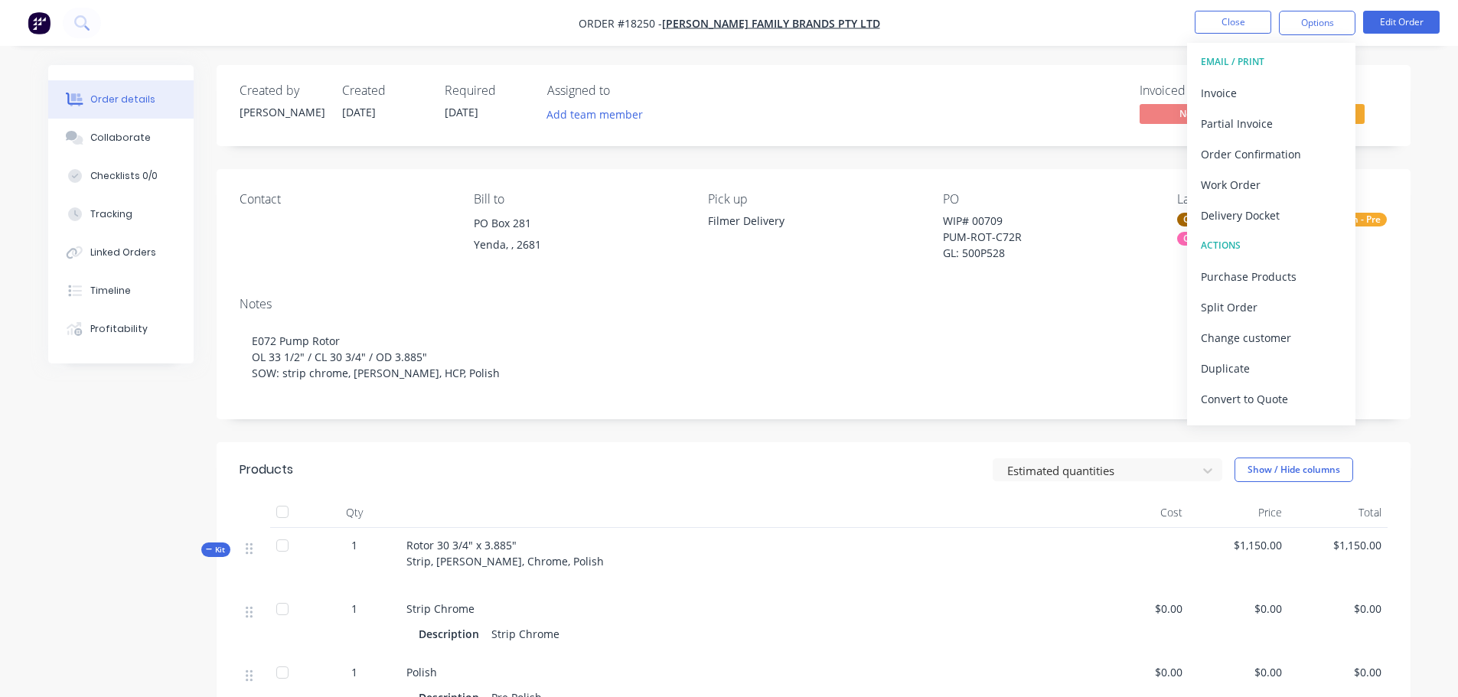
click at [31, 21] on img "button" at bounding box center [39, 22] width 23 height 23
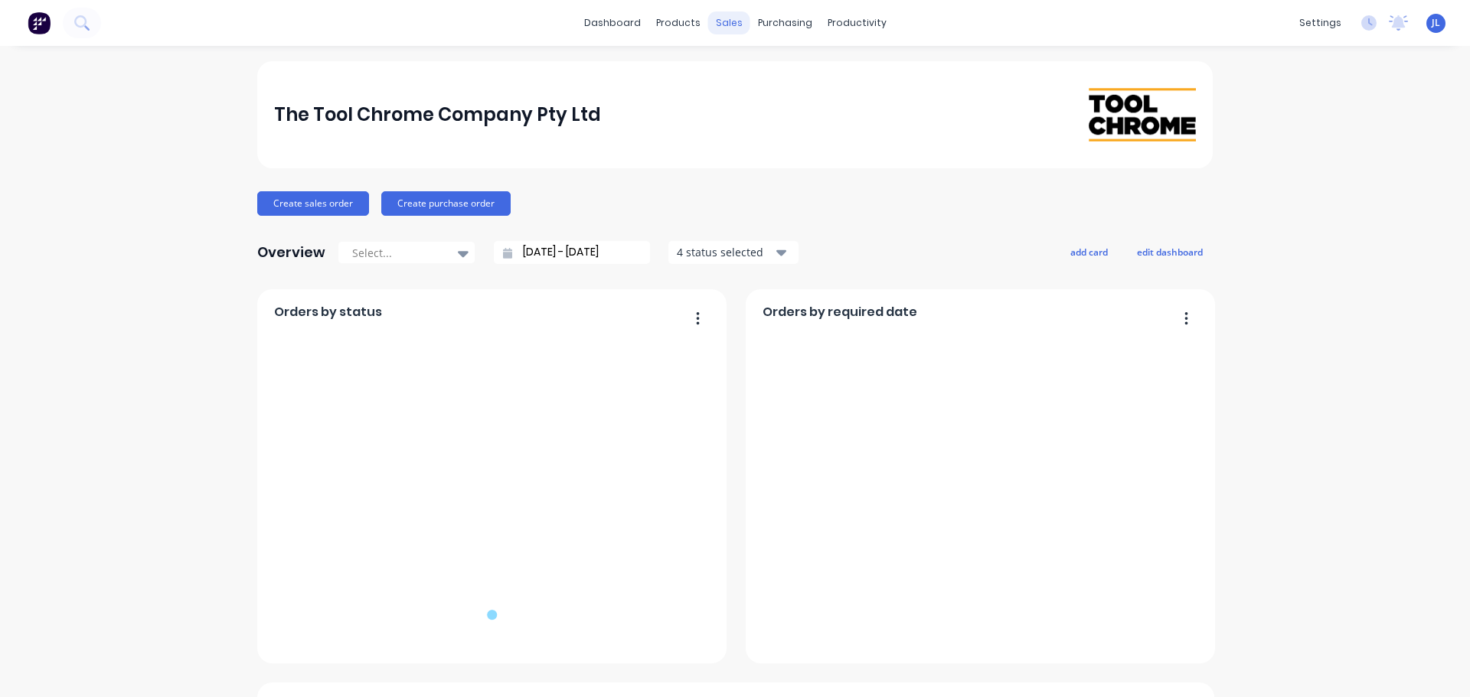
click at [739, 22] on div "sales" at bounding box center [729, 22] width 42 height 23
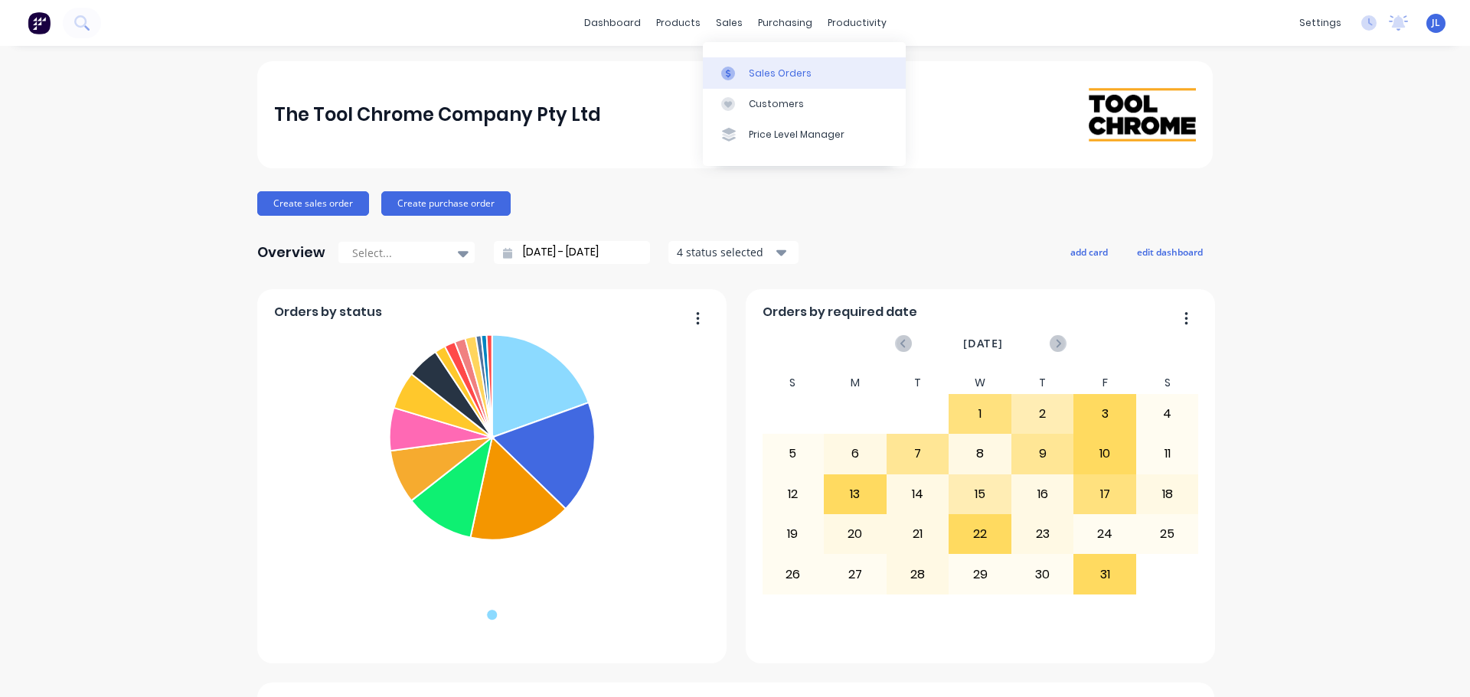
click at [732, 67] on icon at bounding box center [728, 74] width 14 height 14
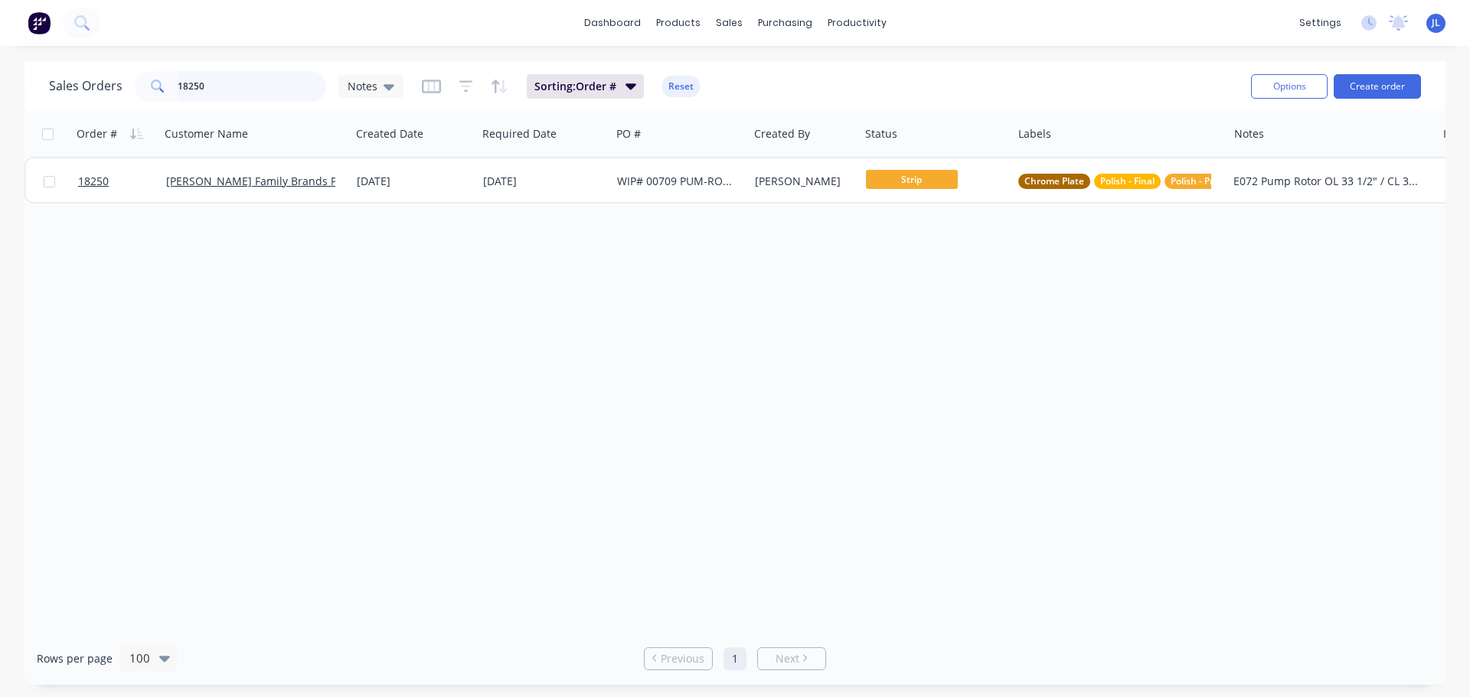
click at [237, 83] on input "18250" at bounding box center [252, 86] width 149 height 31
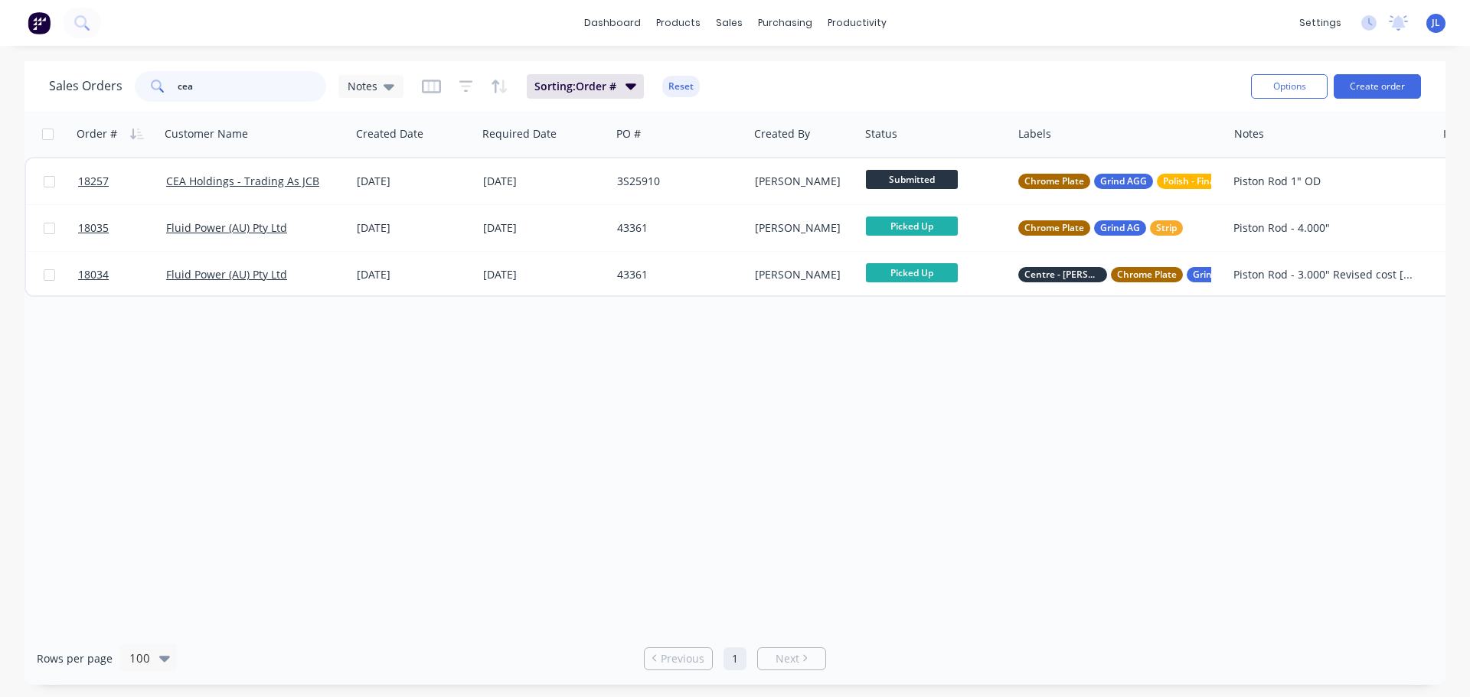
drag, startPoint x: 217, startPoint y: 95, endPoint x: 175, endPoint y: 103, distance: 42.8
click at [175, 103] on div "Sales Orders cea Notes Sorting: Order # Reset" at bounding box center [643, 86] width 1189 height 38
type input "tool"
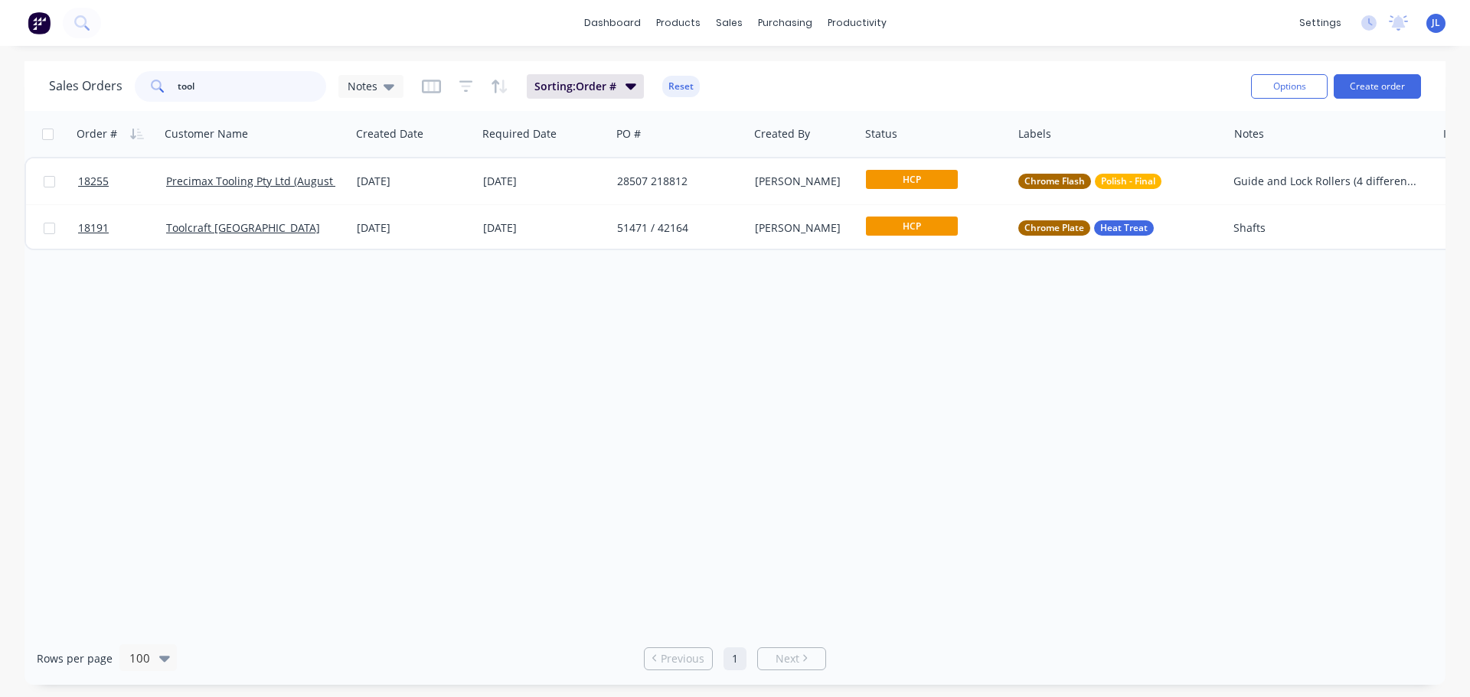
drag, startPoint x: 226, startPoint y: 87, endPoint x: 116, endPoint y: 88, distance: 110.2
click at [116, 88] on div "Sales Orders tool Notes" at bounding box center [226, 86] width 354 height 31
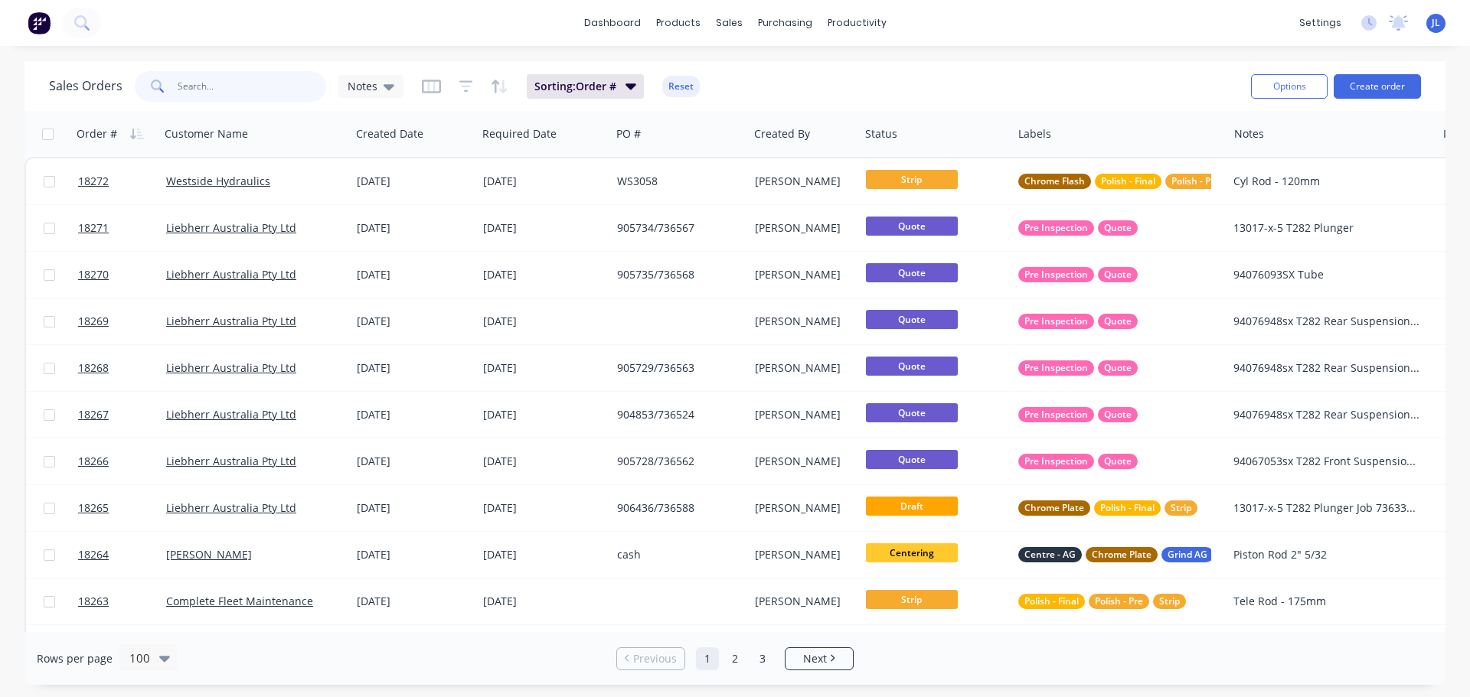
click at [270, 82] on input "text" at bounding box center [252, 86] width 149 height 31
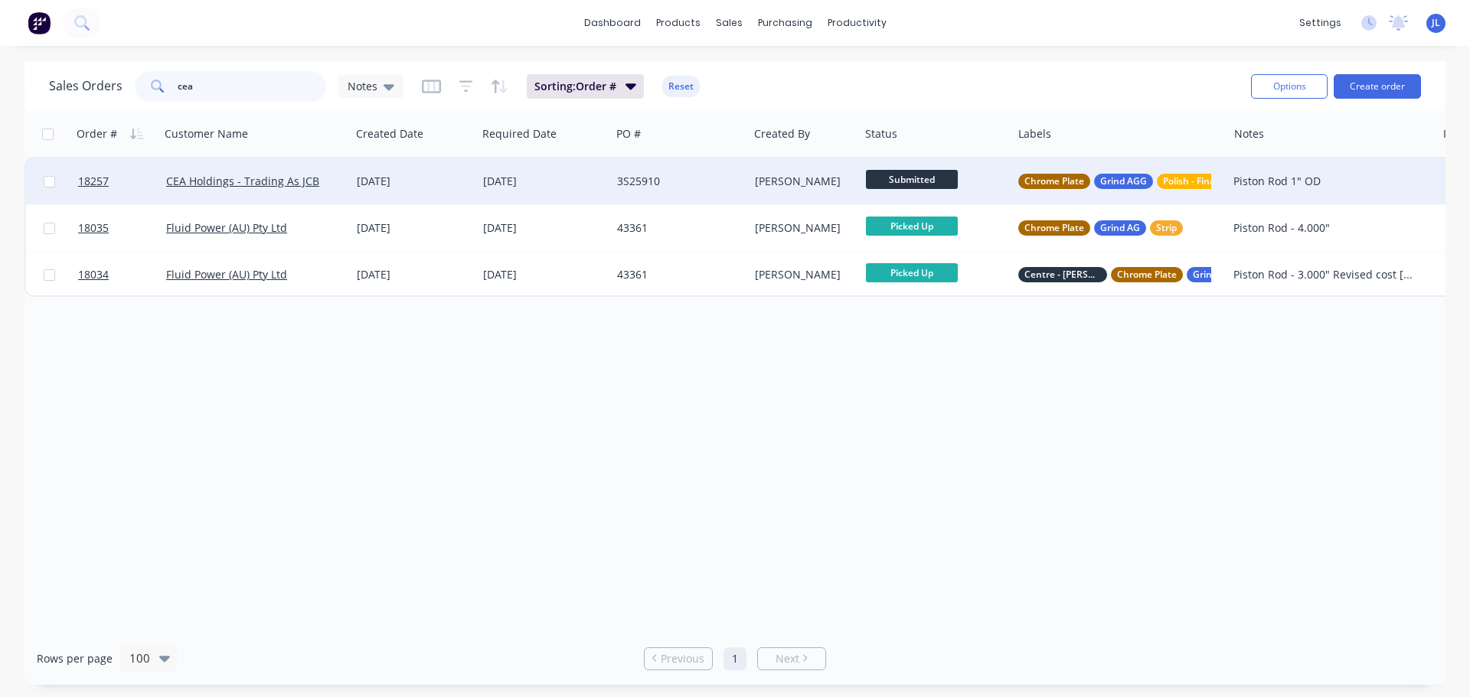
type input "cea"
click at [918, 179] on span "Submitted" at bounding box center [912, 179] width 92 height 19
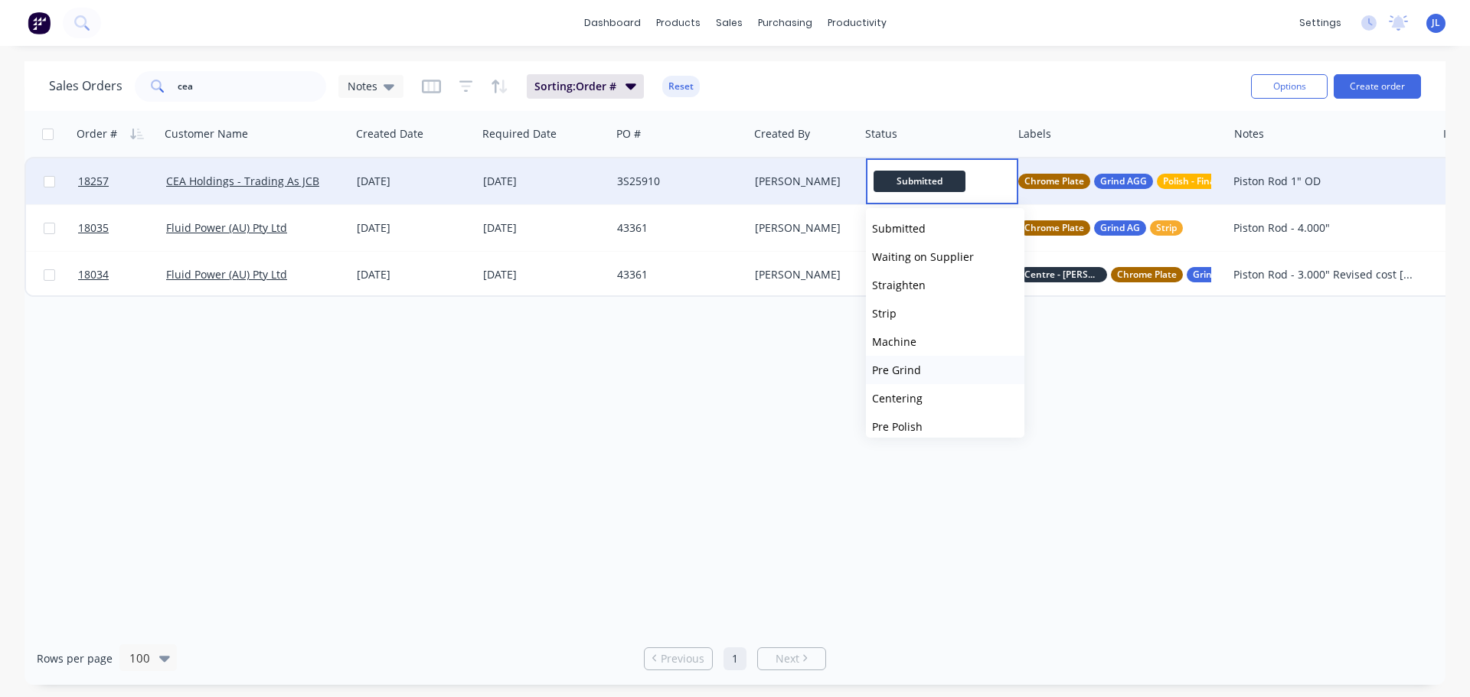
click at [959, 377] on button "Pre Grind" at bounding box center [945, 370] width 158 height 28
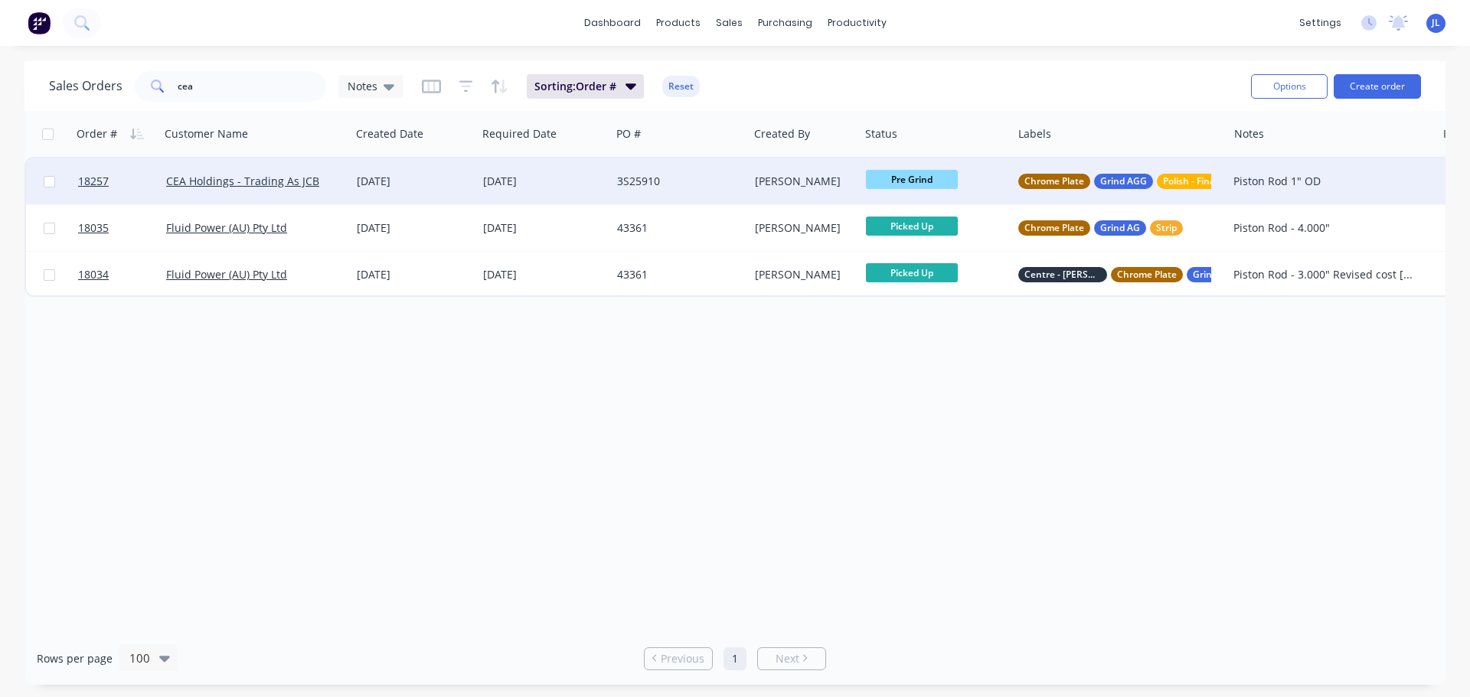
click at [700, 496] on div "Order # Customer Name Created Date Required Date PO # Created By Status Labels …" at bounding box center [734, 371] width 1421 height 521
click at [585, 176] on div "[DATE]" at bounding box center [544, 181] width 122 height 15
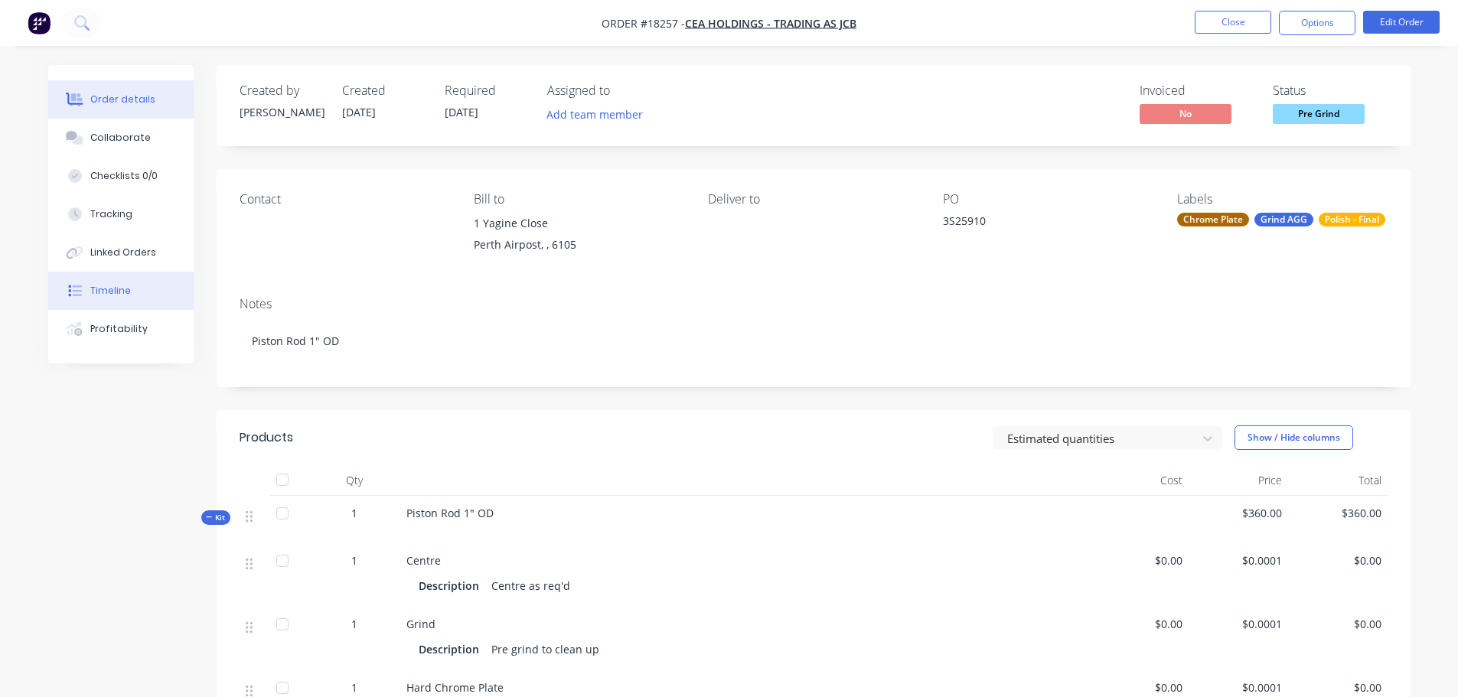
click at [161, 285] on button "Timeline" at bounding box center [120, 291] width 145 height 38
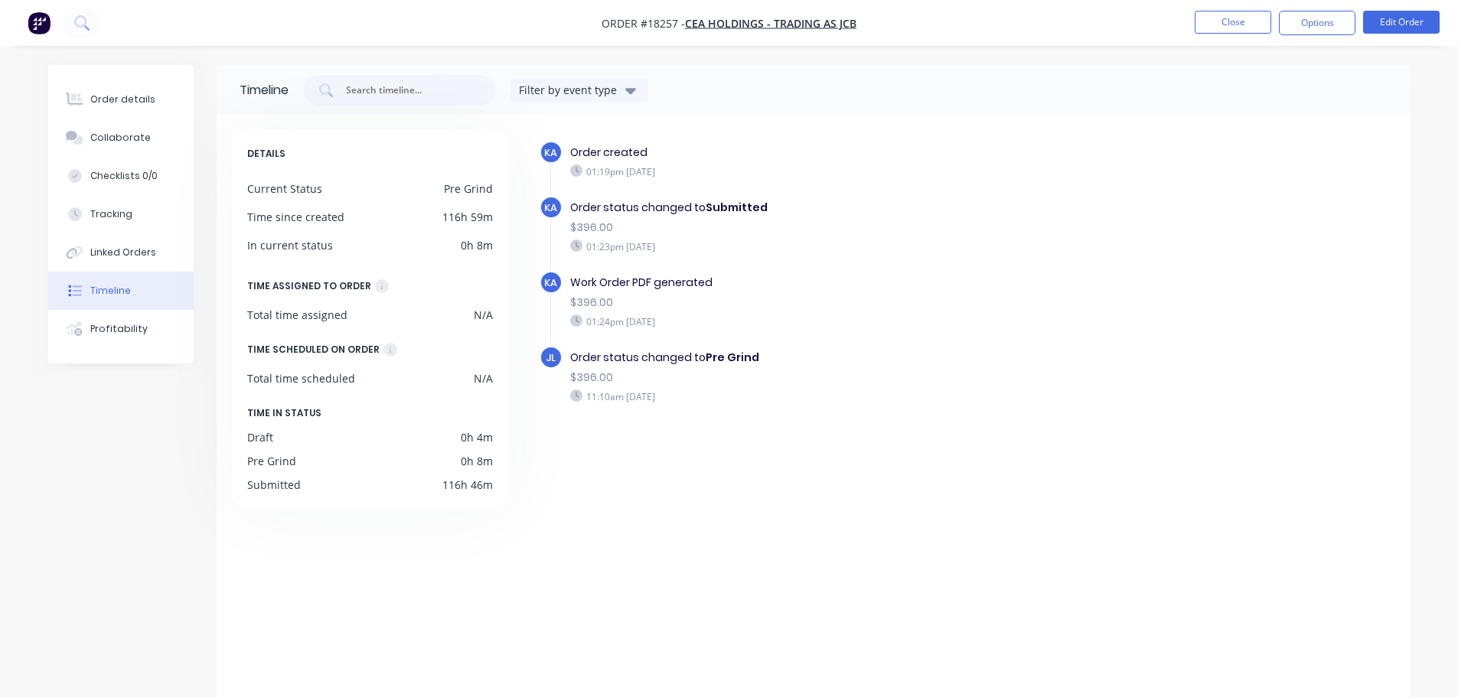
click at [52, 25] on button "button" at bounding box center [39, 23] width 32 height 24
